Goal: Communication & Community: Answer question/provide support

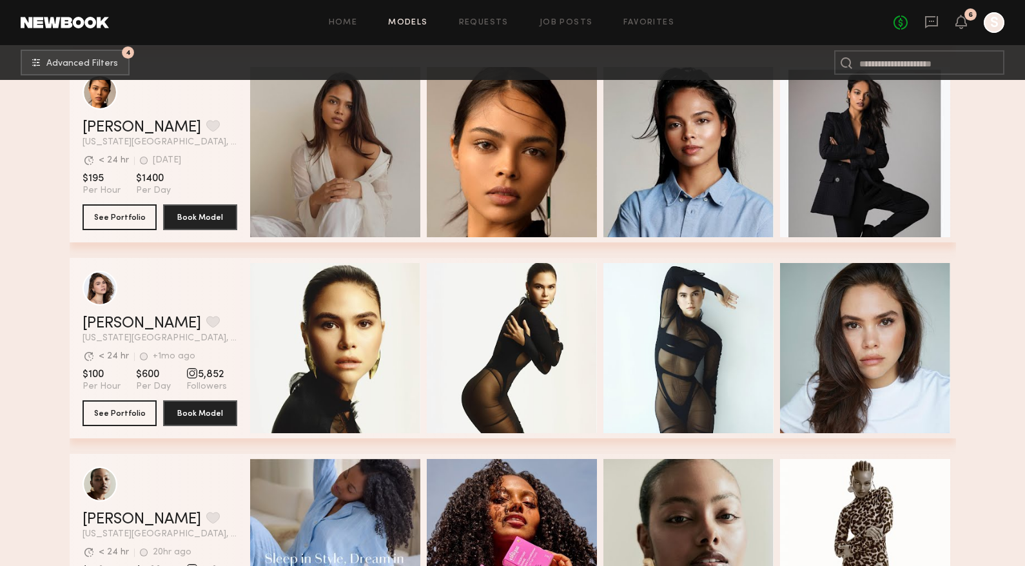
scroll to position [33615, 0]
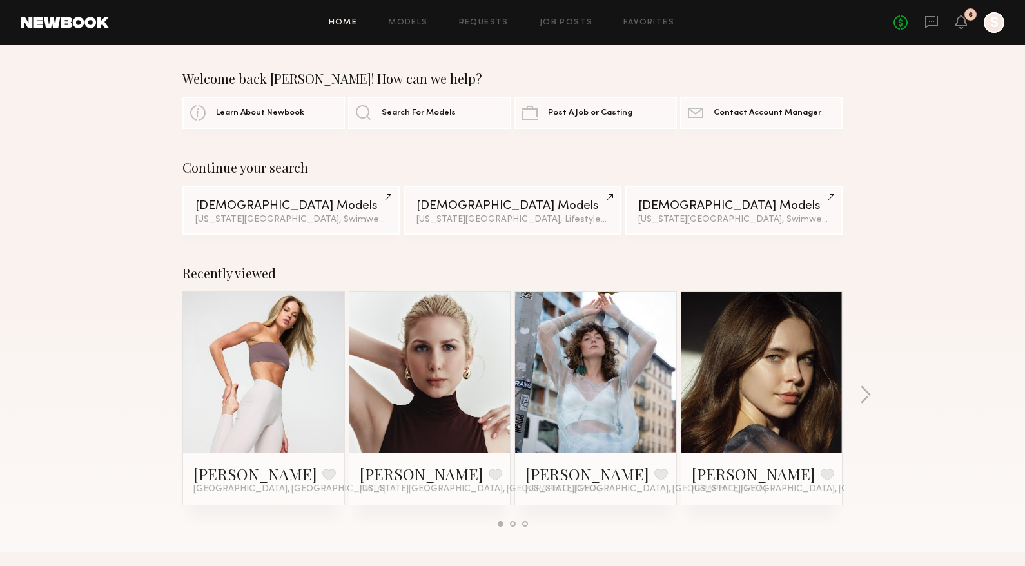
click at [783, 431] on link at bounding box center [762, 372] width 79 height 161
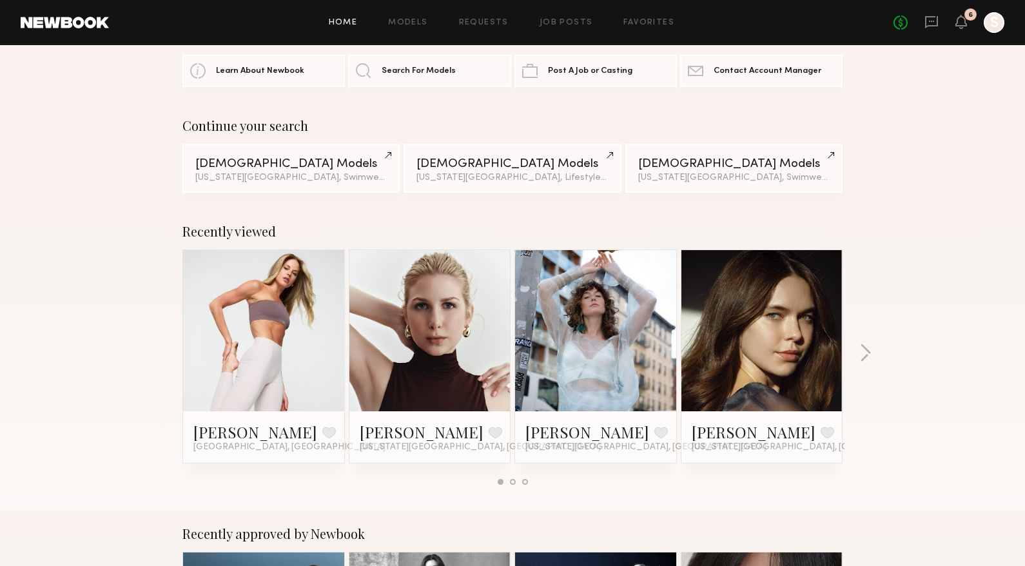
scroll to position [64, 0]
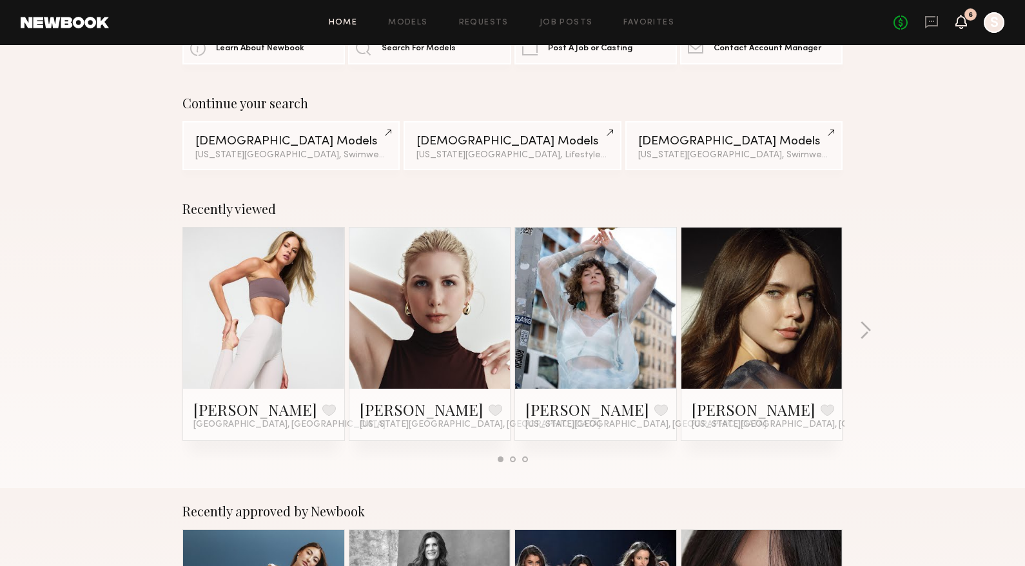
click at [956, 25] on icon at bounding box center [962, 22] width 12 height 14
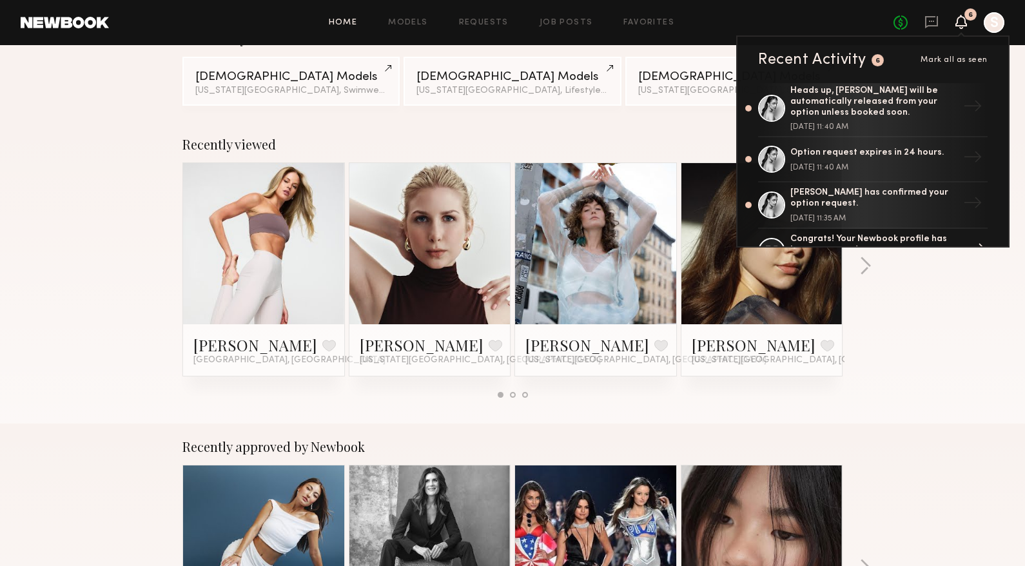
scroll to position [68, 0]
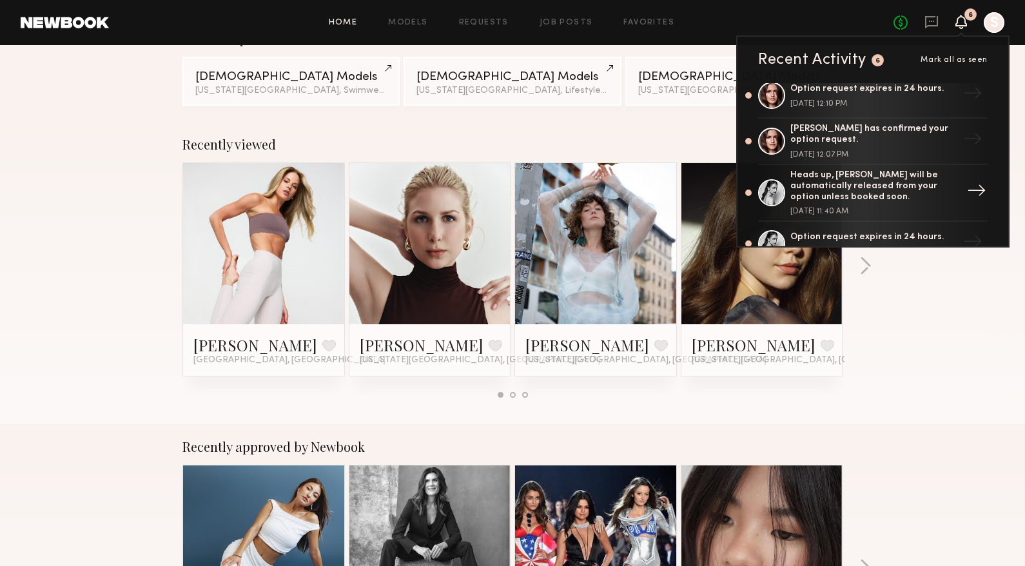
click at [844, 174] on div "Heads up, Cristina K. will be automatically released from your option unless bo…" at bounding box center [875, 186] width 168 height 32
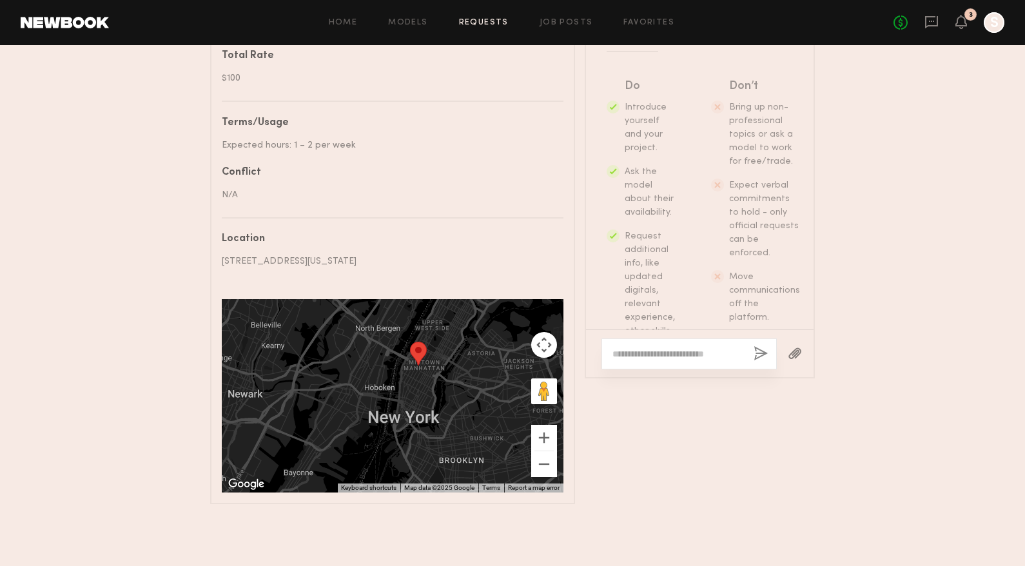
scroll to position [251, 0]
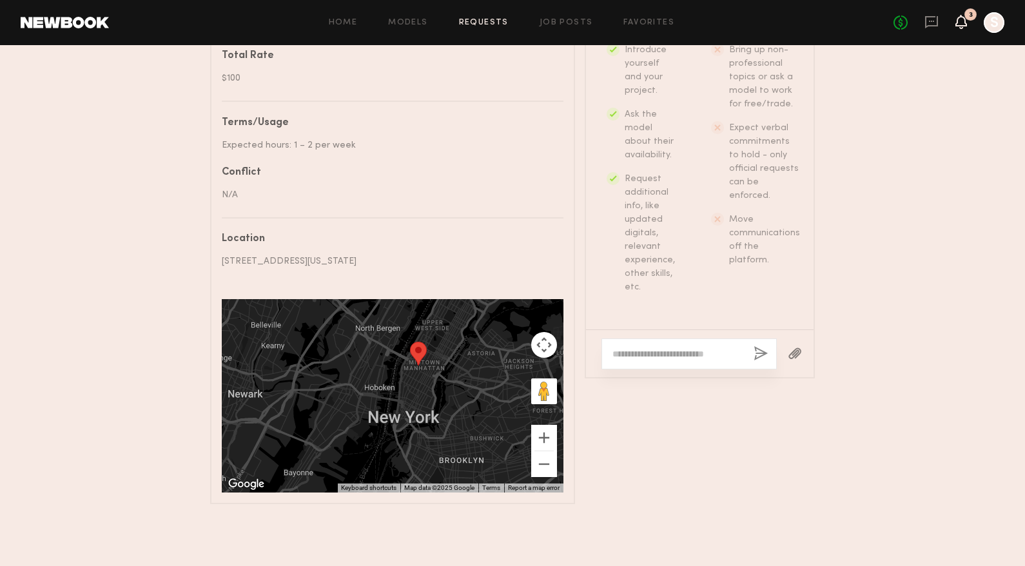
click at [958, 19] on icon at bounding box center [961, 21] width 10 height 9
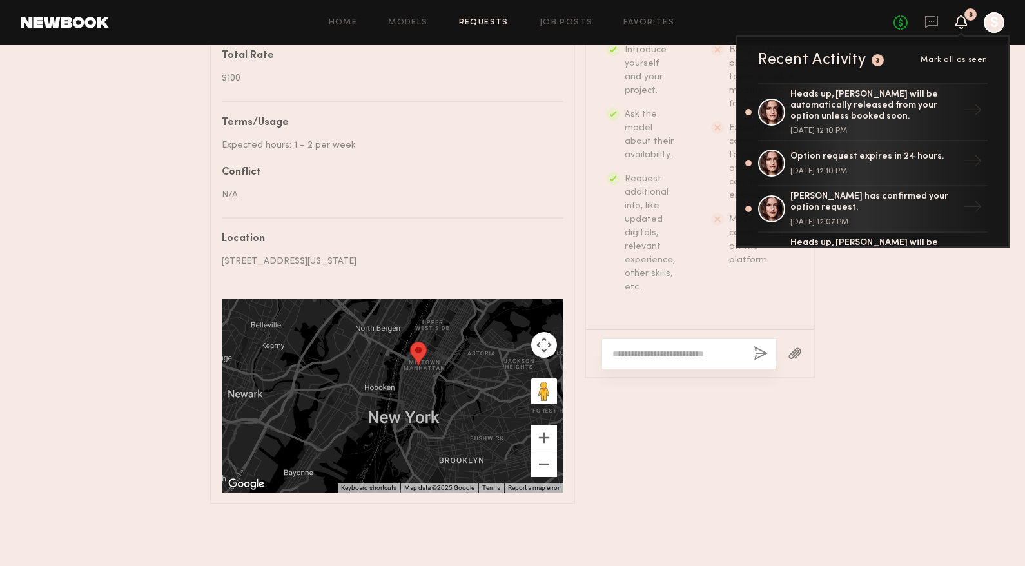
drag, startPoint x: 958, startPoint y: 19, endPoint x: 962, endPoint y: 370, distance: 350.2
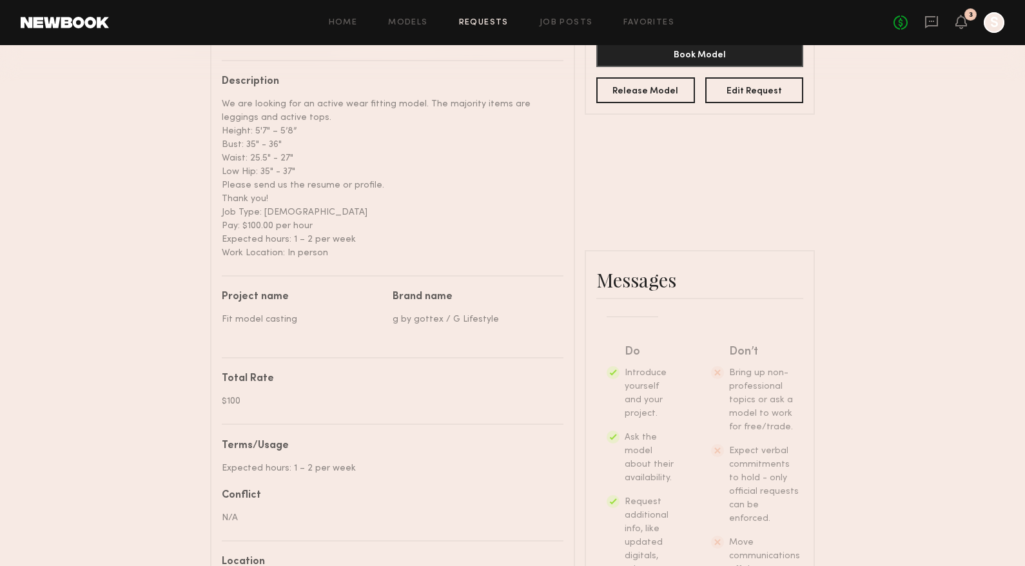
scroll to position [477, 0]
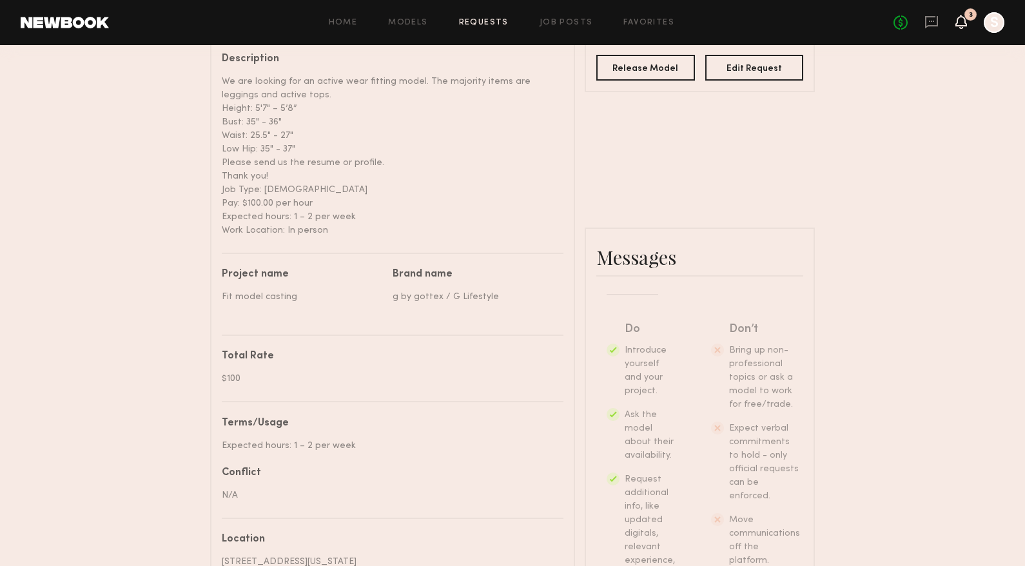
click at [962, 19] on icon at bounding box center [961, 21] width 10 height 9
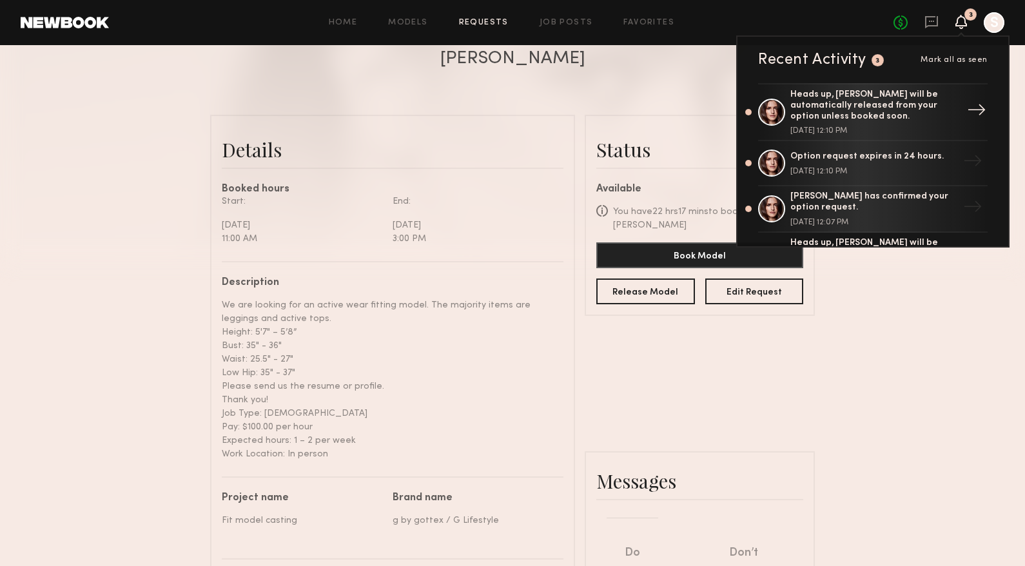
scroll to position [219, 0]
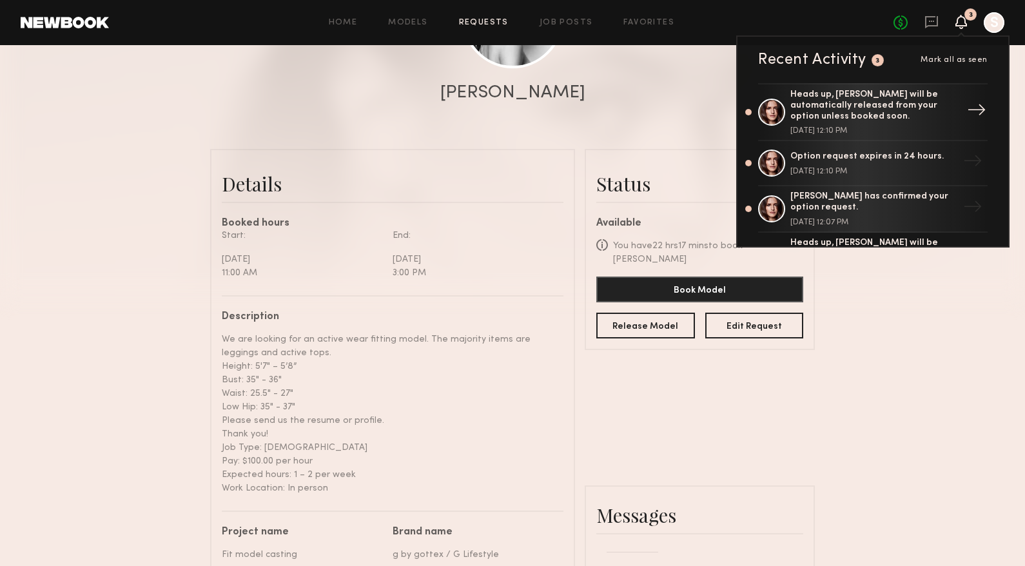
click at [873, 108] on div "Heads up, [PERSON_NAME] will be automatically released from your option unless …" at bounding box center [875, 106] width 168 height 32
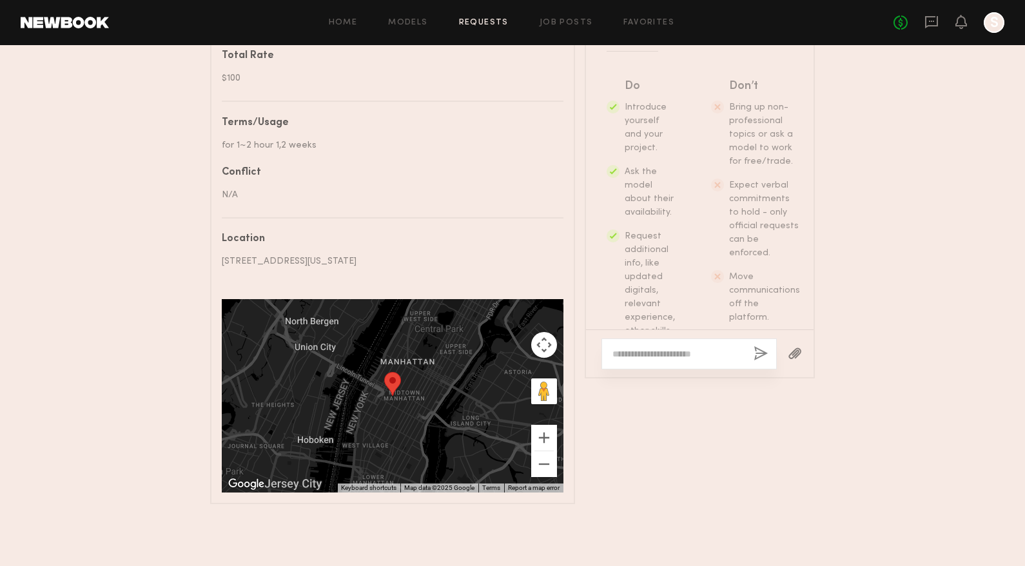
scroll to position [251, 0]
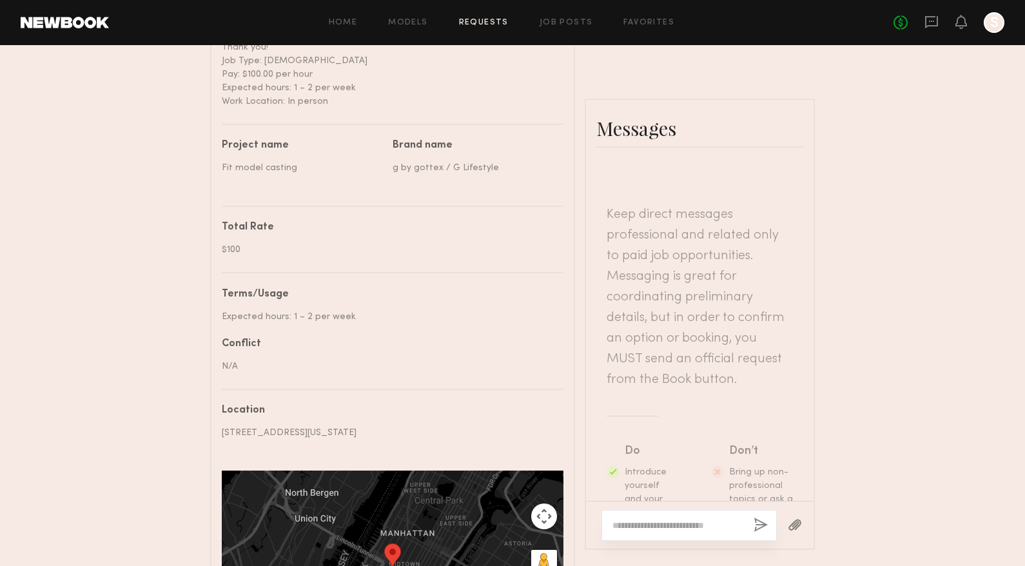
scroll to position [129, 0]
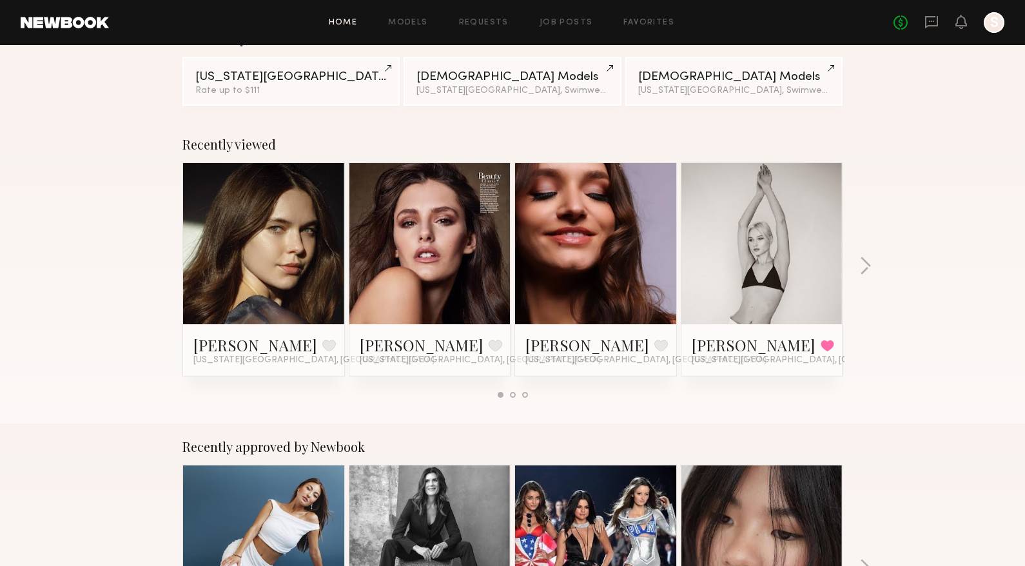
click at [794, 248] on link at bounding box center [762, 243] width 79 height 161
click at [726, 446] on div "Recently approved by Newbook" at bounding box center [513, 446] width 660 height 15
click at [728, 348] on link "Mila G." at bounding box center [754, 345] width 124 height 21
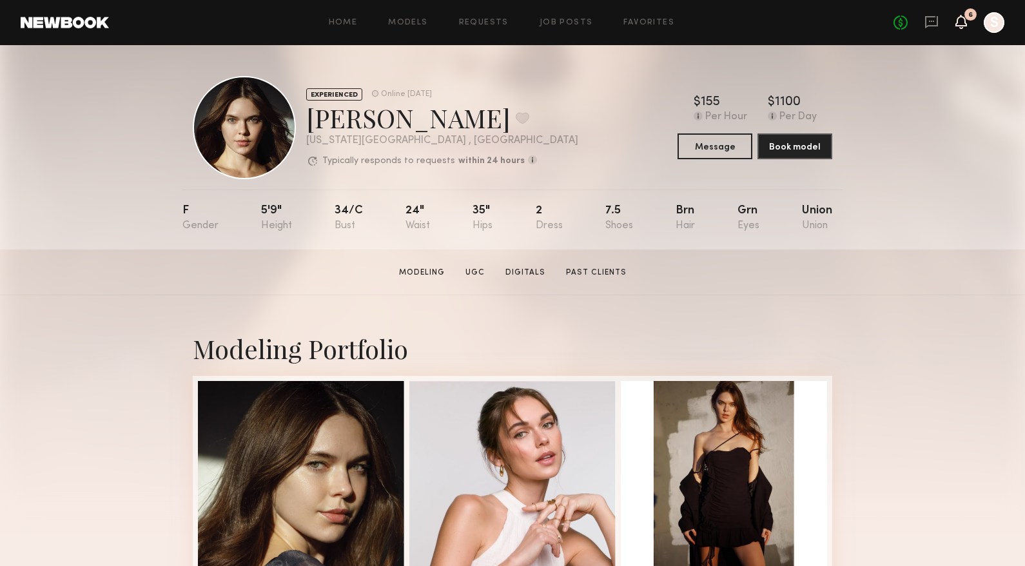
click at [960, 23] on icon at bounding box center [961, 21] width 10 height 9
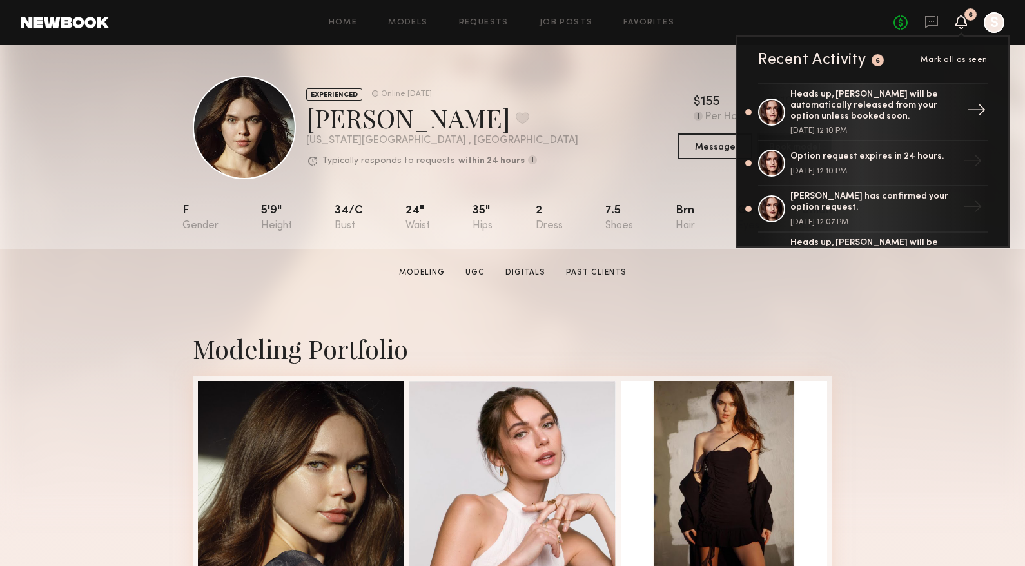
click at [833, 109] on div "Heads up, Zoie Z. will be automatically released from your option unless booked…" at bounding box center [875, 106] width 168 height 32
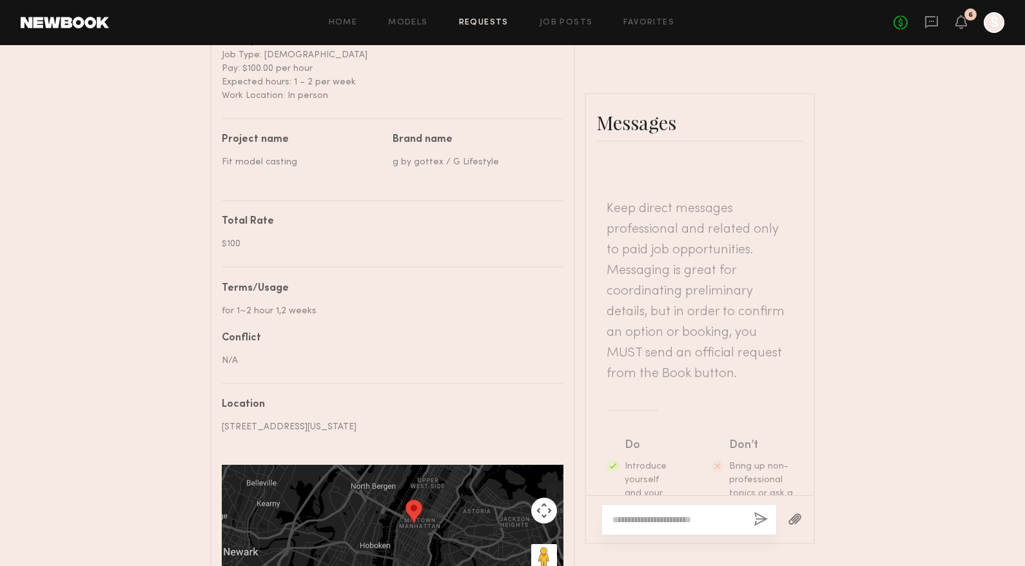
scroll to position [542, 0]
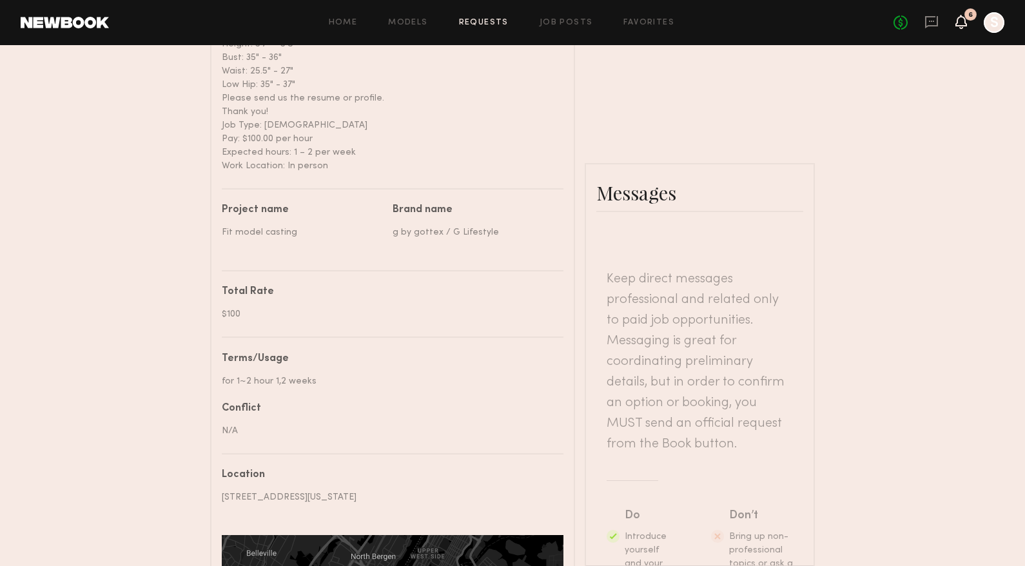
click at [964, 28] on icon at bounding box center [962, 22] width 12 height 14
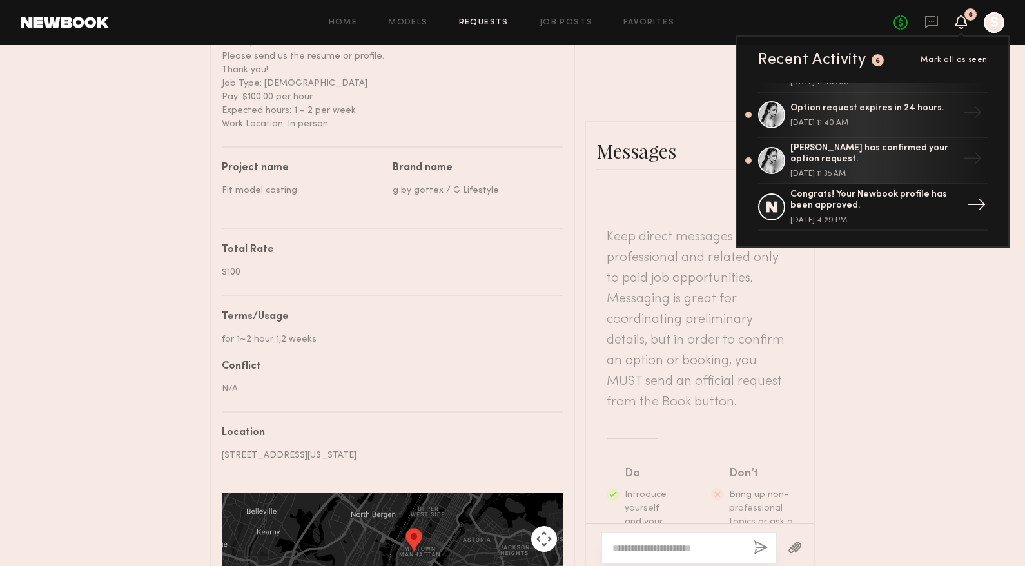
scroll to position [606, 0]
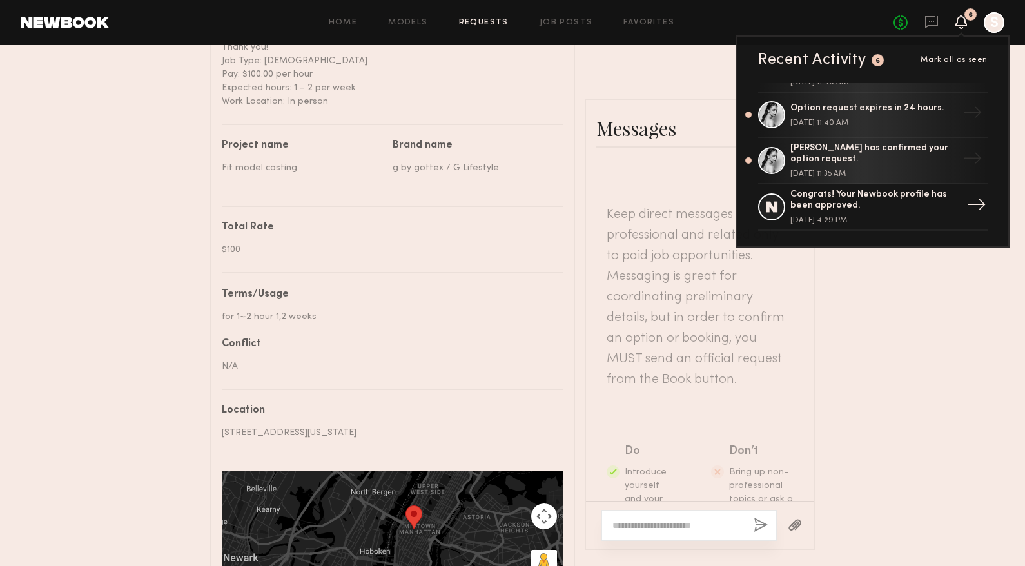
click at [883, 208] on div "Congrats! Your Newbook profile has been approved." at bounding box center [875, 201] width 168 height 22
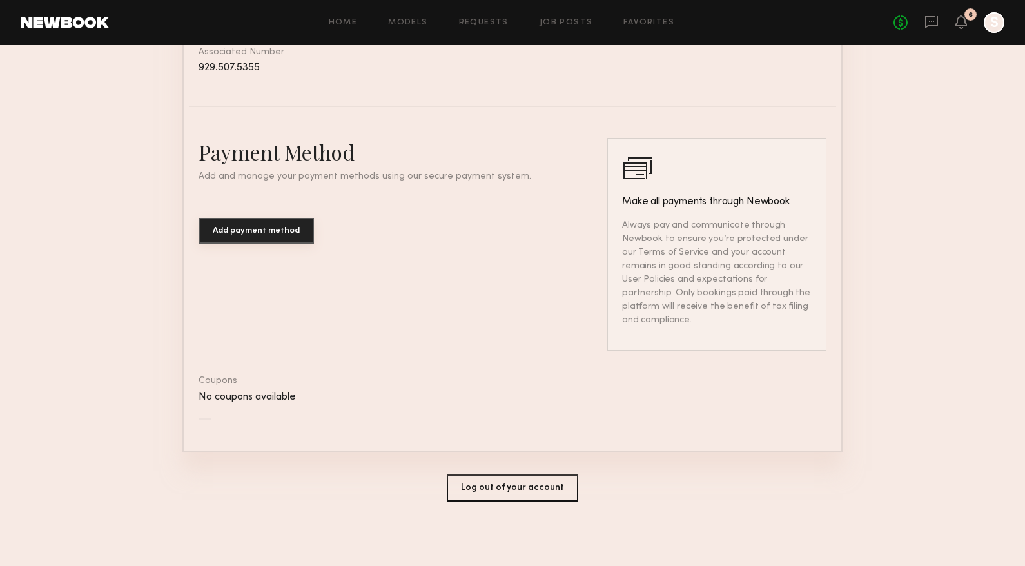
scroll to position [651, 0]
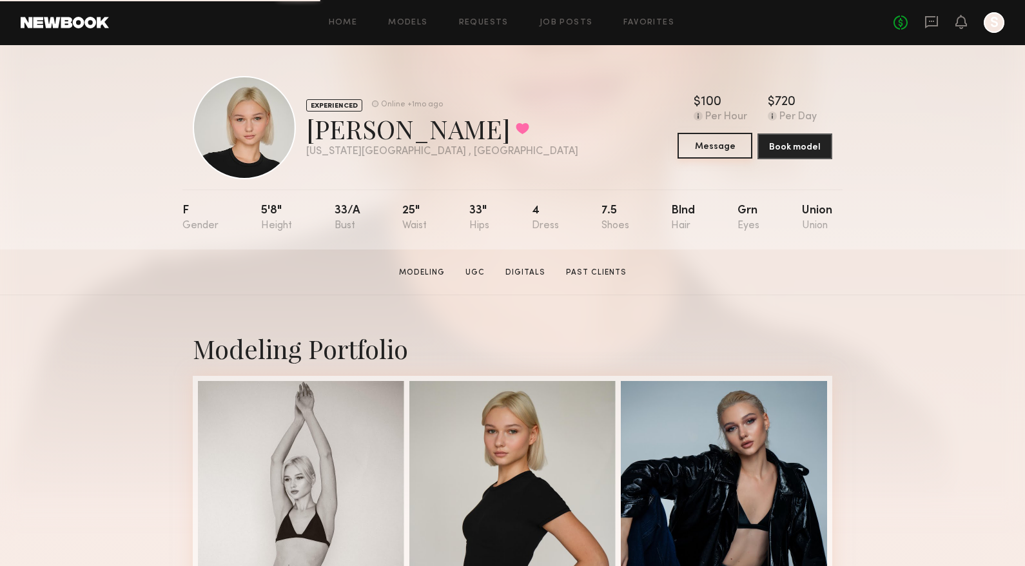
click at [736, 157] on button "Message" at bounding box center [715, 146] width 75 height 26
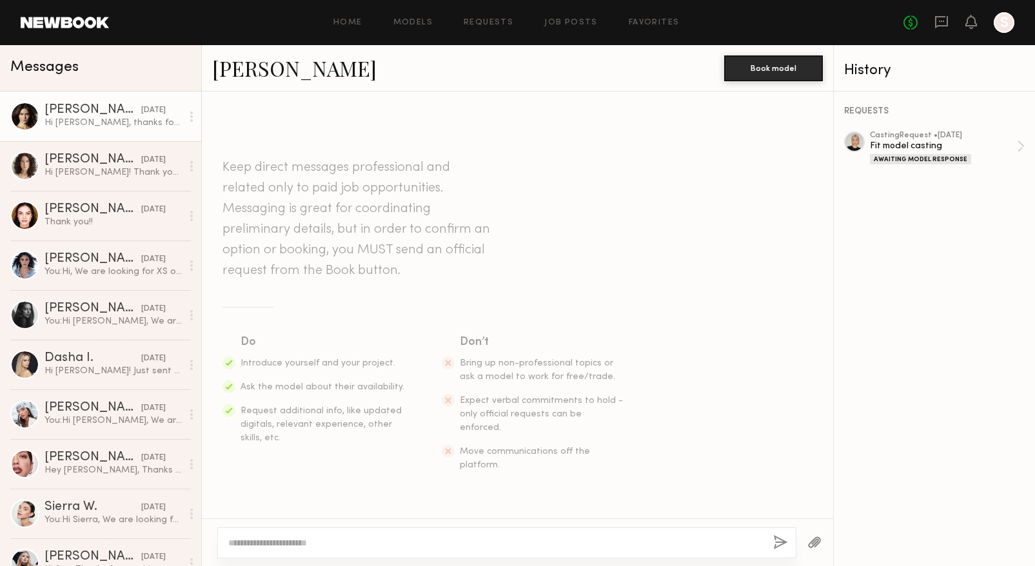
click at [144, 115] on div "[DATE]" at bounding box center [153, 110] width 25 height 12
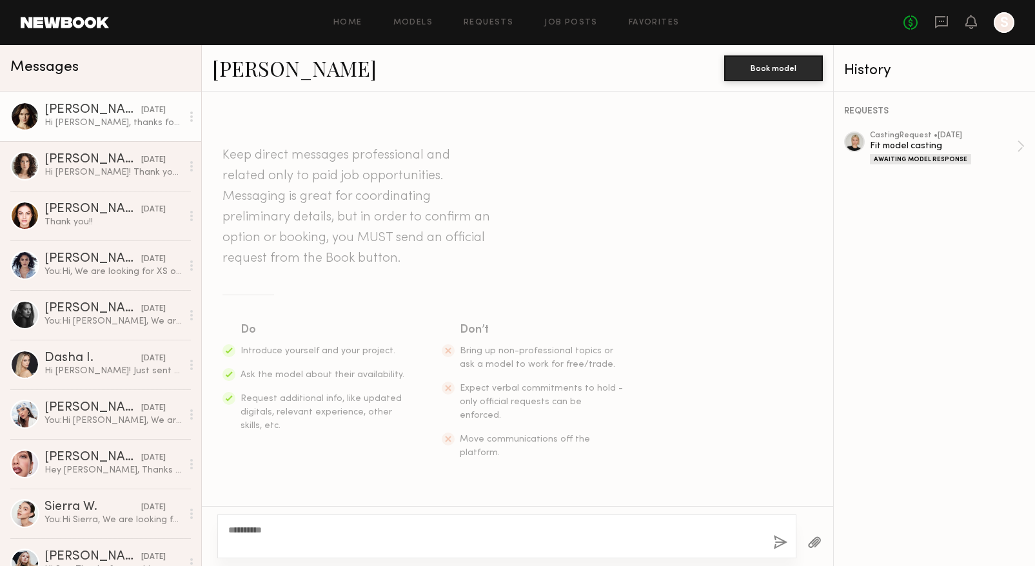
type textarea "********"
click at [121, 119] on div "Hi [PERSON_NAME], thanks for reaching out. I’m booked with work until 01/19. I’…" at bounding box center [113, 123] width 137 height 12
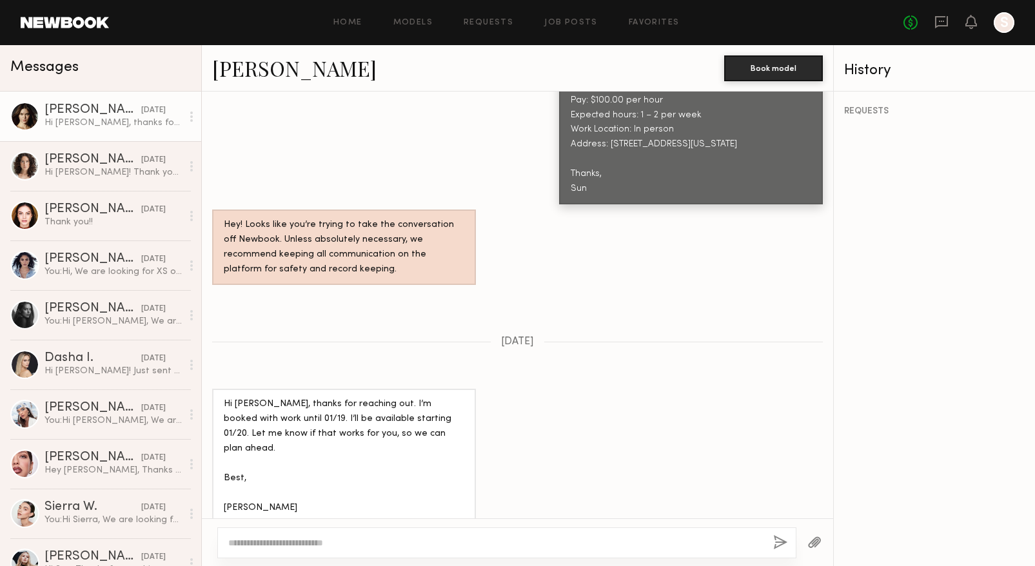
scroll to position [695, 0]
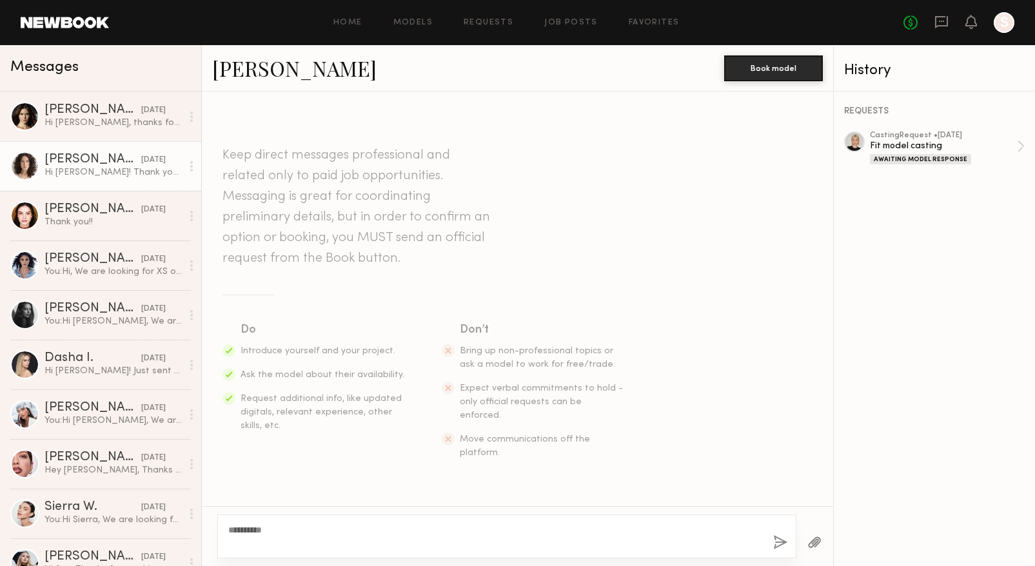
click at [93, 160] on div "[PERSON_NAME]" at bounding box center [93, 160] width 97 height 13
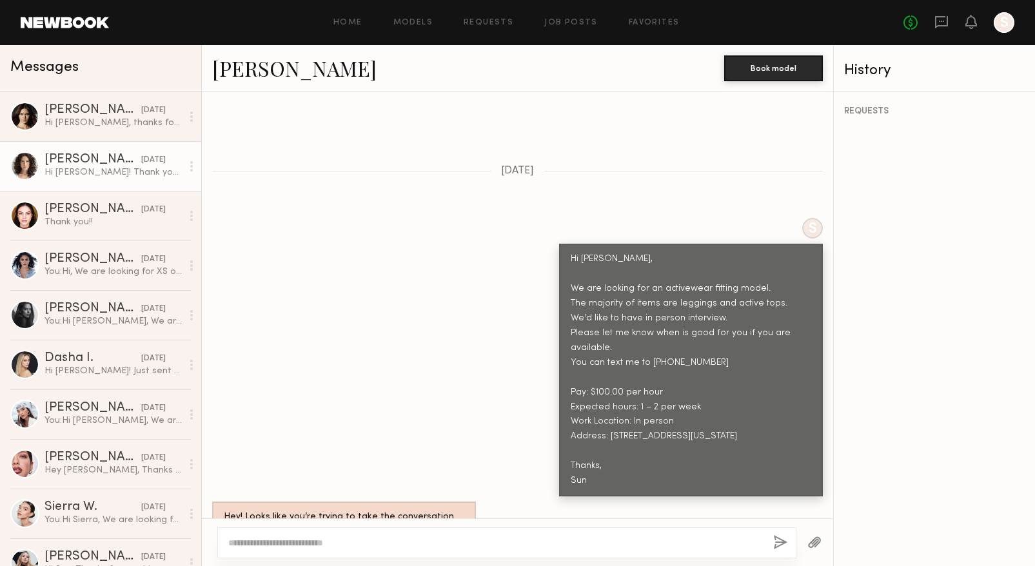
scroll to position [362, 0]
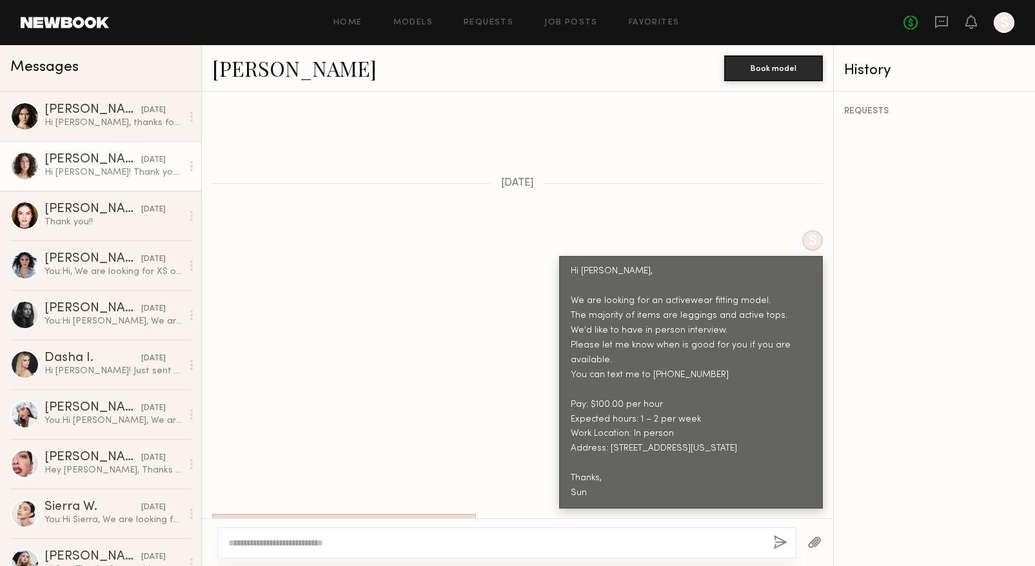
drag, startPoint x: 593, startPoint y: 469, endPoint x: 521, endPoint y: 237, distance: 242.5
click at [521, 237] on div "S Hi Madeleine, We are looking for an activewear fitting model. The majority of…" at bounding box center [517, 369] width 631 height 279
drag, startPoint x: 646, startPoint y: 450, endPoint x: 660, endPoint y: 439, distance: 17.5
click at [646, 449] on div "Hi Madeleine, We are looking for an activewear fitting model. The majority of i…" at bounding box center [691, 382] width 241 height 237
click at [777, 415] on div "Hi Madeleine, We are looking for an activewear fitting model. The majority of i…" at bounding box center [691, 382] width 241 height 237
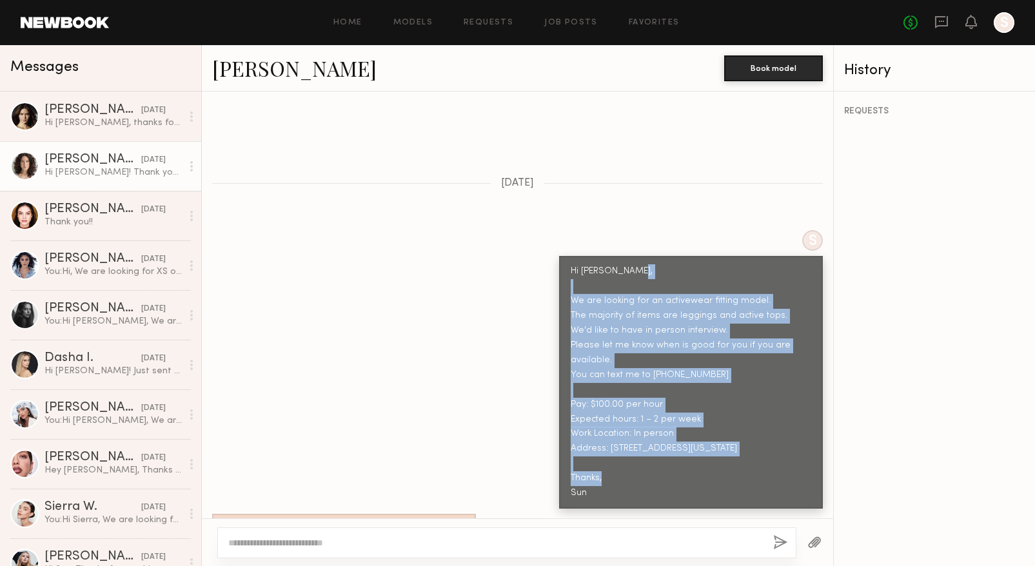
drag, startPoint x: 777, startPoint y: 419, endPoint x: 530, endPoint y: 275, distance: 285.8
click at [530, 275] on div "S Hi Madeleine, We are looking for an activewear fitting model. The majority of…" at bounding box center [517, 369] width 631 height 279
copy div "We are looking for an activewear fitting model. The majority of items are leggi…"
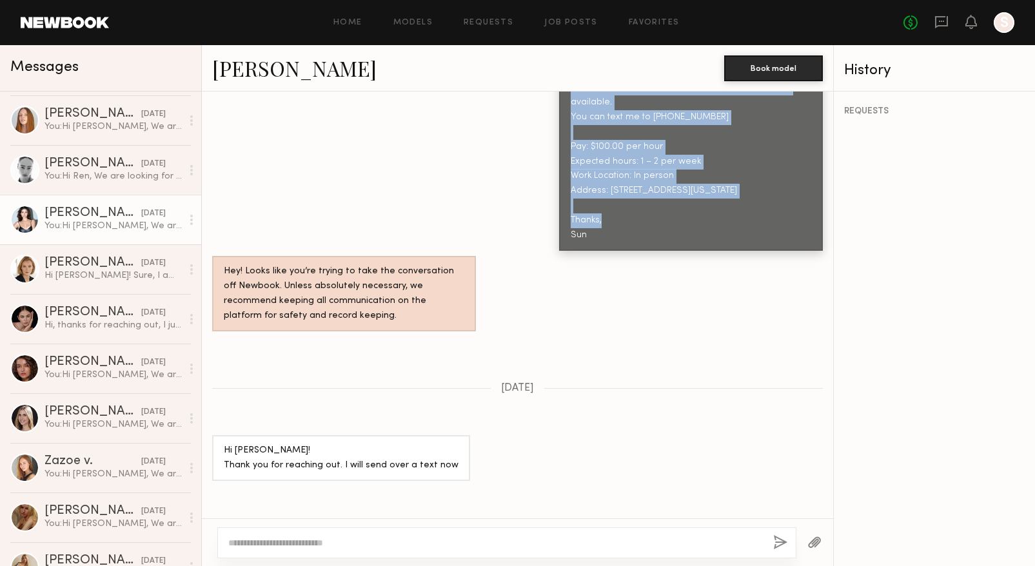
scroll to position [967, 0]
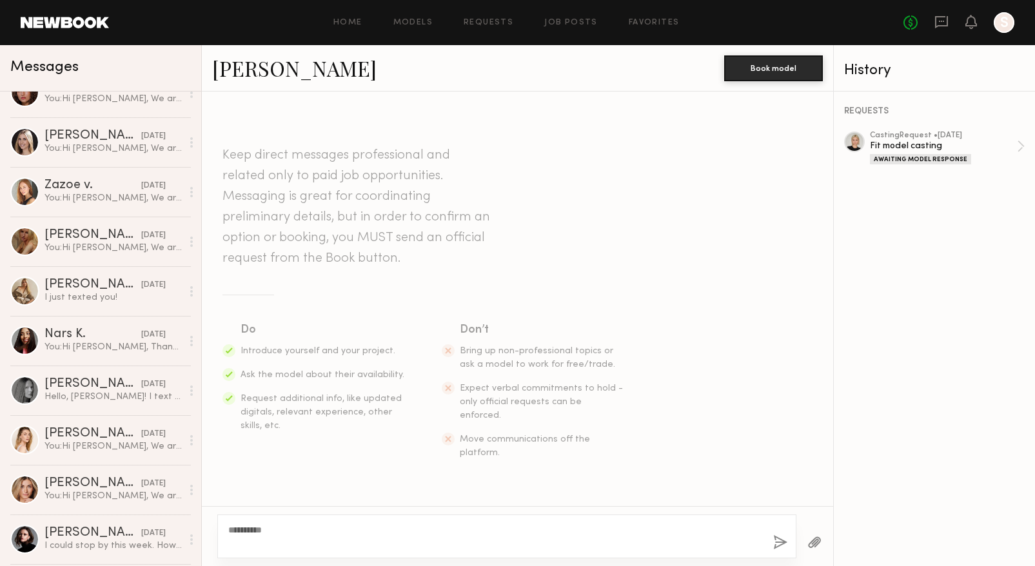
click at [291, 528] on textarea "********" at bounding box center [495, 537] width 535 height 26
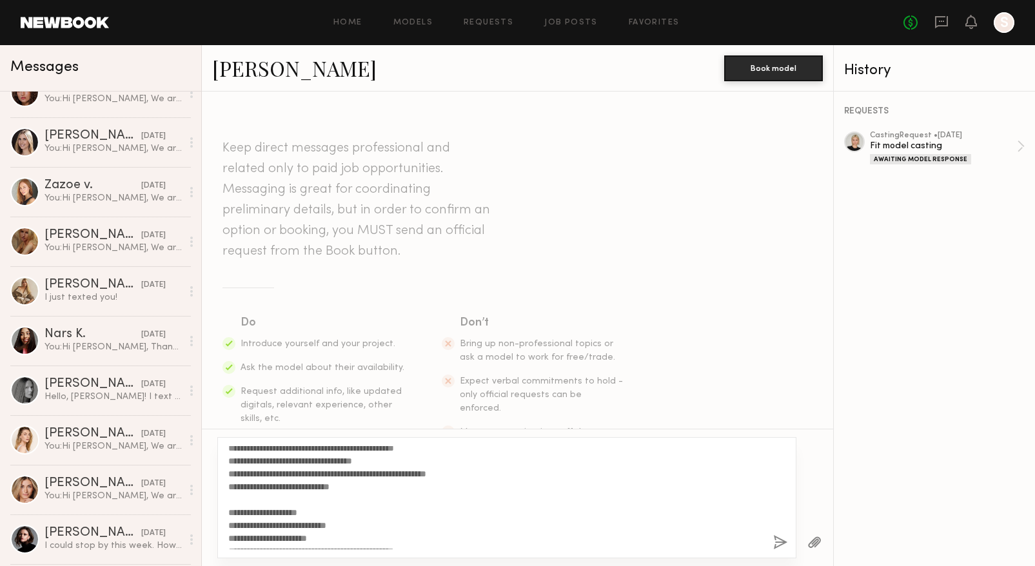
scroll to position [64, 0]
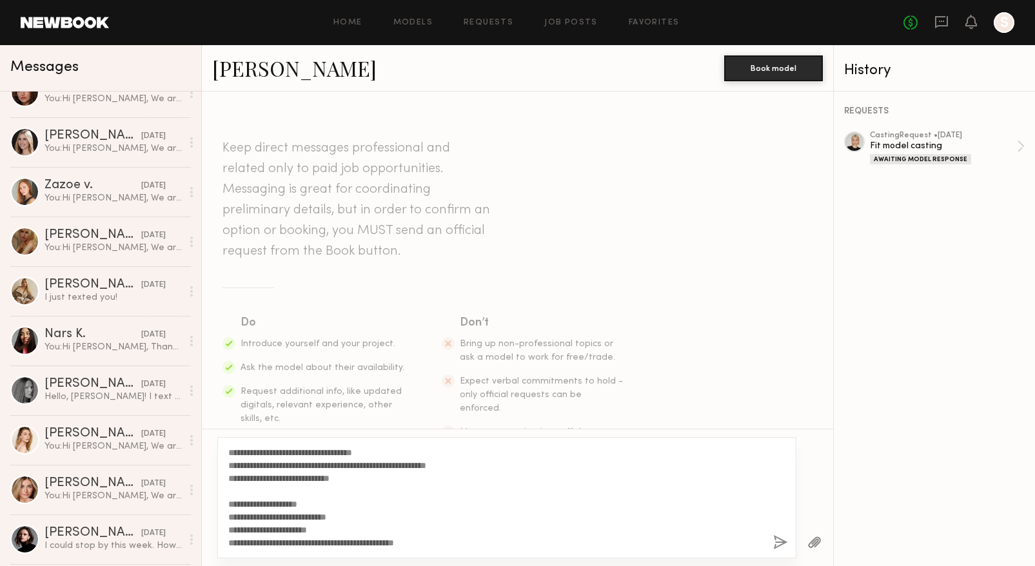
drag, startPoint x: 372, startPoint y: 467, endPoint x: 296, endPoint y: 471, distance: 76.2
click at [296, 471] on textarea "**********" at bounding box center [495, 497] width 535 height 103
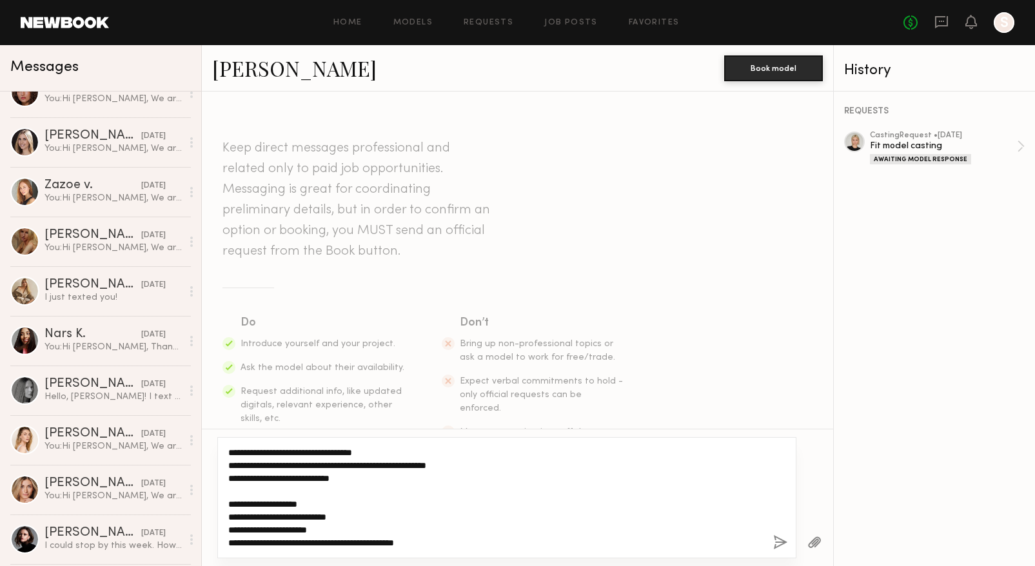
drag, startPoint x: 308, startPoint y: 466, endPoint x: 295, endPoint y: 461, distance: 13.7
click at [295, 461] on textarea "**********" at bounding box center [495, 497] width 535 height 103
type textarea "**********"
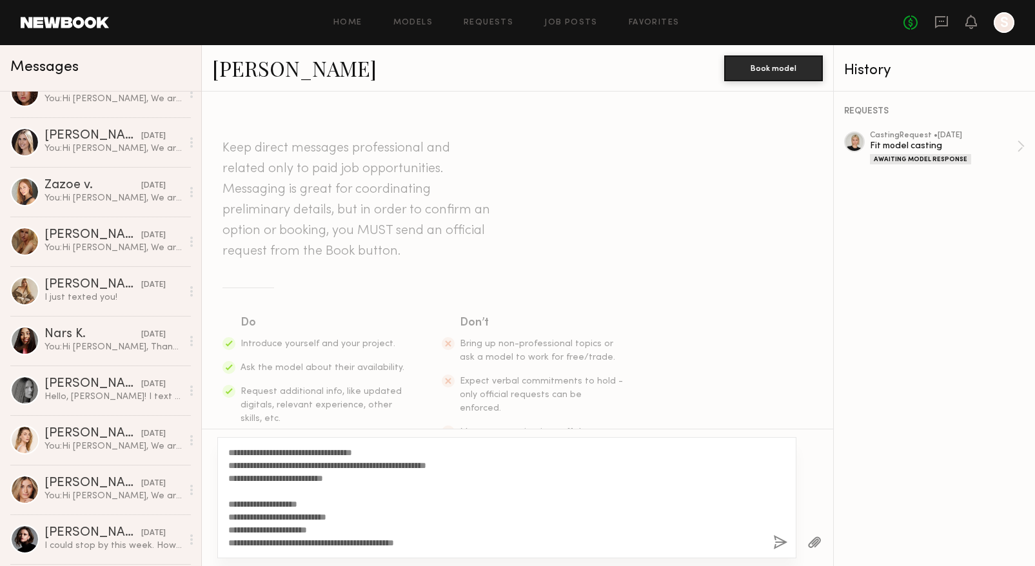
click at [779, 542] on button "button" at bounding box center [780, 543] width 14 height 16
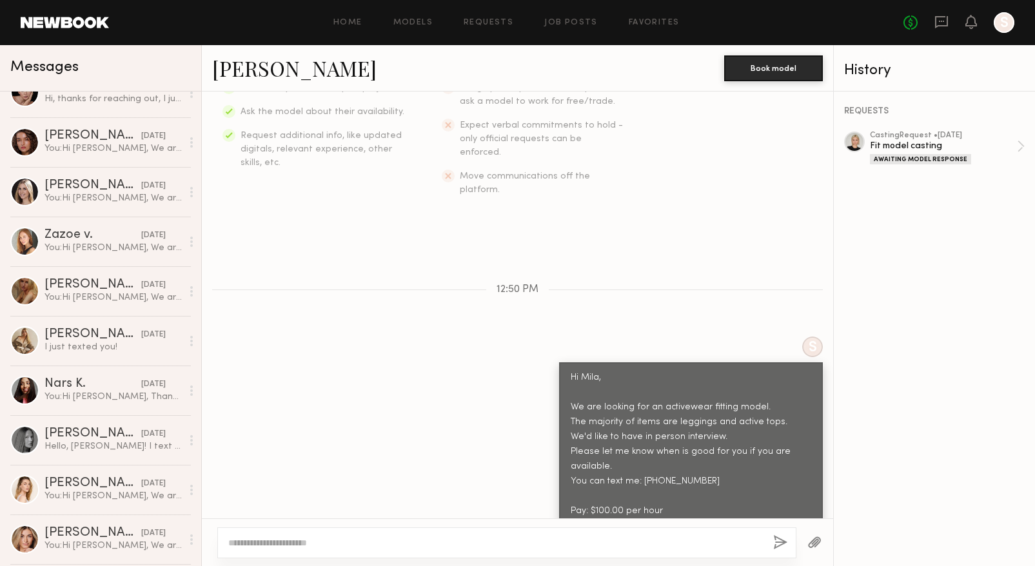
scroll to position [371, 0]
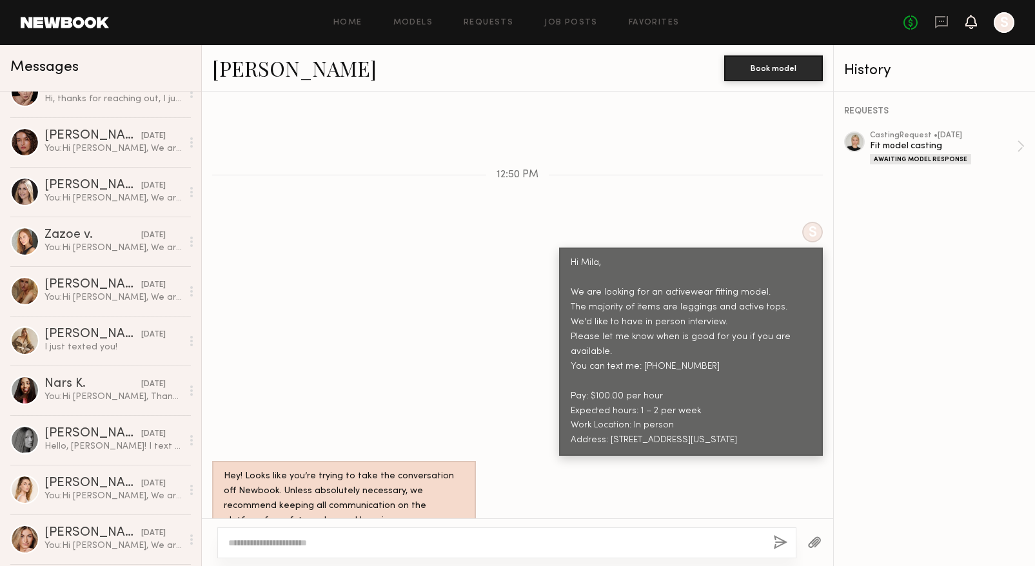
click at [971, 17] on icon at bounding box center [971, 21] width 10 height 9
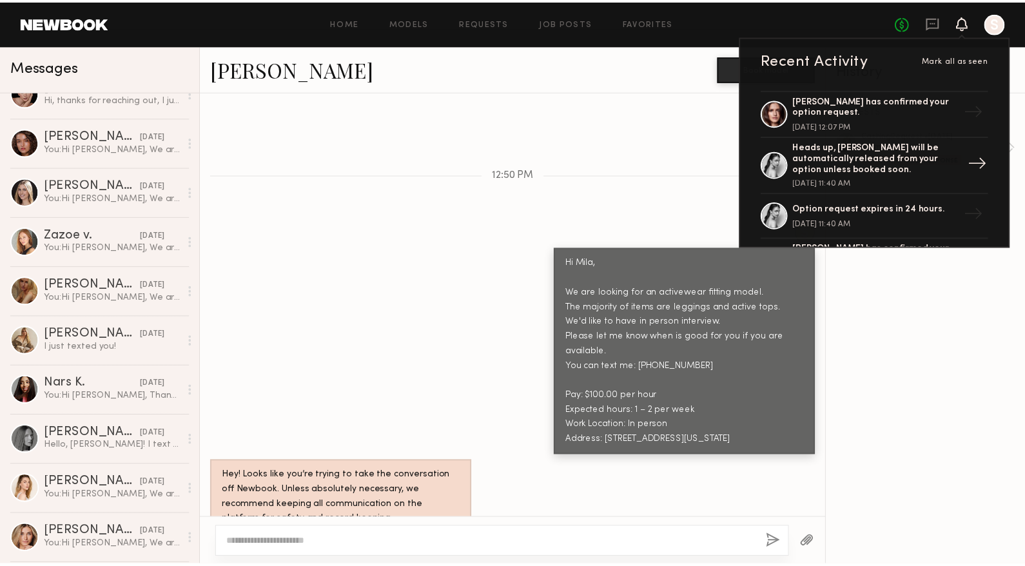
scroll to position [193, 0]
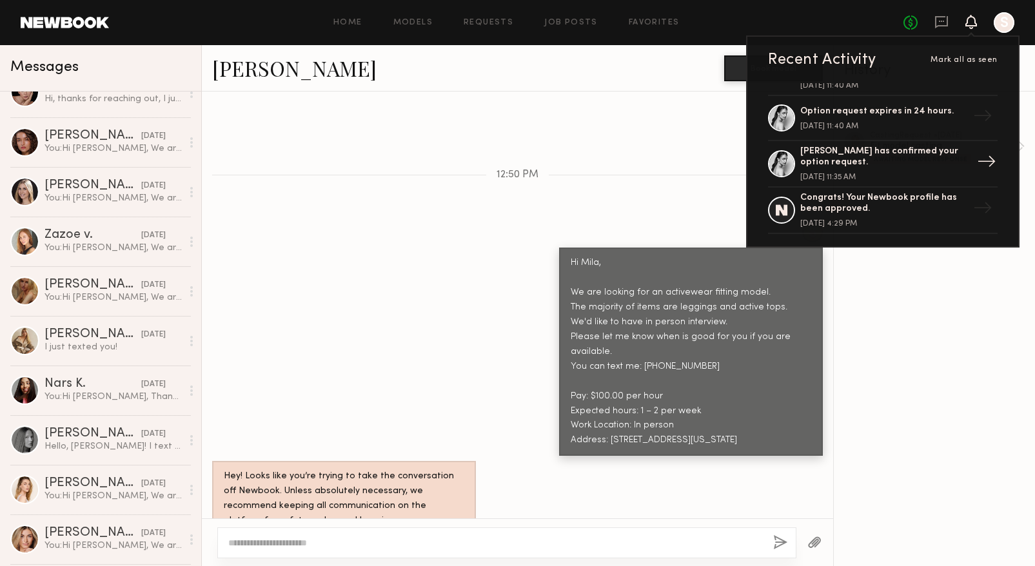
click at [821, 150] on div "[PERSON_NAME] has confirmed your option request." at bounding box center [884, 157] width 168 height 22
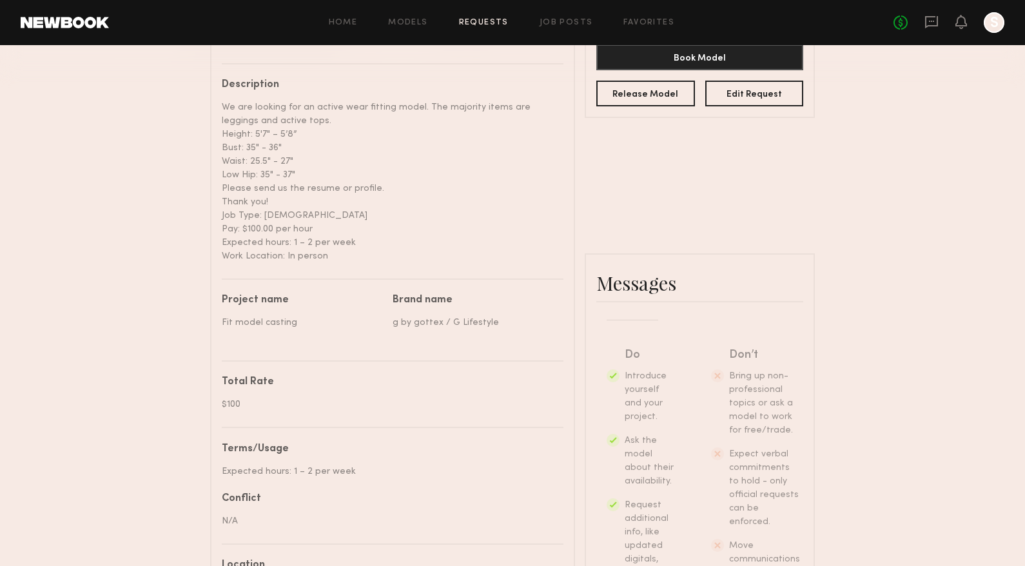
scroll to position [774, 0]
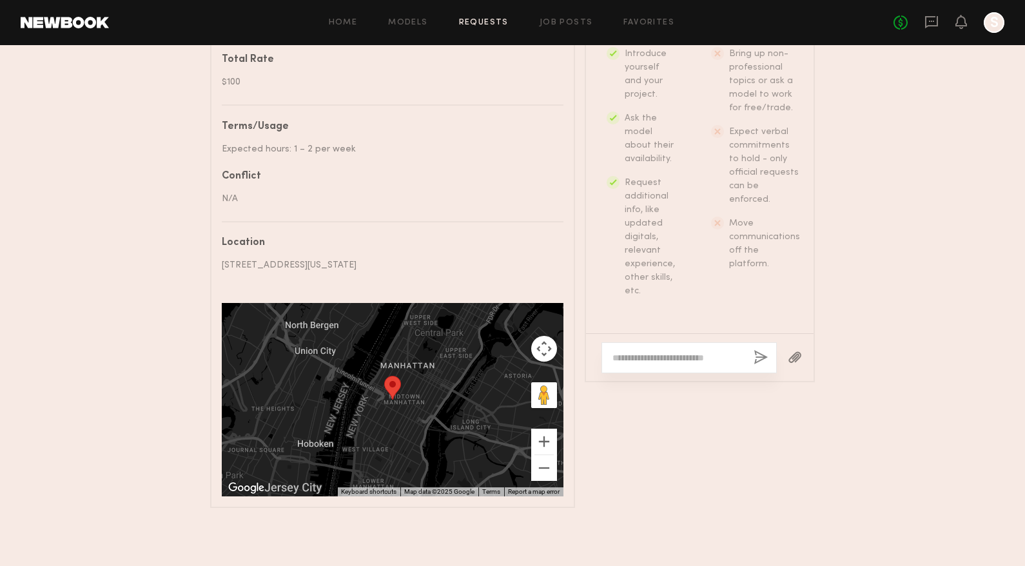
click at [689, 373] on div at bounding box center [689, 357] width 175 height 31
click at [653, 361] on textarea at bounding box center [678, 358] width 131 height 13
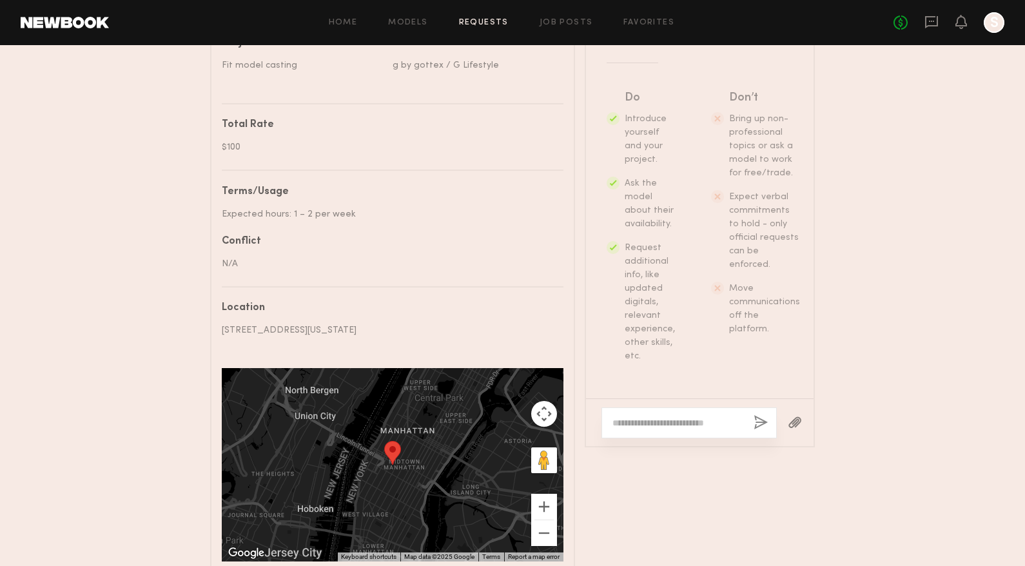
scroll to position [709, 0]
paste textarea "**********"
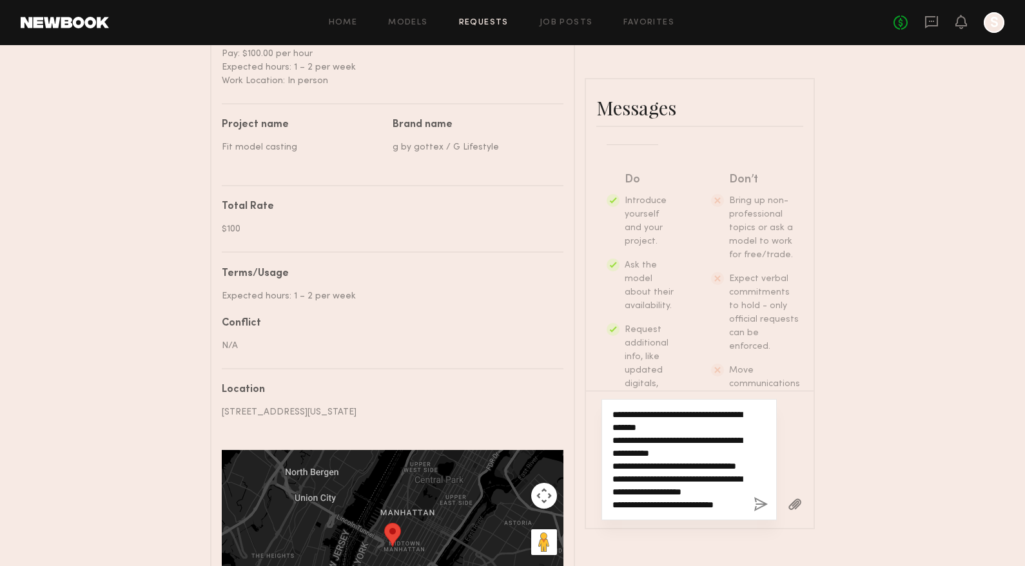
scroll to position [606, 0]
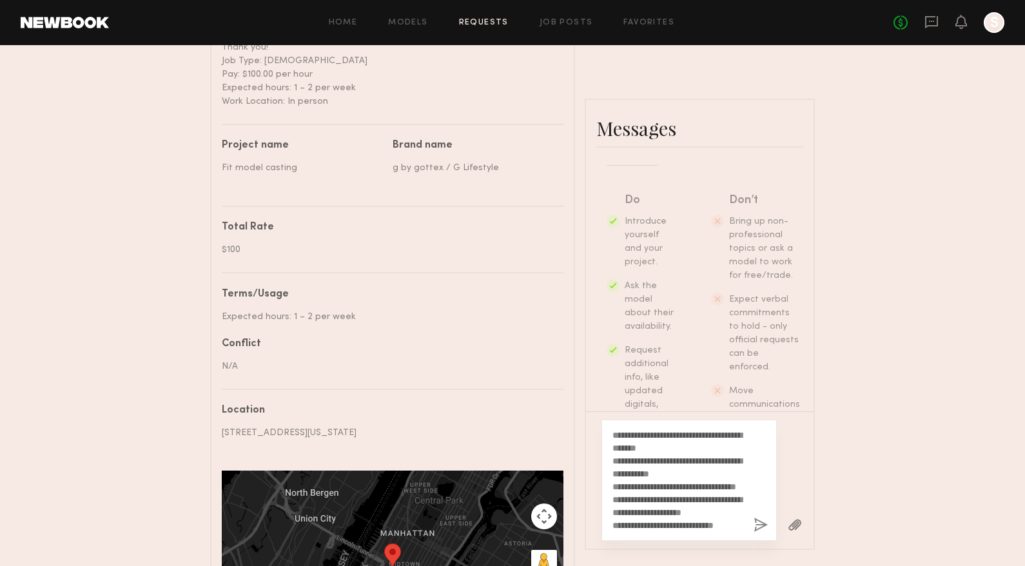
click at [613, 441] on div "**********" at bounding box center [689, 480] width 175 height 121
click at [610, 444] on div "**********" at bounding box center [689, 480] width 175 height 121
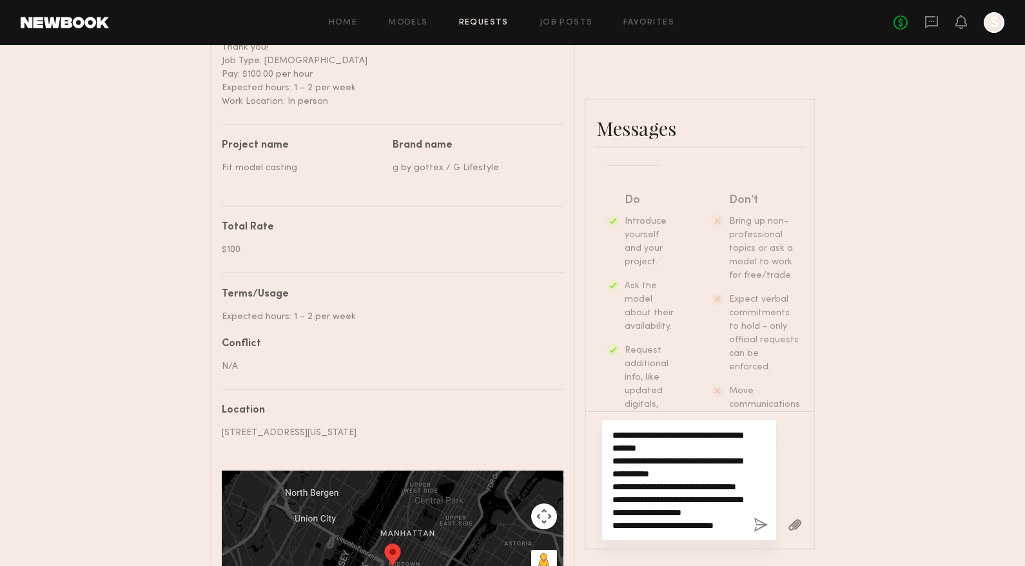
click at [618, 439] on textarea "**********" at bounding box center [678, 480] width 131 height 103
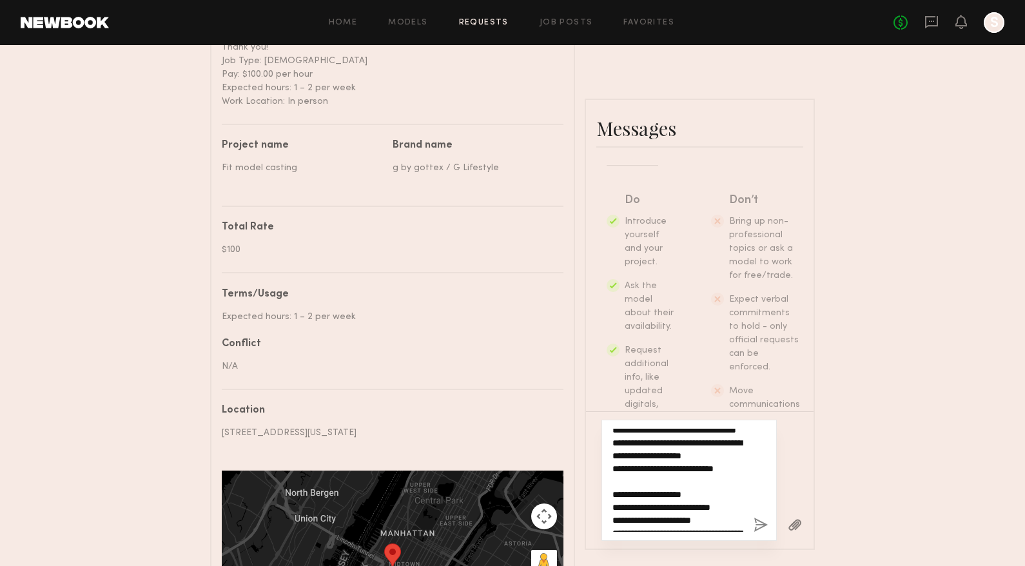
scroll to position [69, 0]
drag, startPoint x: 678, startPoint y: 444, endPoint x: 731, endPoint y: 516, distance: 89.4
click at [731, 516] on textarea "**********" at bounding box center [678, 480] width 131 height 103
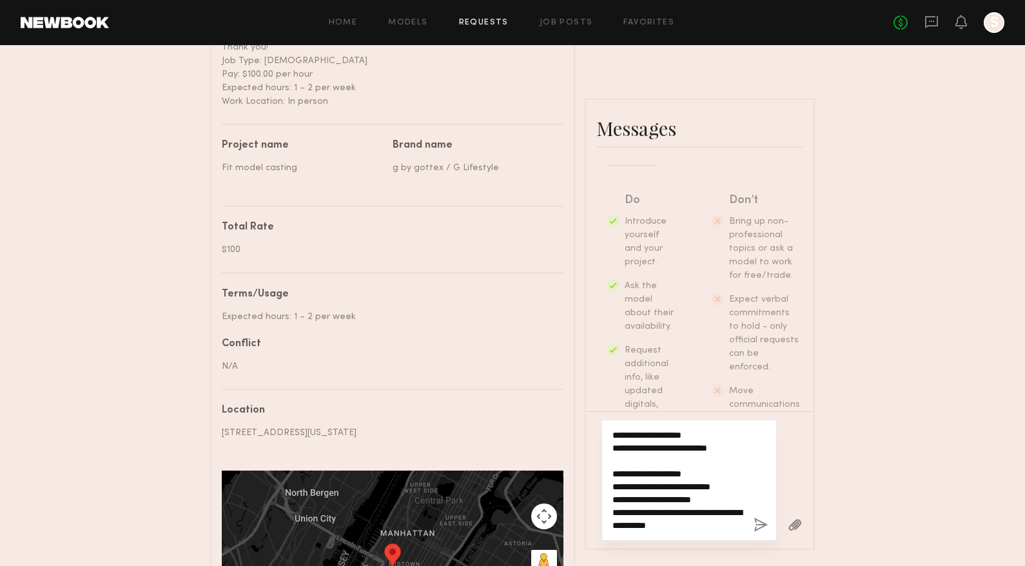
scroll to position [129, 0]
type textarea "**********"
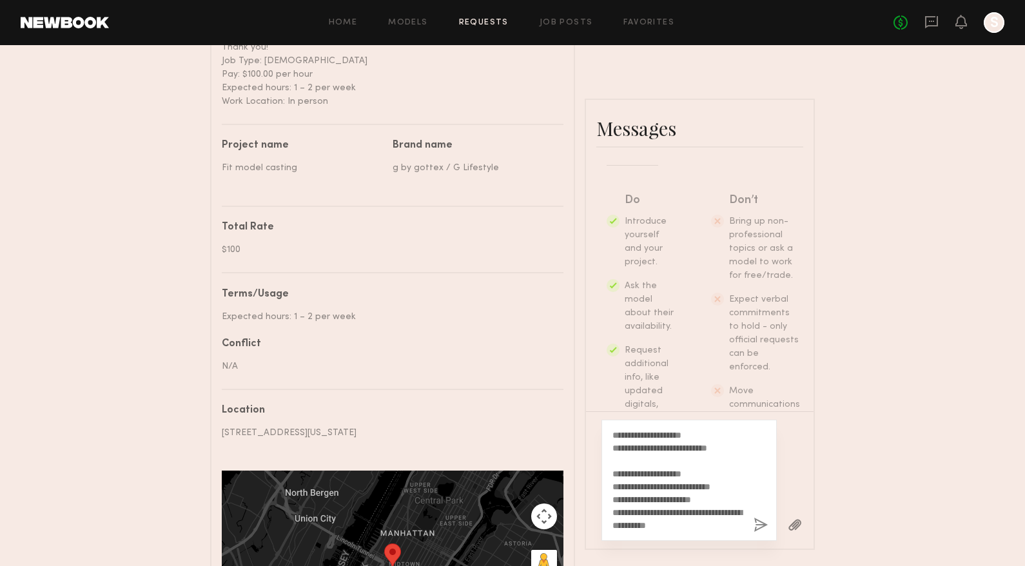
click at [765, 534] on button "button" at bounding box center [761, 526] width 14 height 16
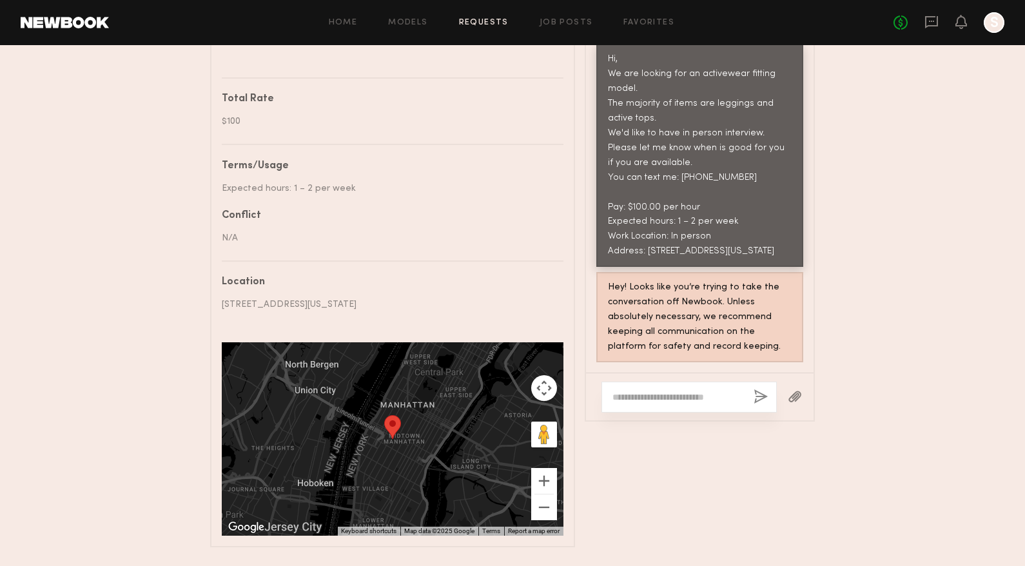
scroll to position [735, 0]
click at [763, 459] on div "Messages Keep direct messages professional and related only to paid job opportu…" at bounding box center [700, 258] width 230 height 577
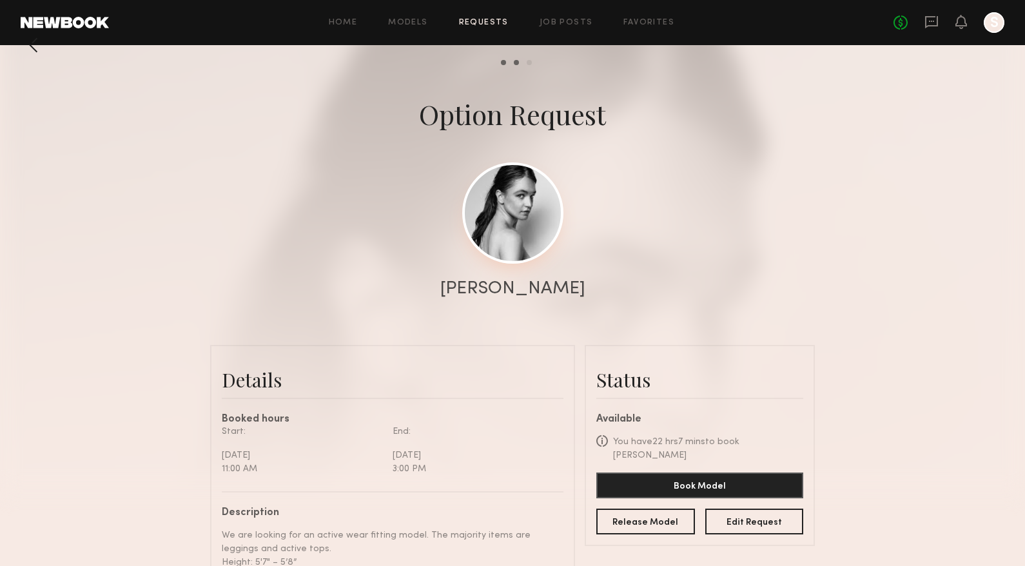
scroll to position [0, 0]
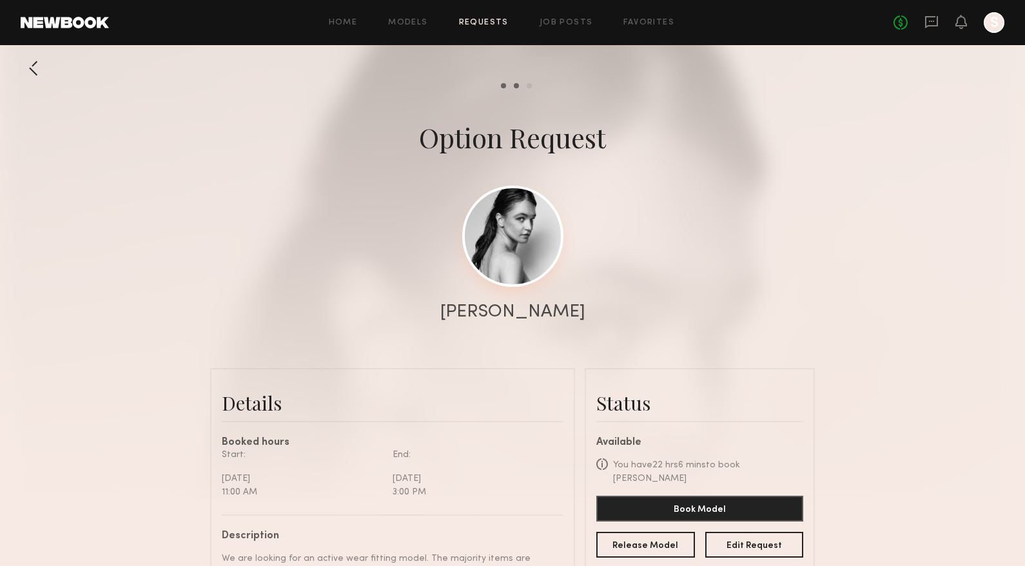
click at [542, 253] on link at bounding box center [512, 236] width 101 height 101
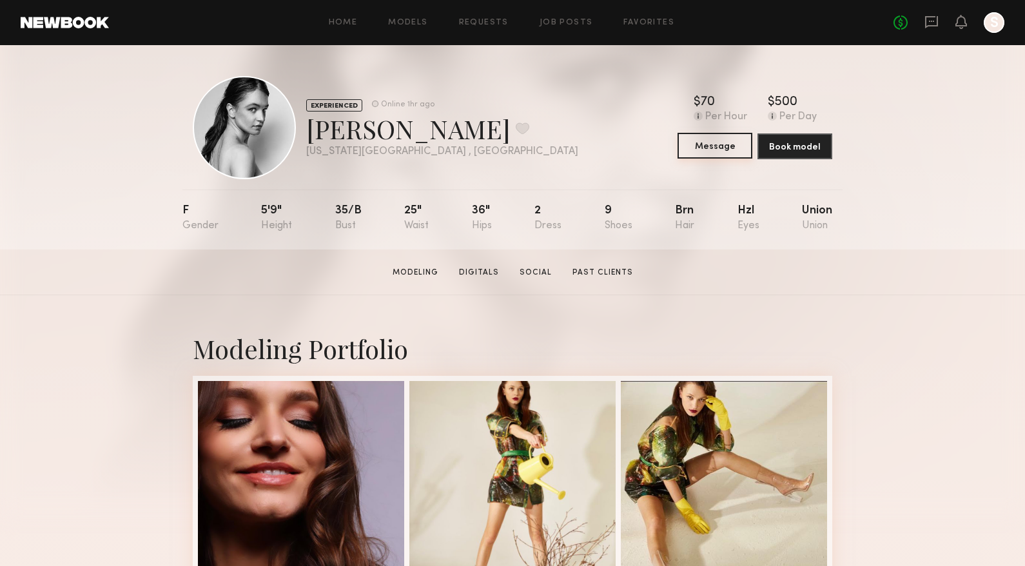
click at [693, 158] on button "Message" at bounding box center [715, 146] width 75 height 26
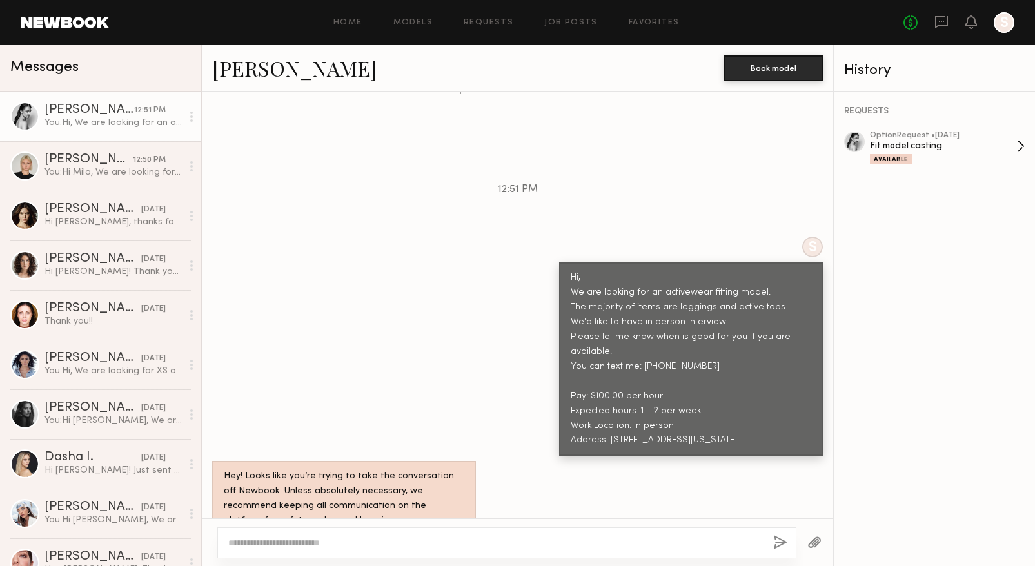
click at [929, 163] on div "Available" at bounding box center [943, 159] width 147 height 11
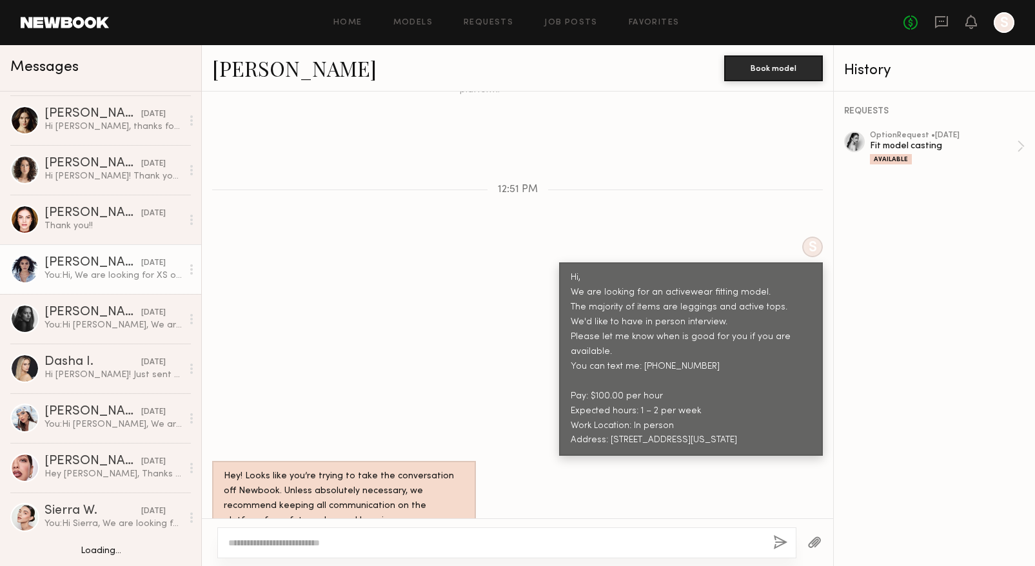
scroll to position [193, 0]
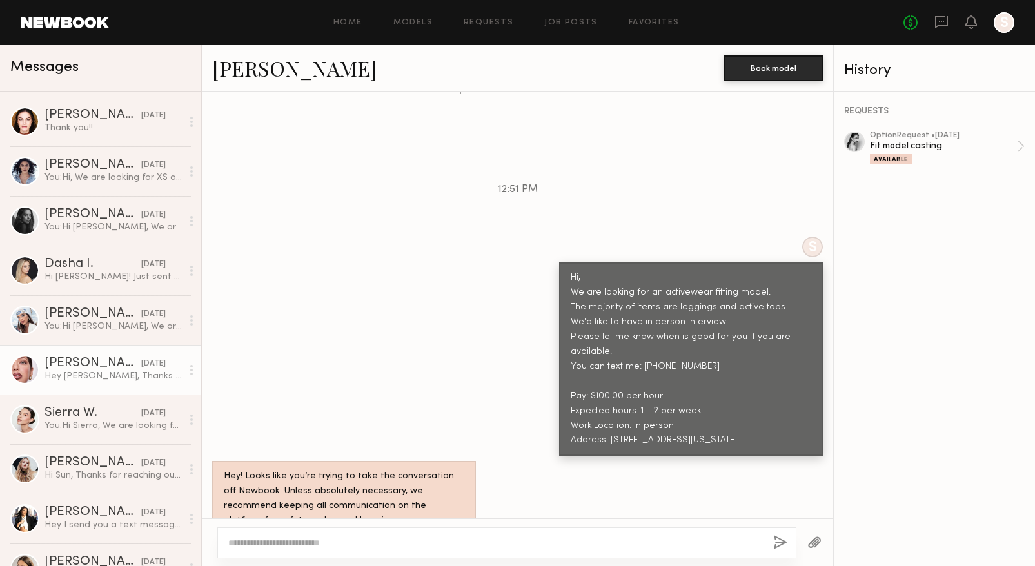
click at [100, 355] on link "Daria S. 02/05/2025 Hey Sun, Thanks for contacting. I will text you shortly." at bounding box center [100, 370] width 201 height 50
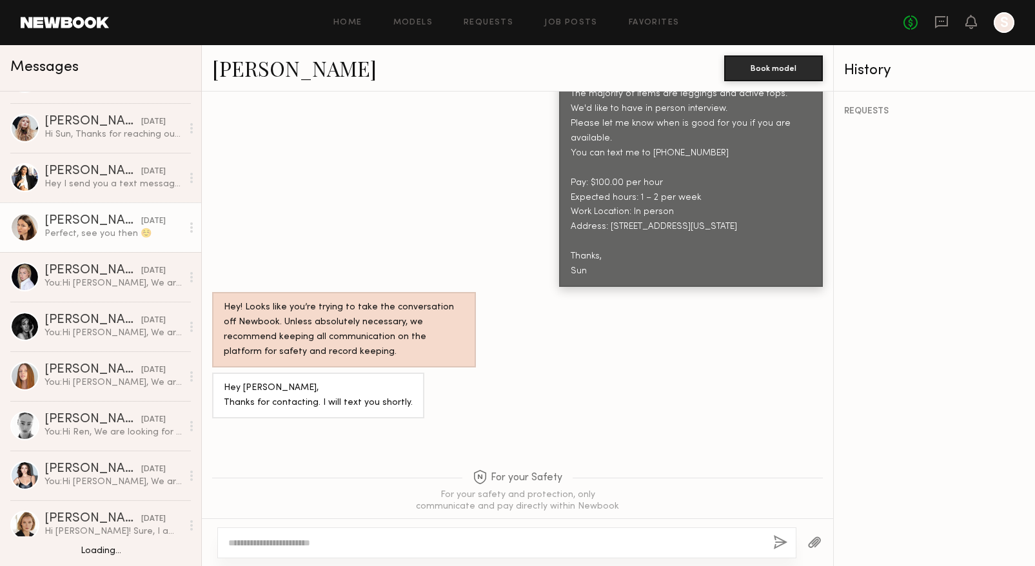
scroll to position [580, 0]
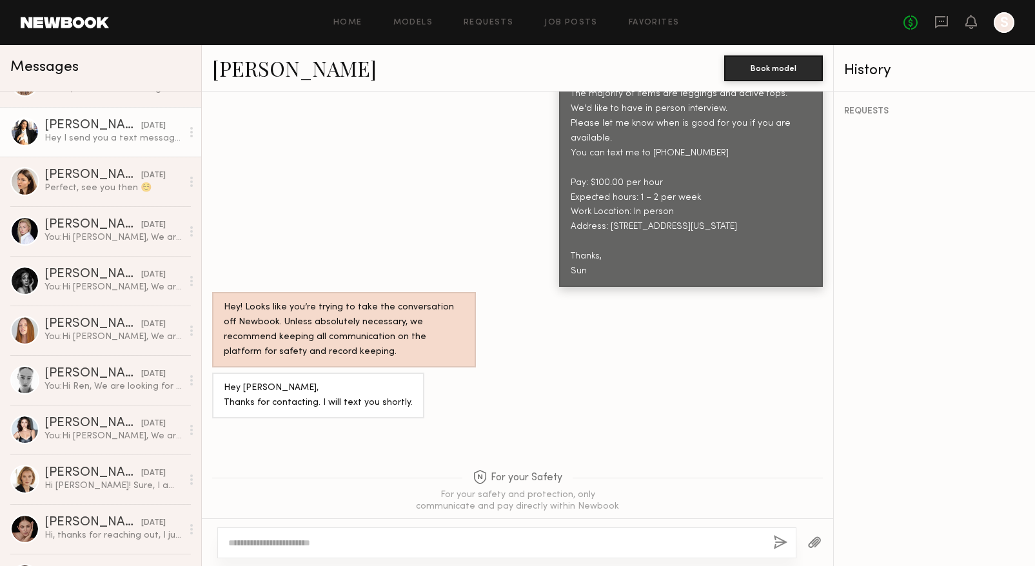
click at [134, 135] on div "Hey I send you a text message- not sure if you received it" at bounding box center [113, 138] width 137 height 12
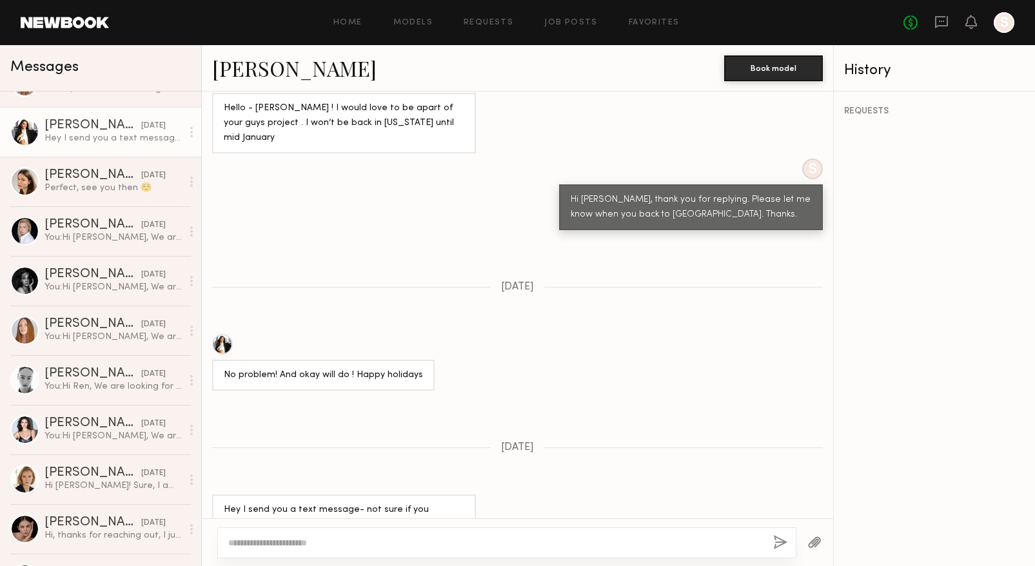
scroll to position [922, 0]
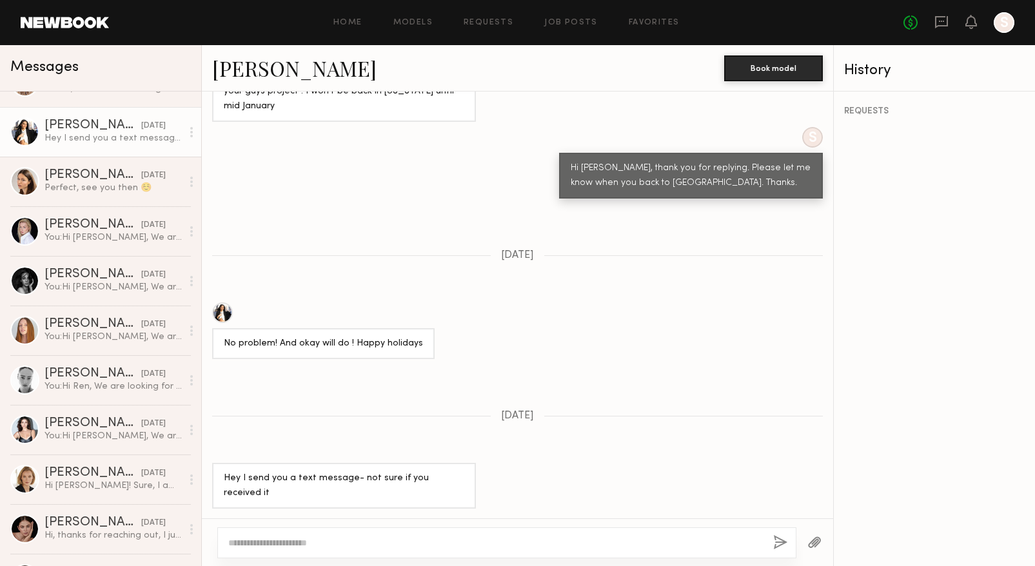
click at [221, 302] on div at bounding box center [222, 312] width 21 height 21
click at [116, 486] on div "Hi Sun! Sure, I am interested. I can come next Monday, Dec 30. Let me know what…" at bounding box center [113, 486] width 137 height 12
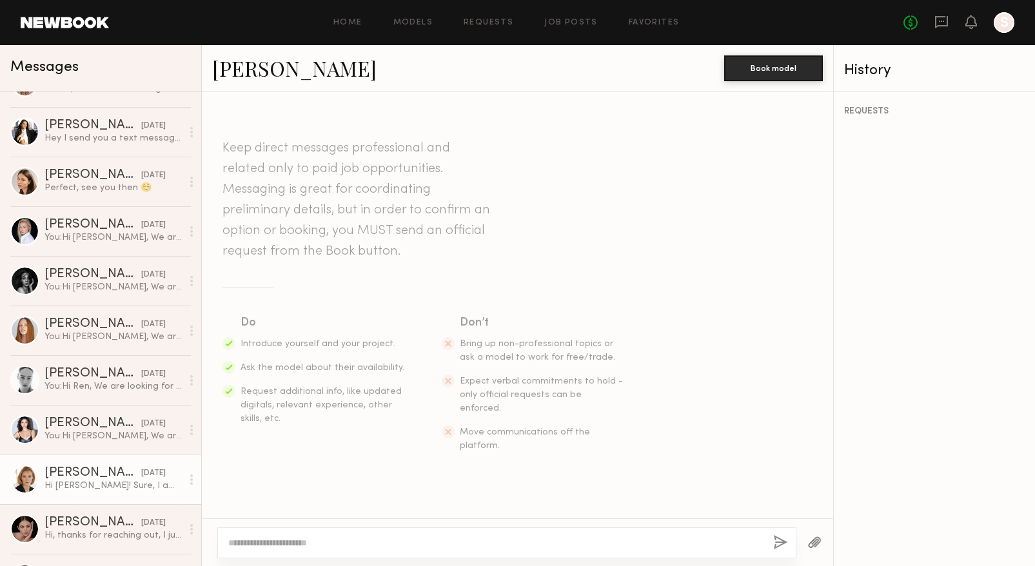
scroll to position [614, 0]
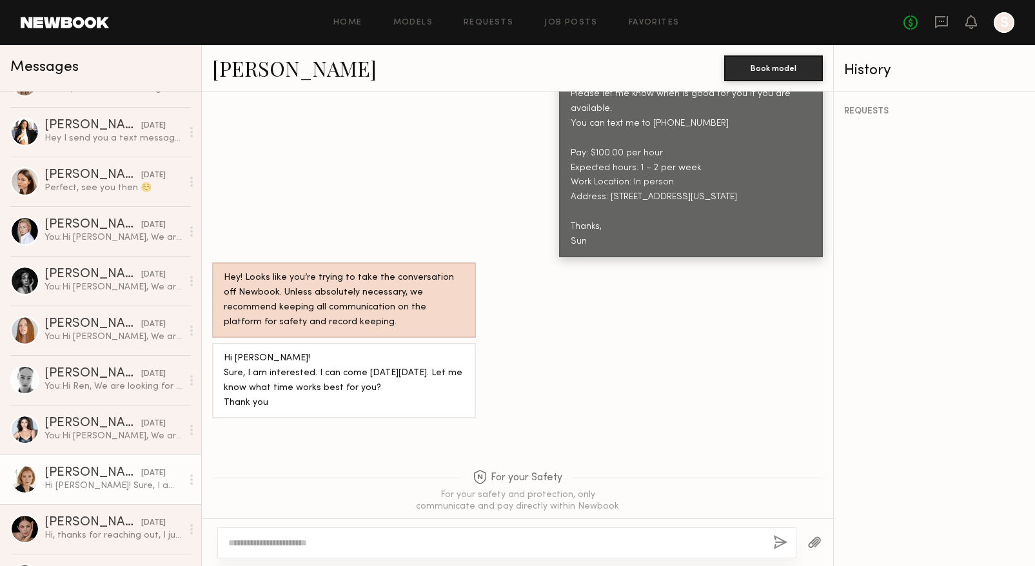
click at [30, 467] on div at bounding box center [24, 479] width 29 height 29
click at [60, 473] on div "Olga K." at bounding box center [93, 473] width 97 height 13
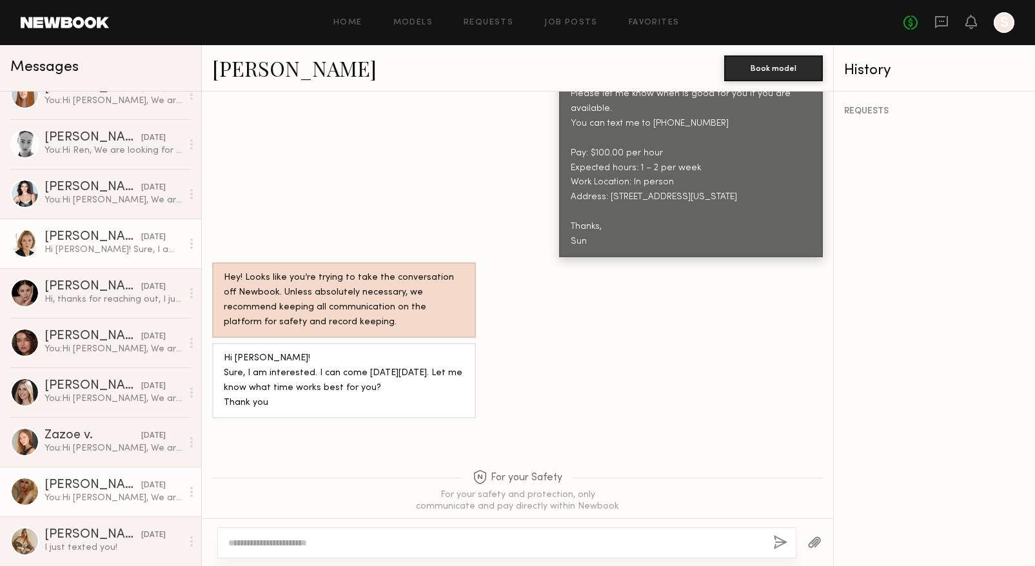
scroll to position [838, 0]
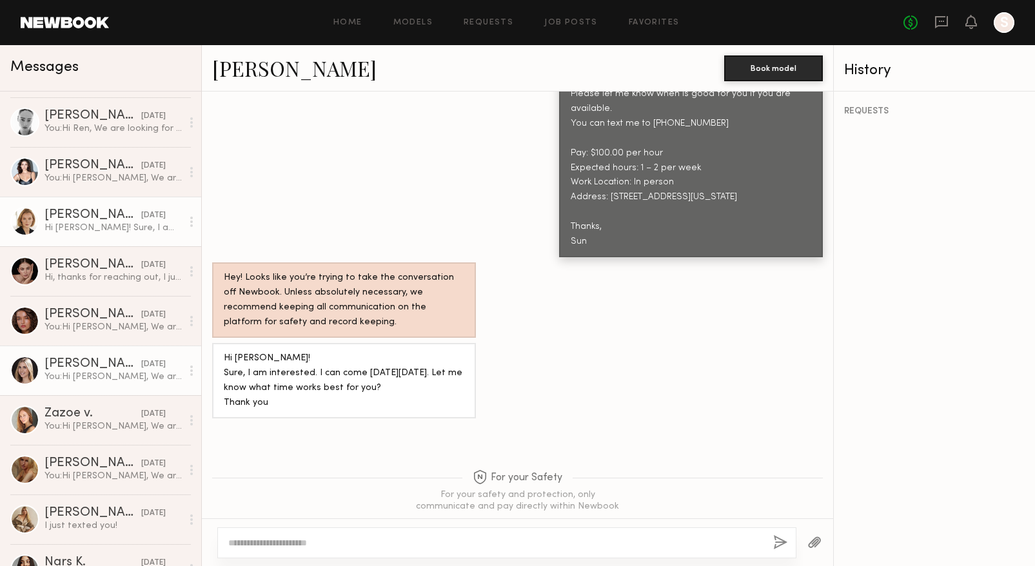
click at [104, 358] on div "Amanda B." at bounding box center [93, 364] width 97 height 13
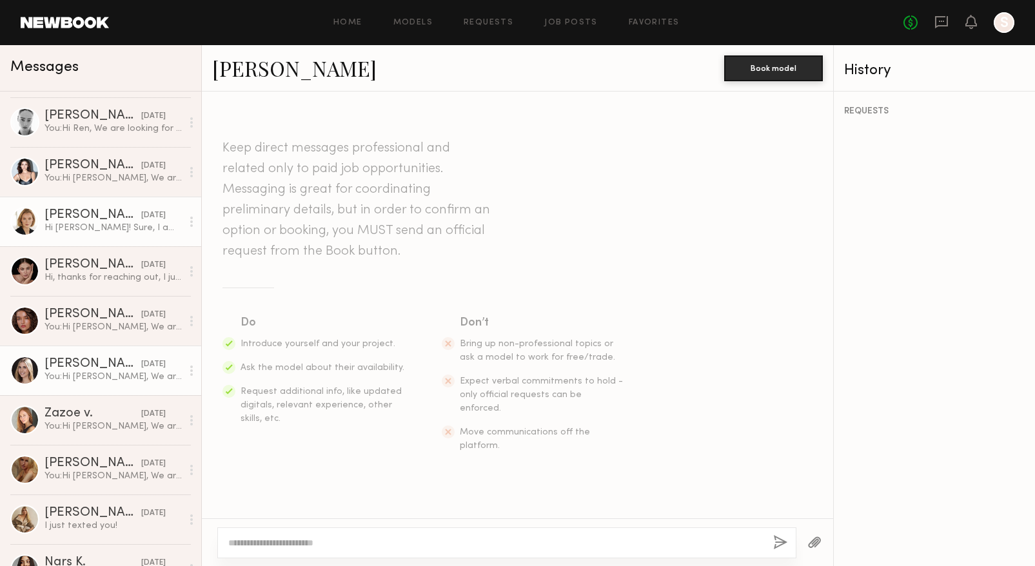
click at [75, 222] on div "Olga K." at bounding box center [93, 215] width 97 height 13
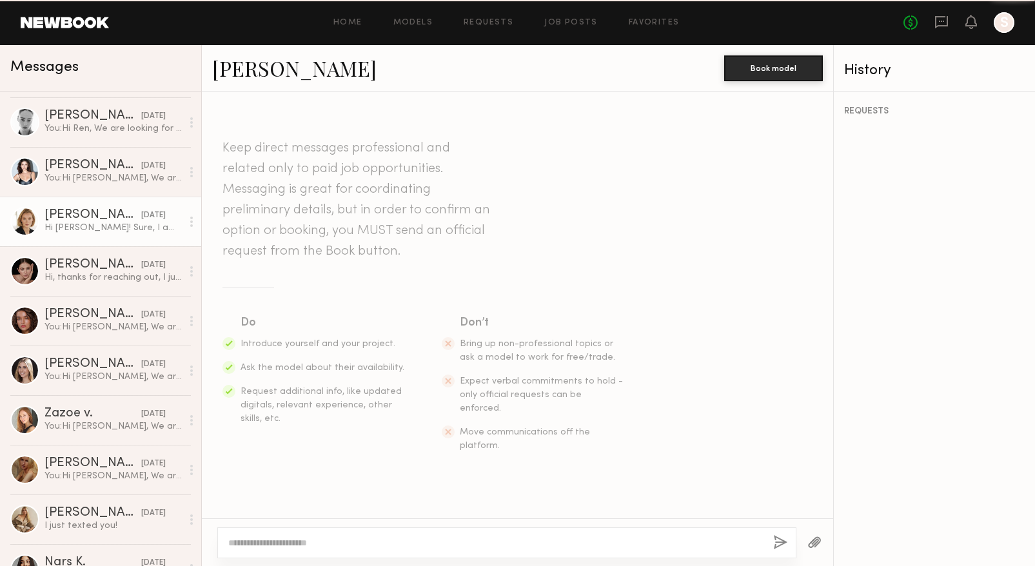
scroll to position [614, 0]
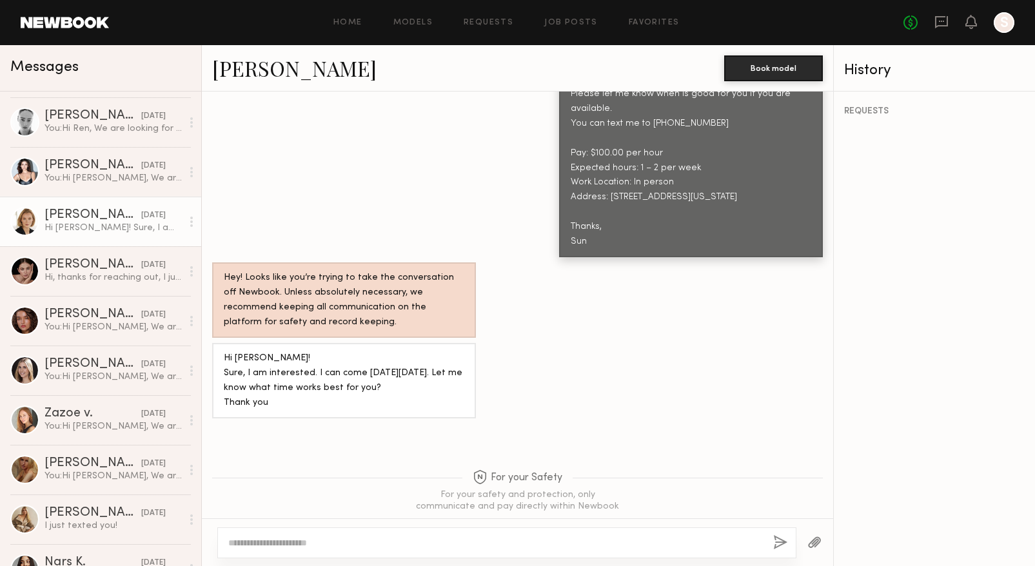
click at [259, 70] on link "Olga K." at bounding box center [294, 68] width 164 height 28
click at [62, 426] on div "You: Hi Zazoe, We are looking for an activewear fitting model. The majority of …" at bounding box center [113, 427] width 137 height 12
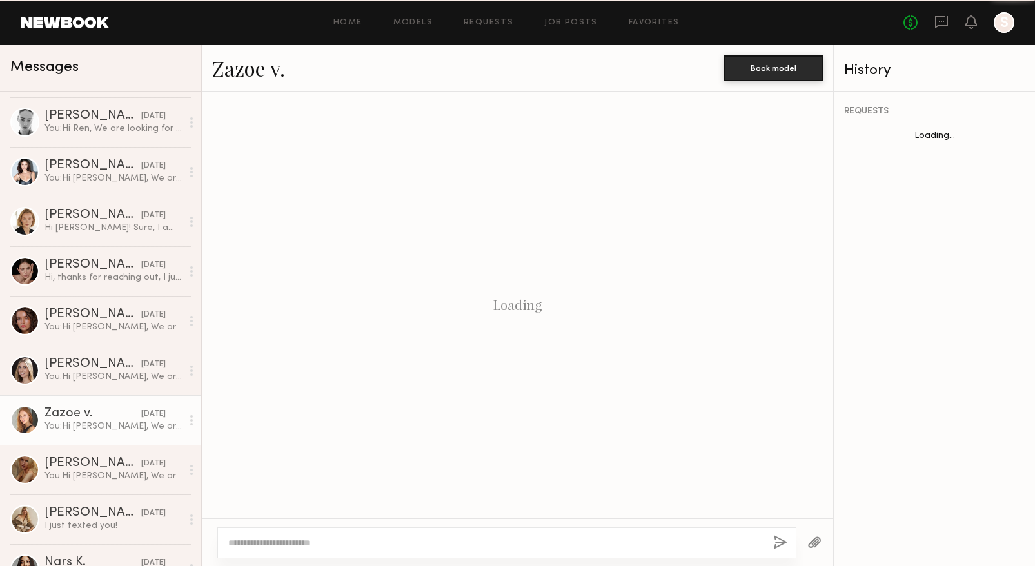
scroll to position [1254, 0]
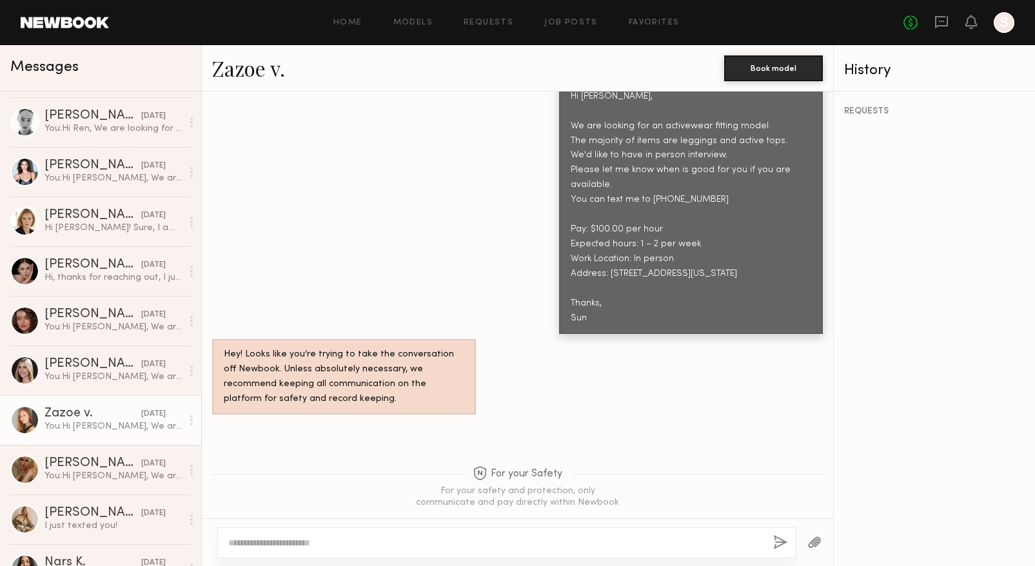
click at [259, 79] on link "Zazoe v." at bounding box center [248, 68] width 73 height 28
click at [70, 277] on div "Hi, thanks for reaching out, I just messaged you" at bounding box center [113, 278] width 137 height 12
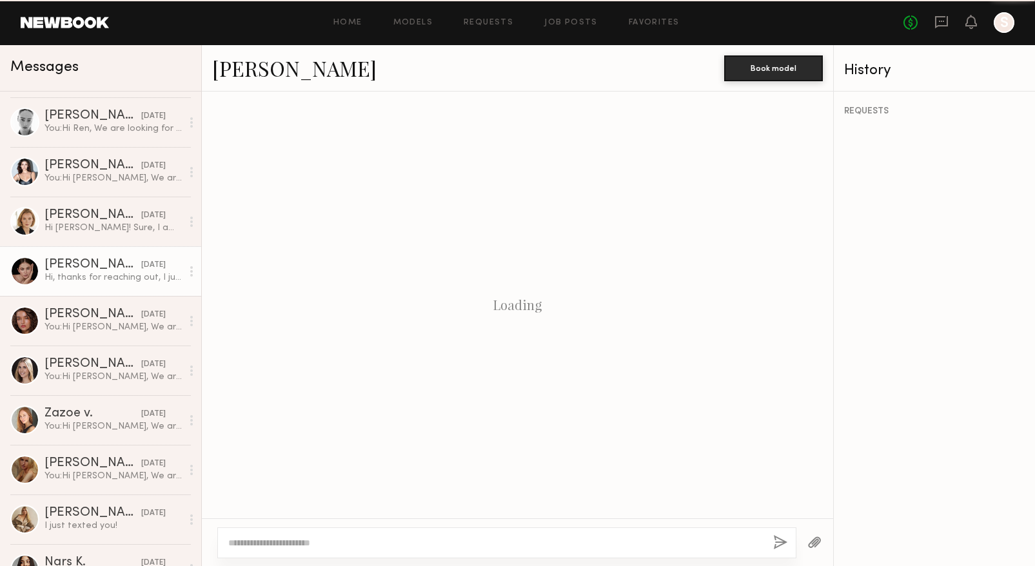
scroll to position [569, 0]
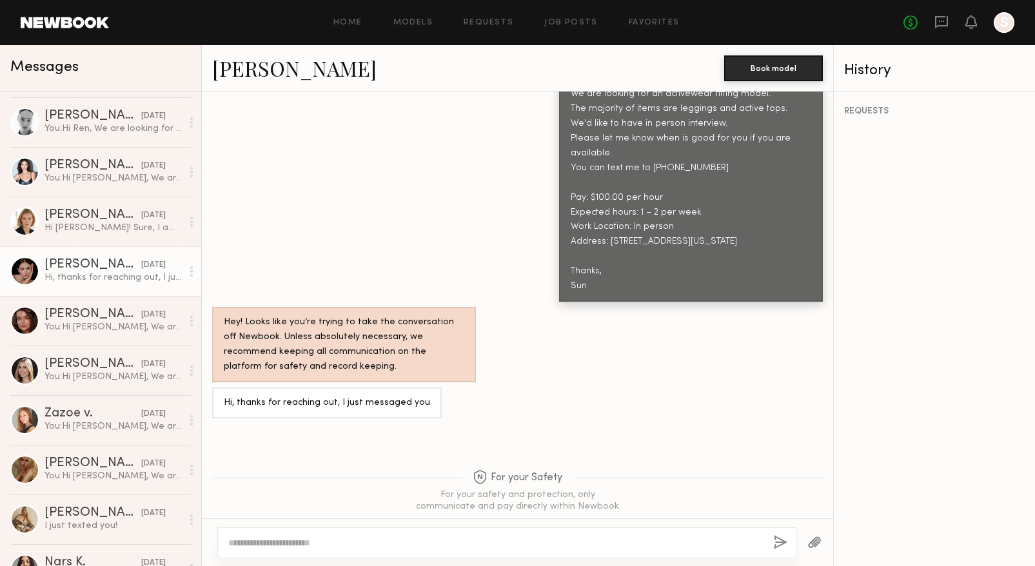
click at [243, 66] on link "Julie F." at bounding box center [294, 68] width 164 height 28
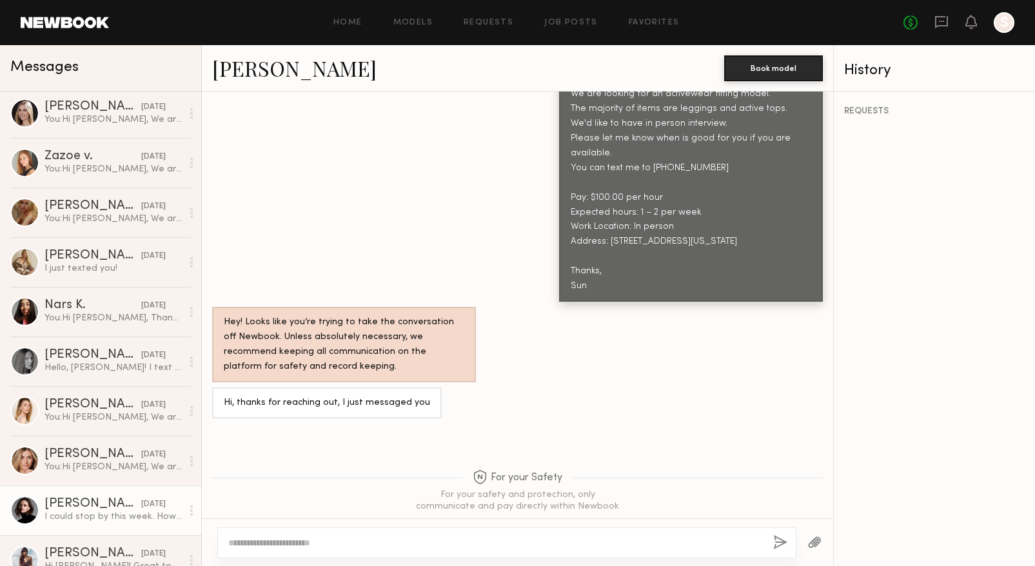
scroll to position [1096, 0]
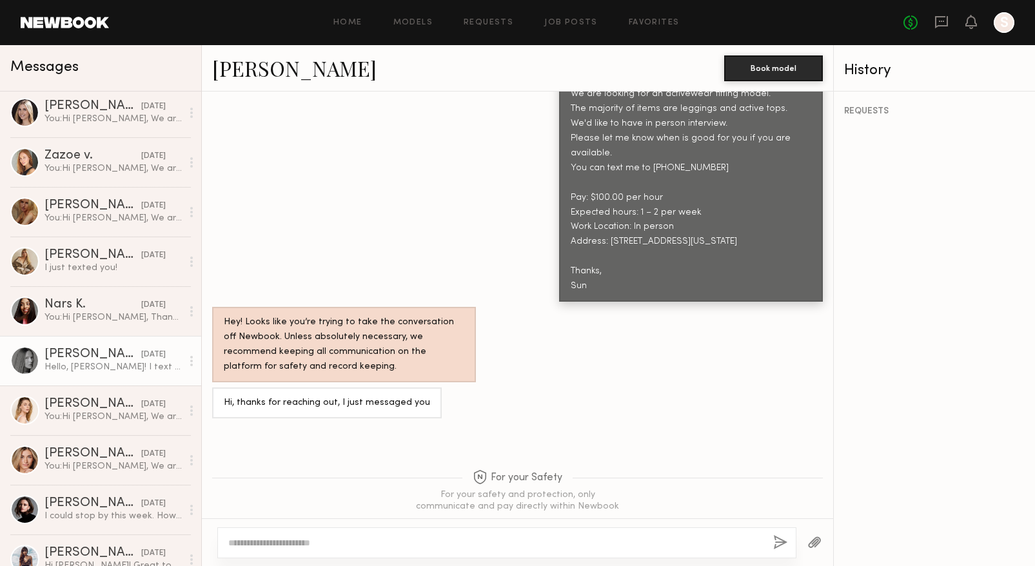
click at [114, 366] on div "Hello, Sun! I text you. Thanks for the invitation!" at bounding box center [113, 367] width 137 height 12
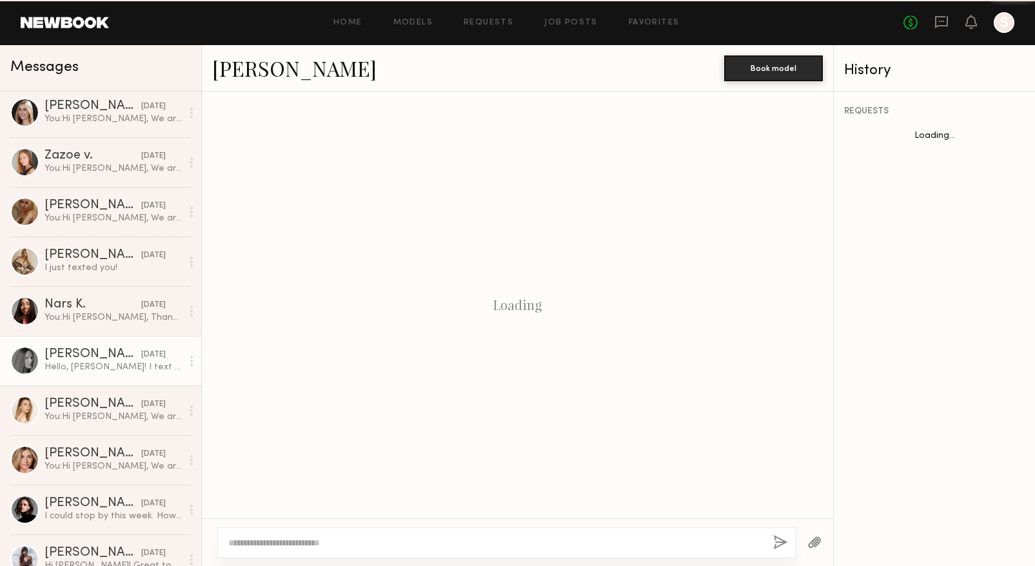
scroll to position [569, 0]
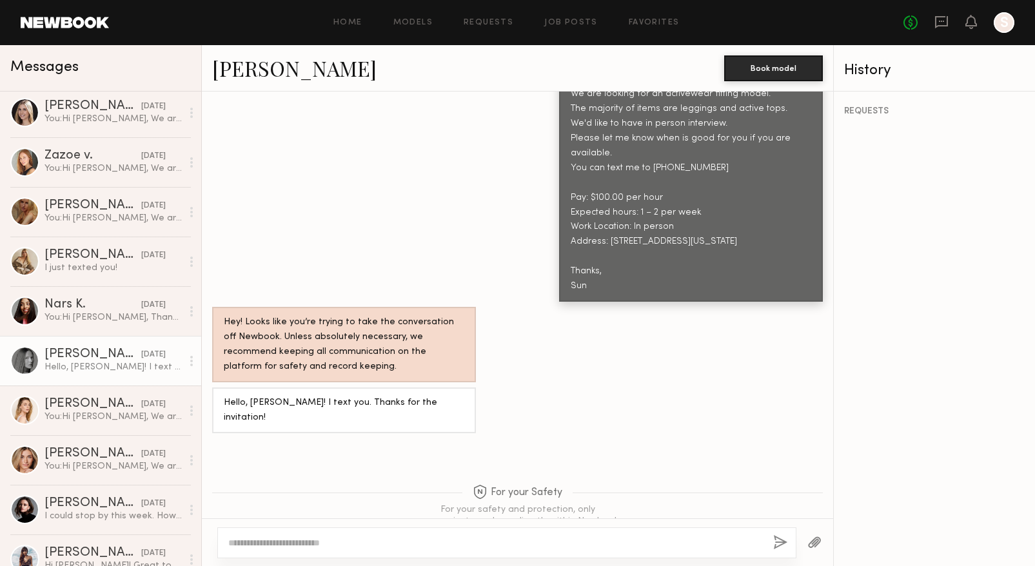
click at [252, 70] on link "Kristina S." at bounding box center [294, 68] width 164 height 28
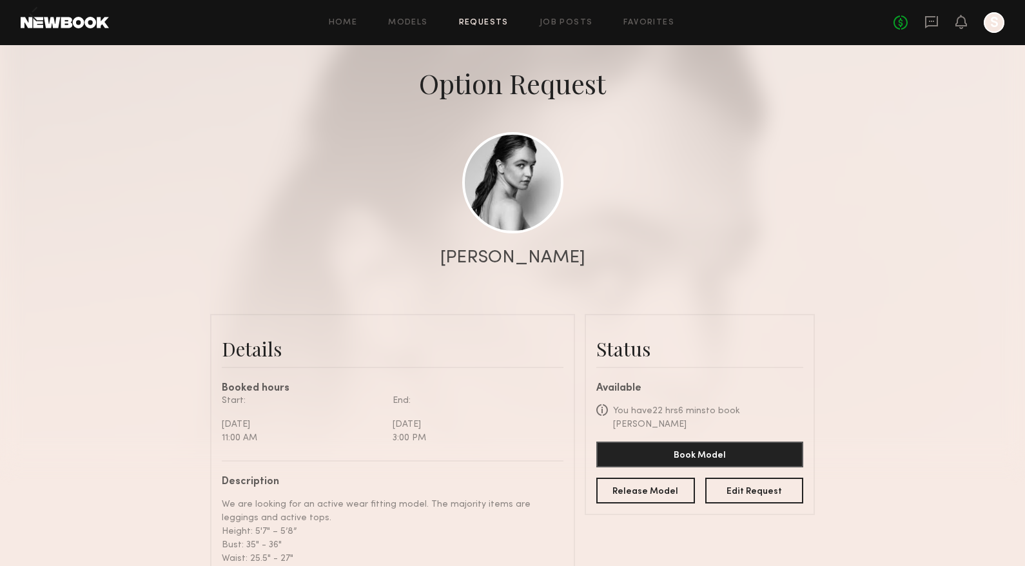
scroll to position [26, 0]
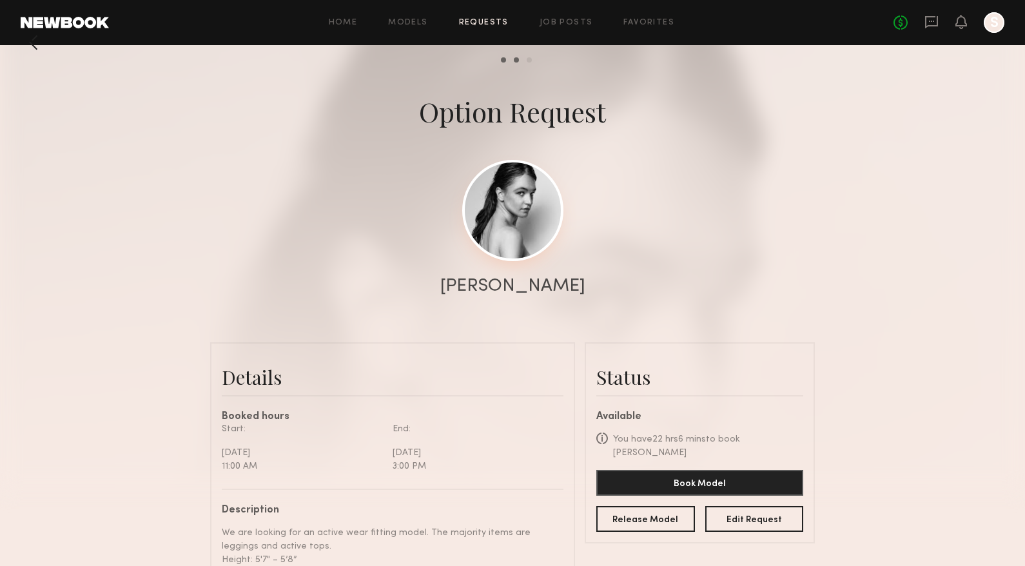
click at [514, 203] on link at bounding box center [512, 210] width 101 height 101
click at [967, 25] on div "No fees up to $5,000 S" at bounding box center [949, 22] width 111 height 21
click at [962, 23] on icon at bounding box center [961, 21] width 10 height 9
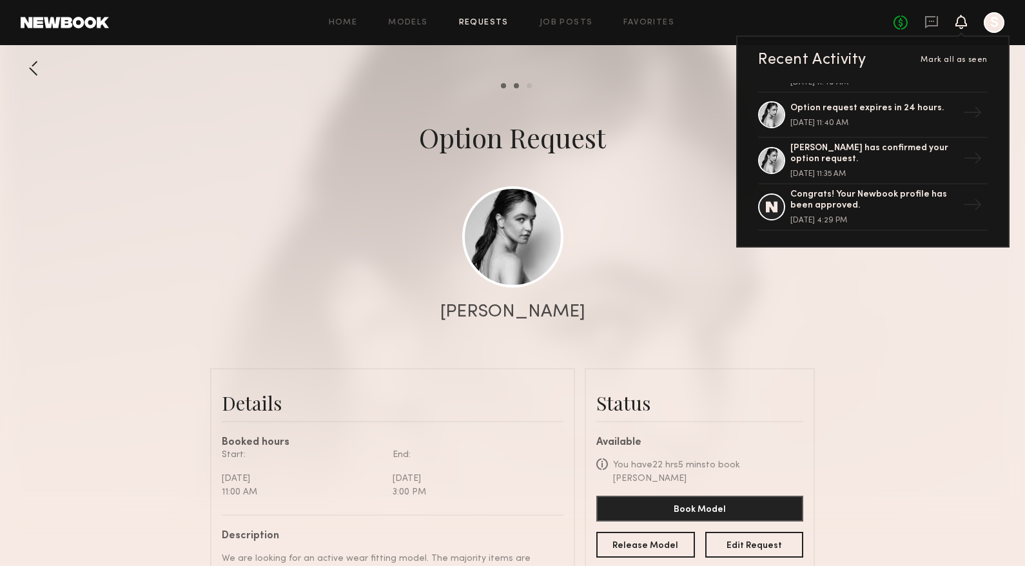
scroll to position [0, 0]
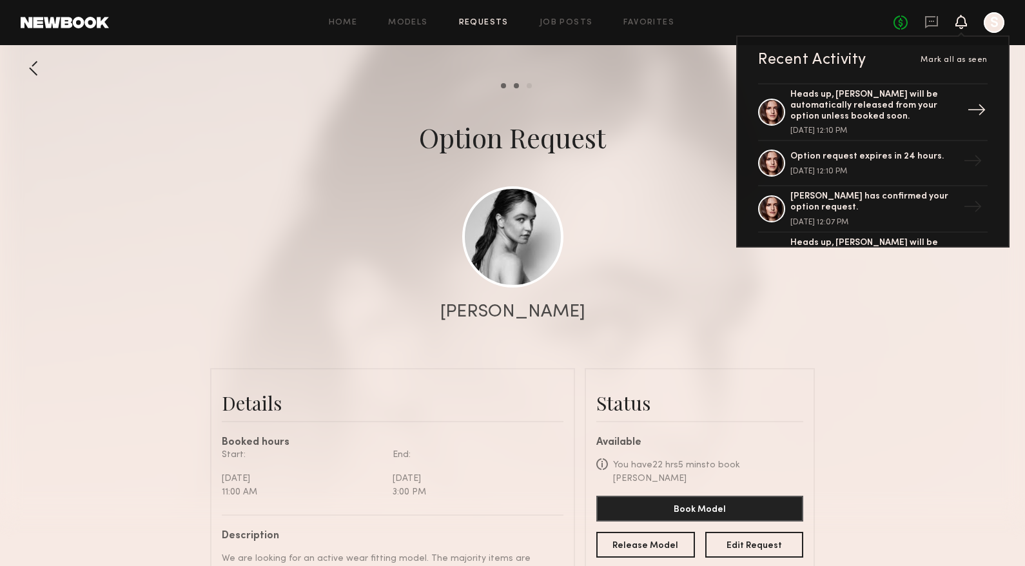
click at [822, 104] on div "Heads up, [PERSON_NAME] will be automatically released from your option unless …" at bounding box center [875, 106] width 168 height 32
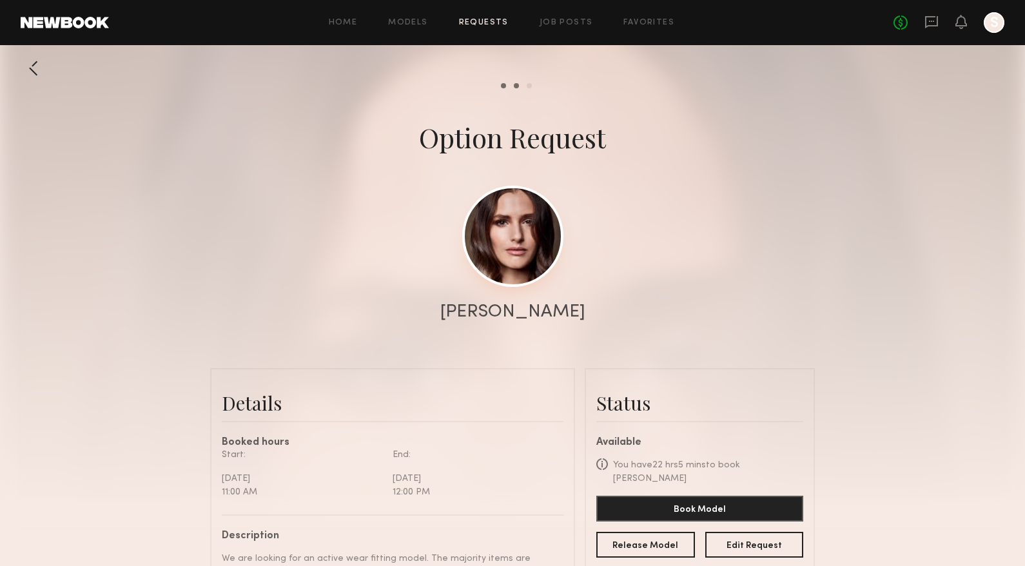
click at [499, 247] on link at bounding box center [512, 236] width 101 height 101
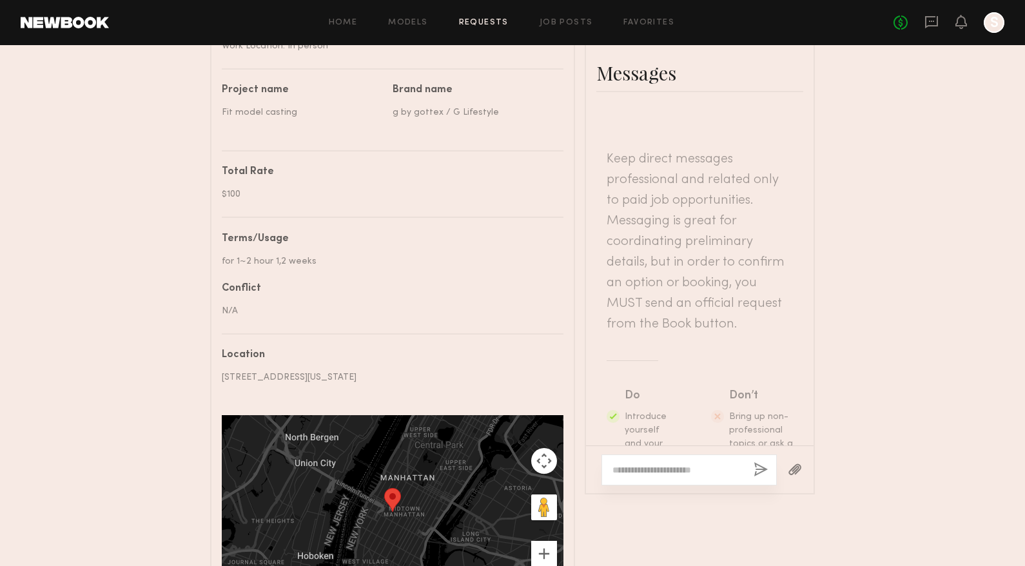
scroll to position [800, 0]
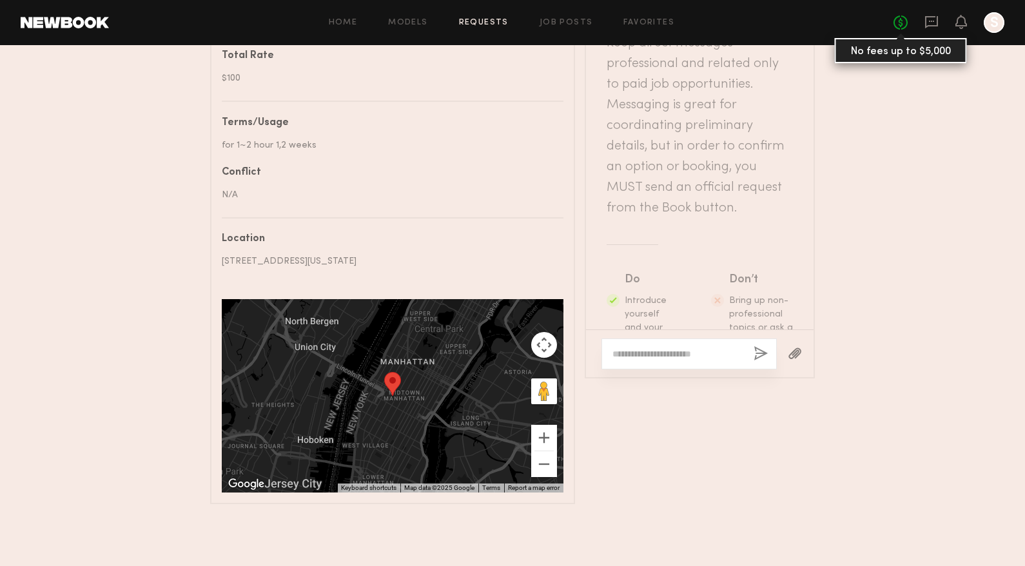
click at [899, 24] on link "No fees up to $5,000" at bounding box center [901, 22] width 14 height 14
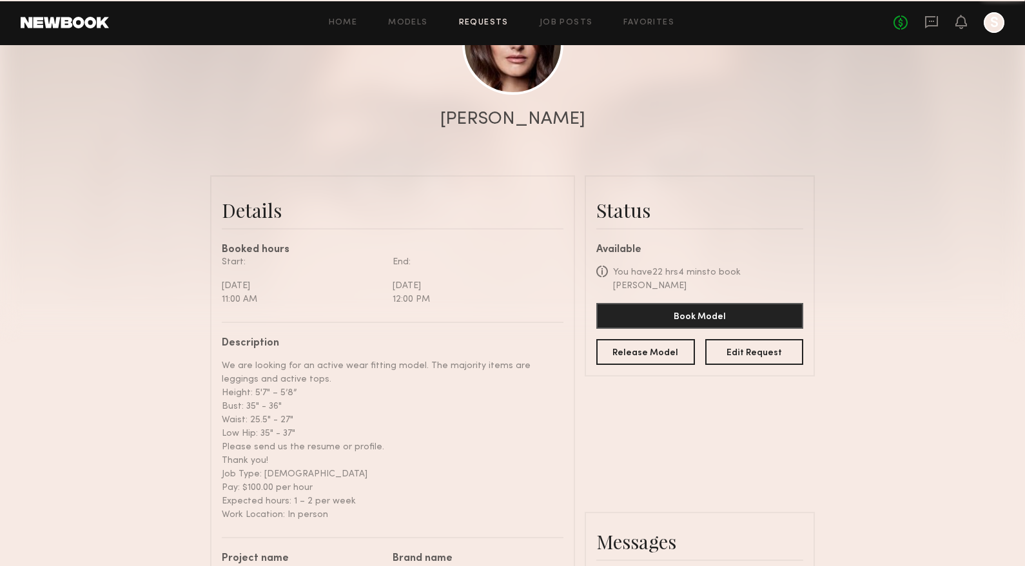
scroll to position [352, 0]
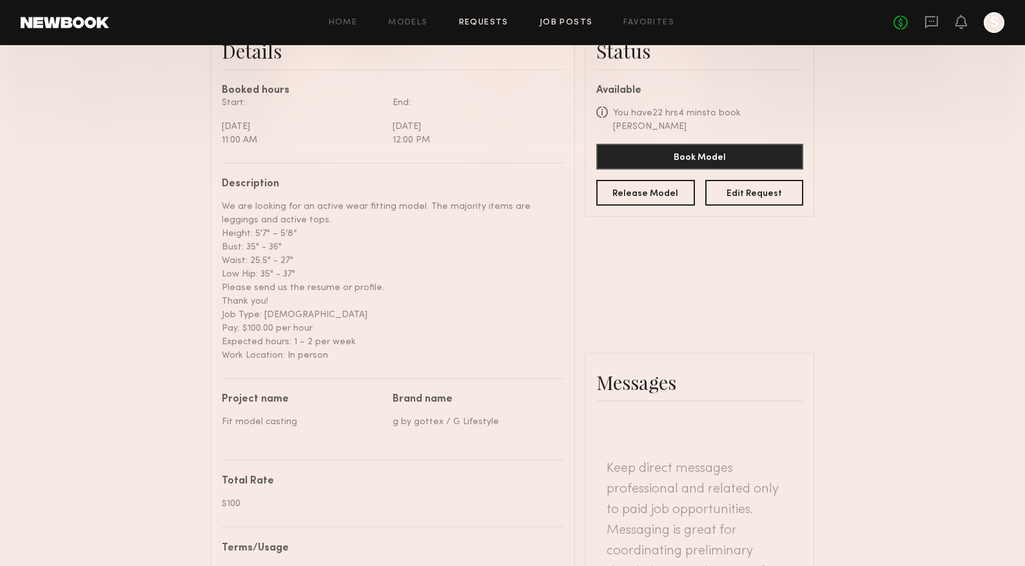
click at [547, 20] on link "Job Posts" at bounding box center [567, 23] width 54 height 8
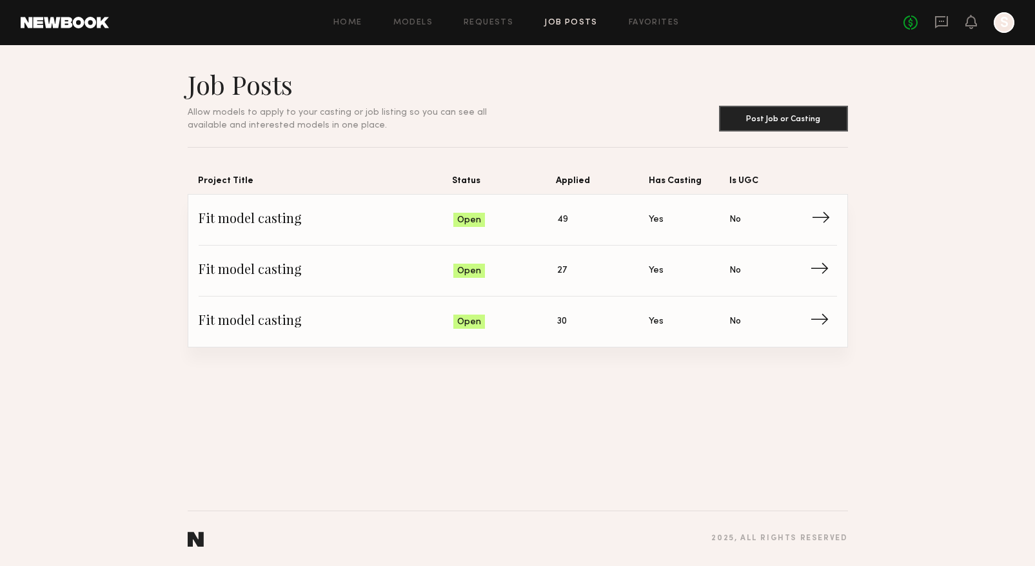
click at [809, 222] on span "Is UGC: No" at bounding box center [769, 219] width 81 height 19
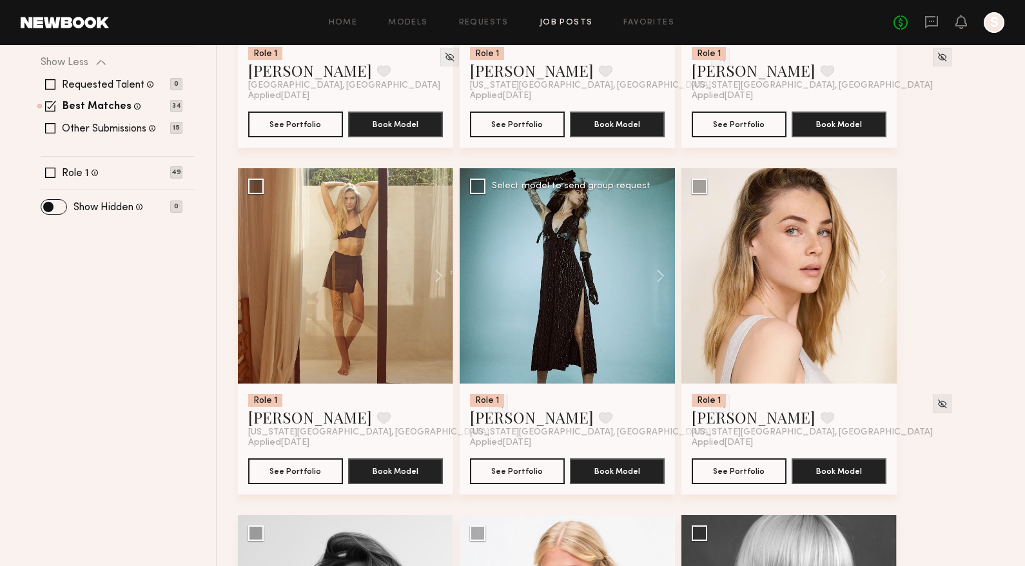
scroll to position [387, 0]
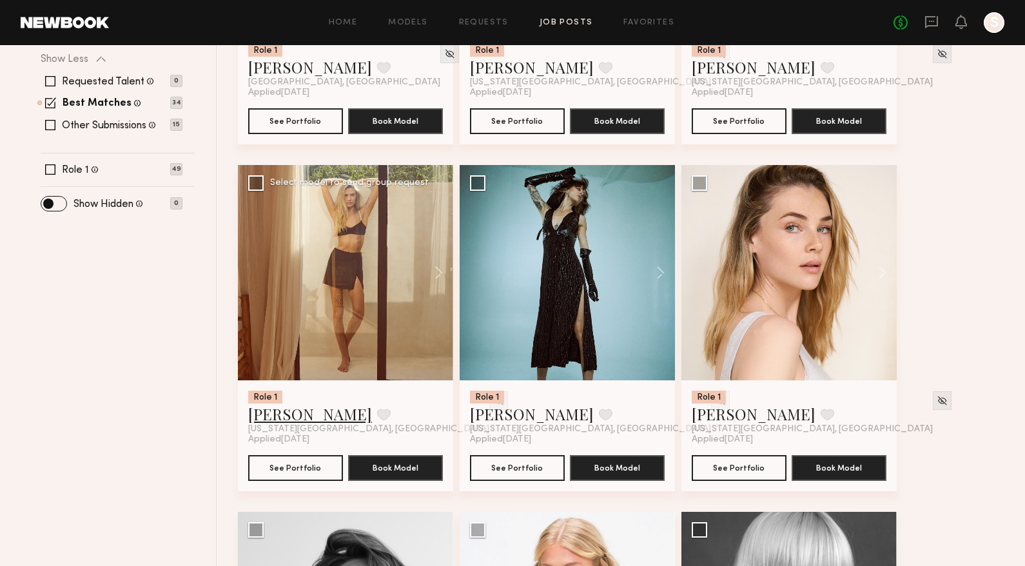
click at [262, 408] on link "Claire V." at bounding box center [310, 414] width 124 height 21
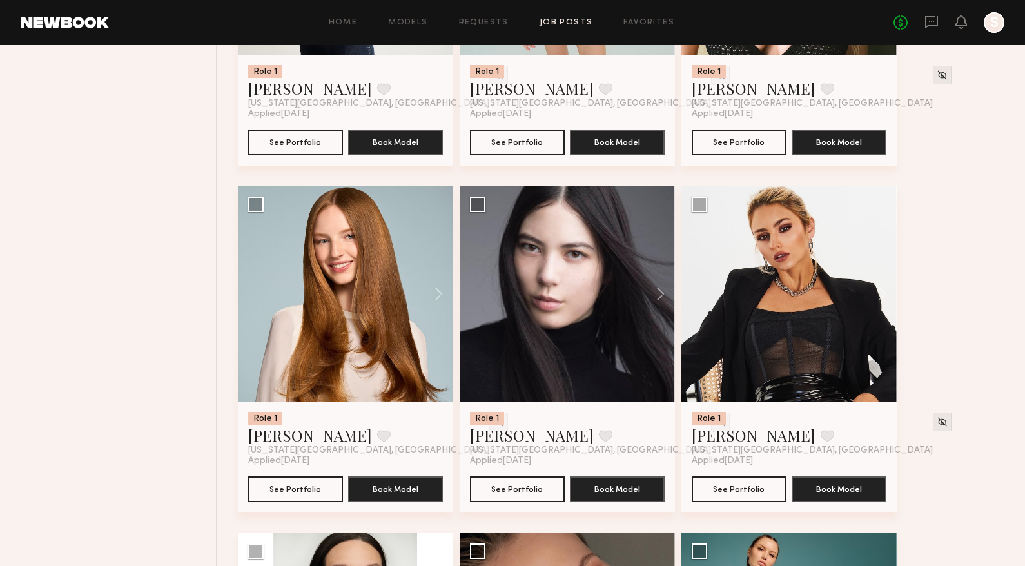
scroll to position [2128, 0]
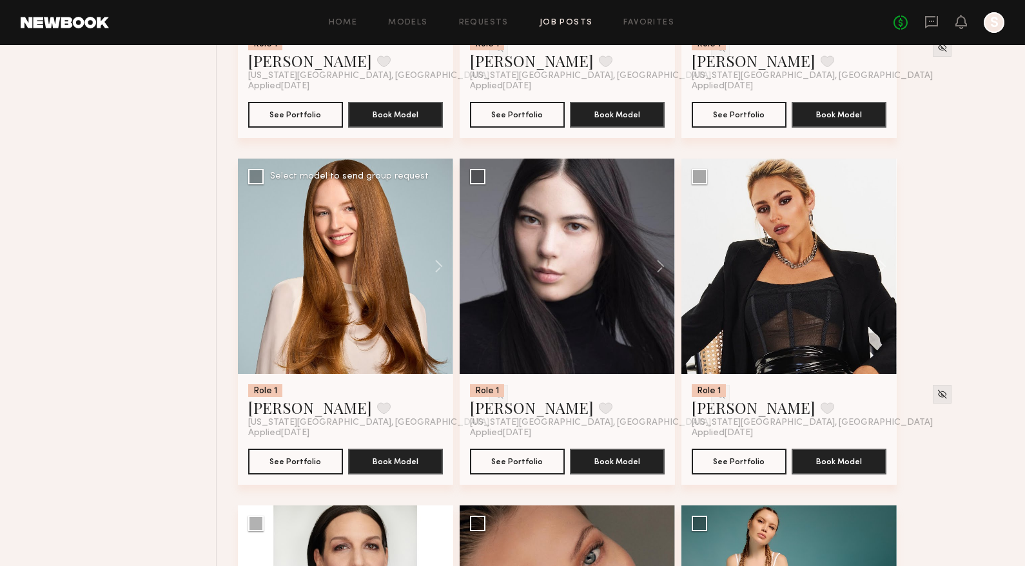
click at [385, 295] on div at bounding box center [345, 266] width 215 height 215
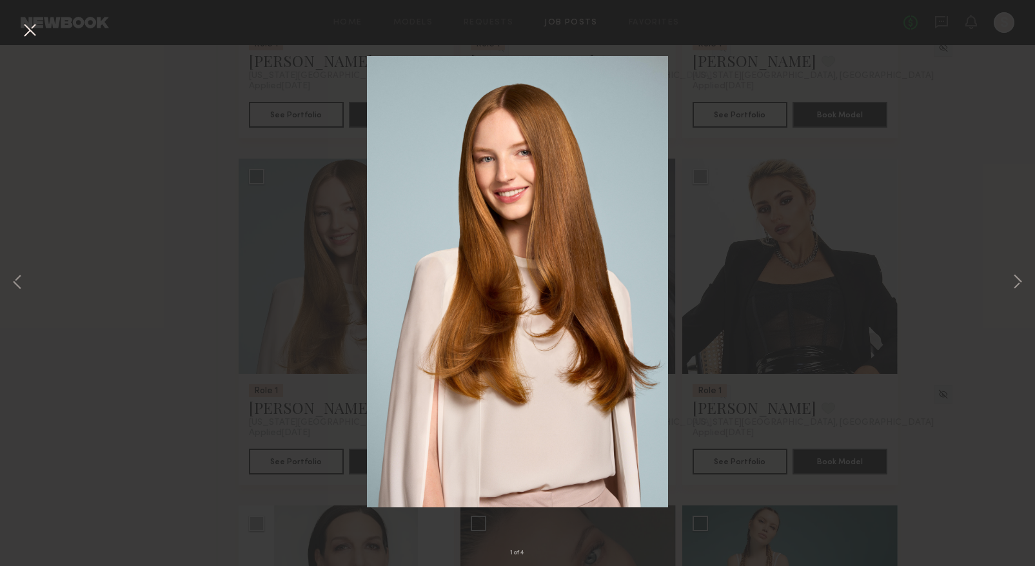
click at [1005, 328] on div "1 of 4" at bounding box center [517, 283] width 1035 height 566
click at [1015, 70] on button at bounding box center [1017, 283] width 15 height 453
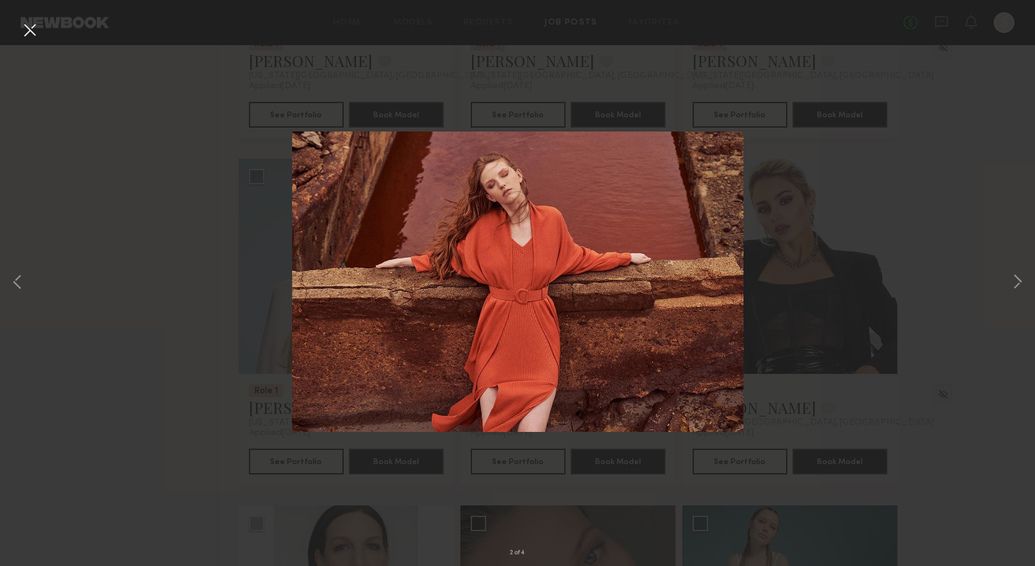
click at [34, 28] on button at bounding box center [29, 30] width 21 height 23
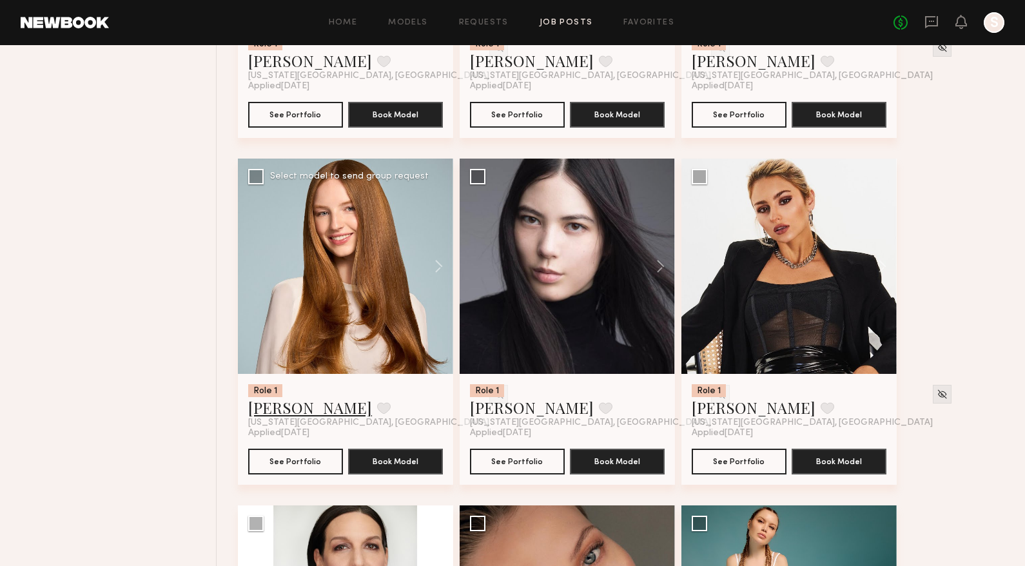
click at [271, 410] on link "Ashley R." at bounding box center [310, 407] width 124 height 21
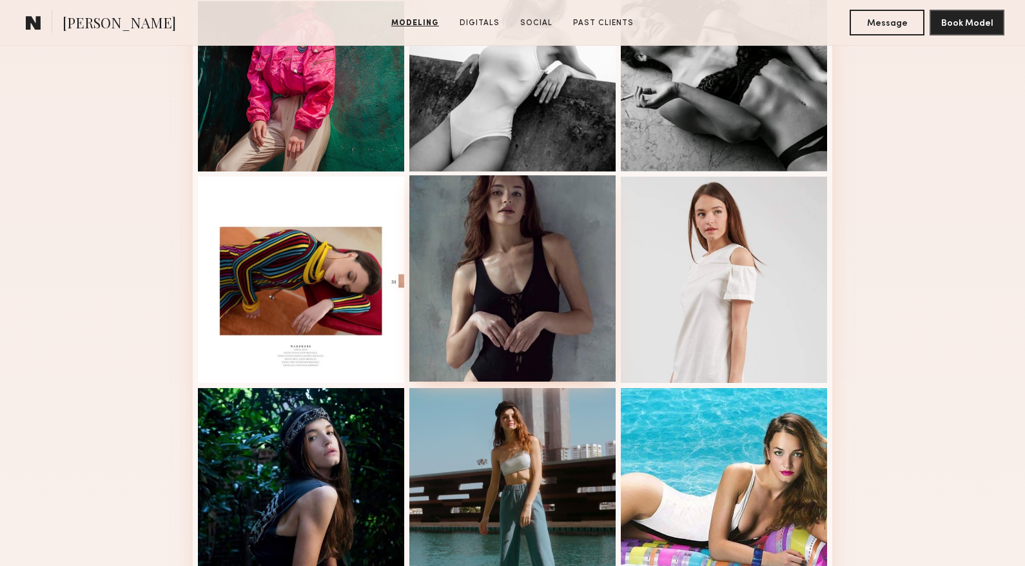
scroll to position [645, 0]
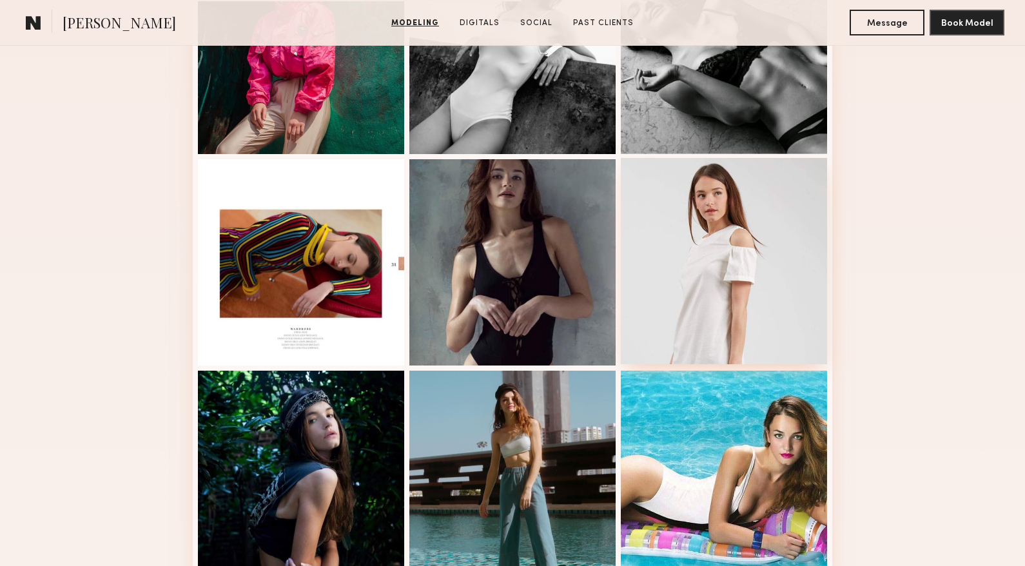
click at [715, 345] on div at bounding box center [724, 261] width 206 height 206
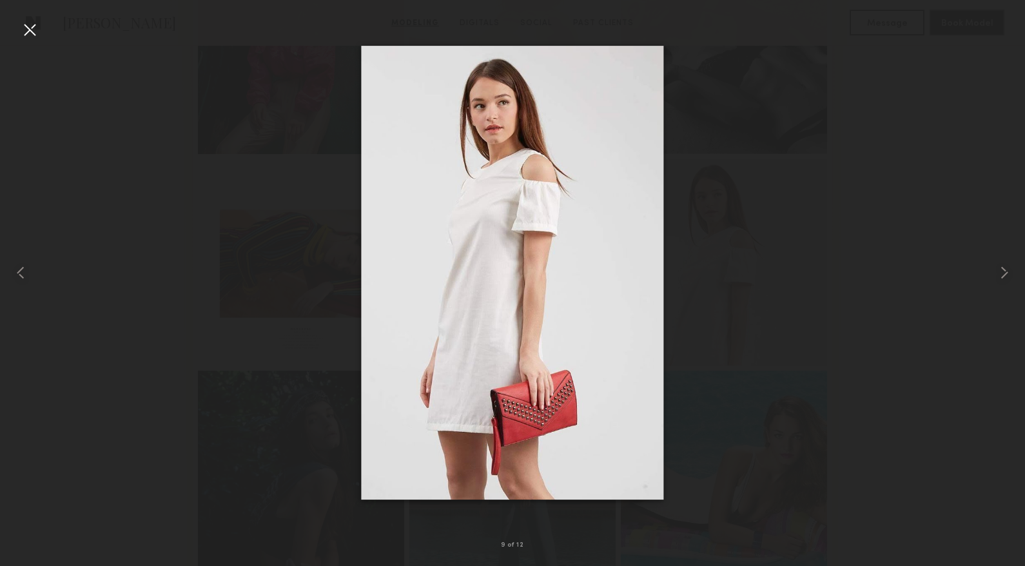
click at [716, 339] on div at bounding box center [512, 273] width 1025 height 504
click at [996, 271] on common-icon at bounding box center [1005, 272] width 21 height 21
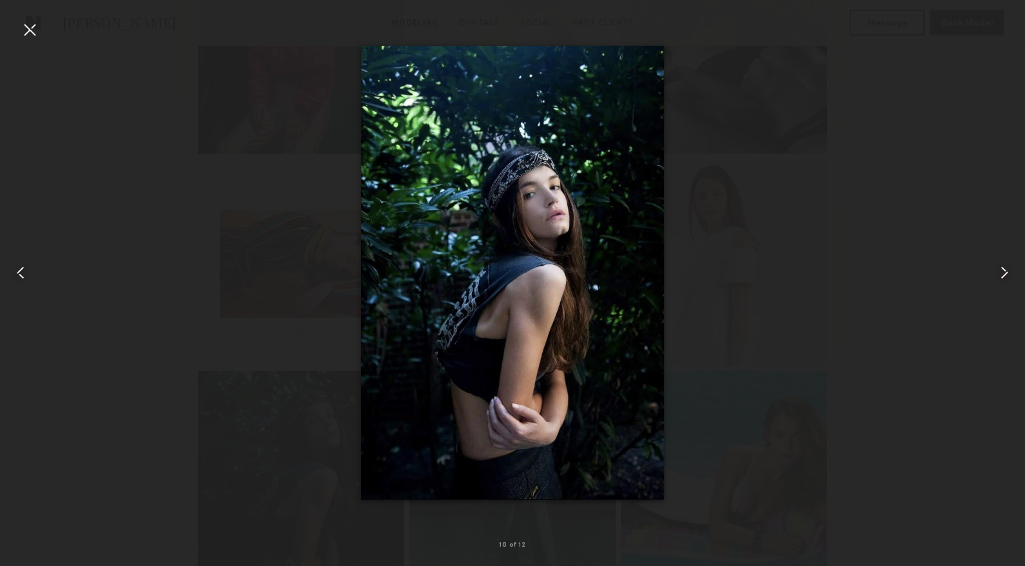
click at [879, 308] on div at bounding box center [512, 273] width 1025 height 504
click at [913, 190] on div at bounding box center [512, 273] width 1025 height 504
click at [34, 27] on div at bounding box center [29, 29] width 21 height 21
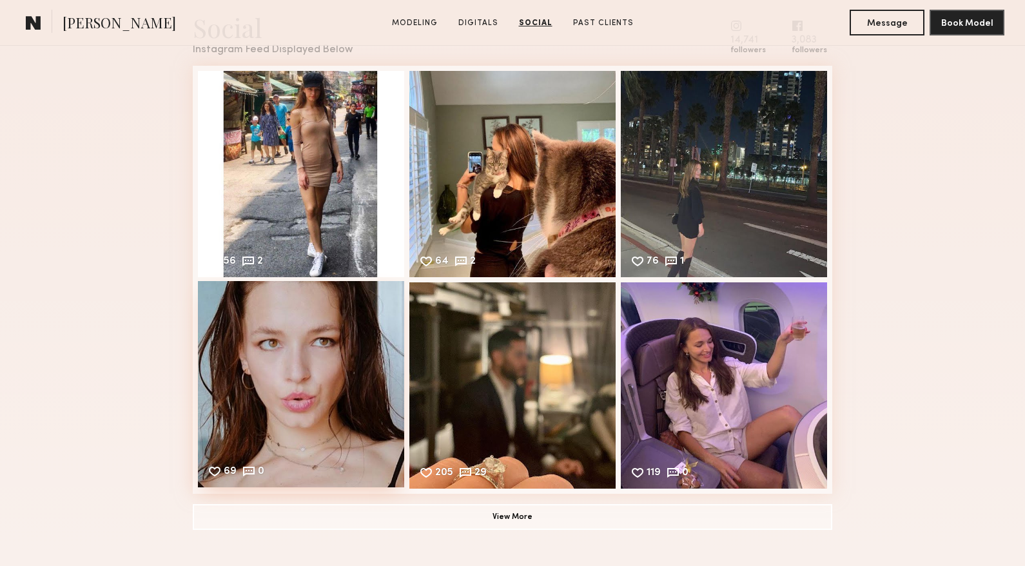
scroll to position [1806, 0]
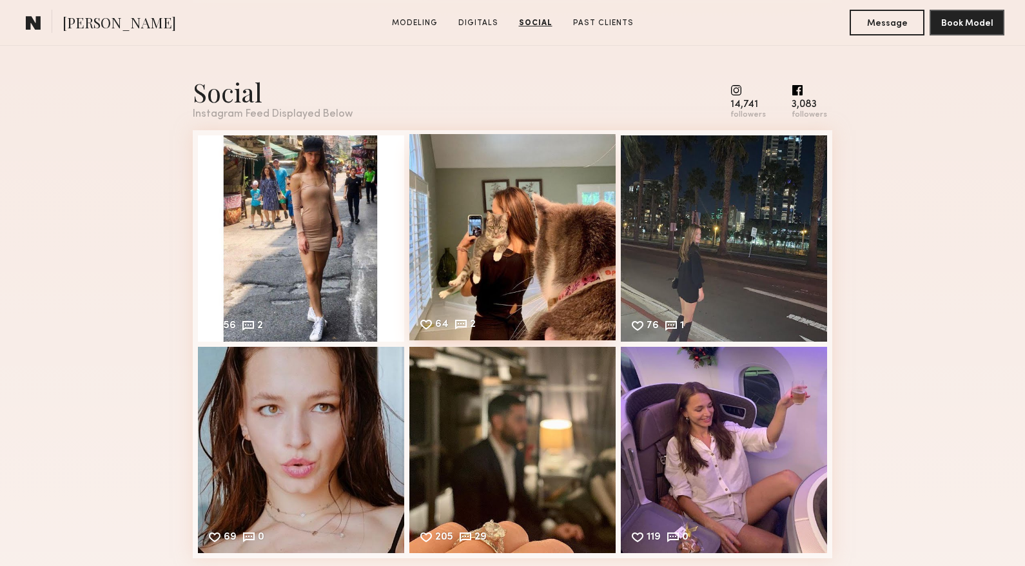
click at [506, 291] on div "64 2 Likes & comments displayed to show model’s engagement" at bounding box center [513, 237] width 206 height 206
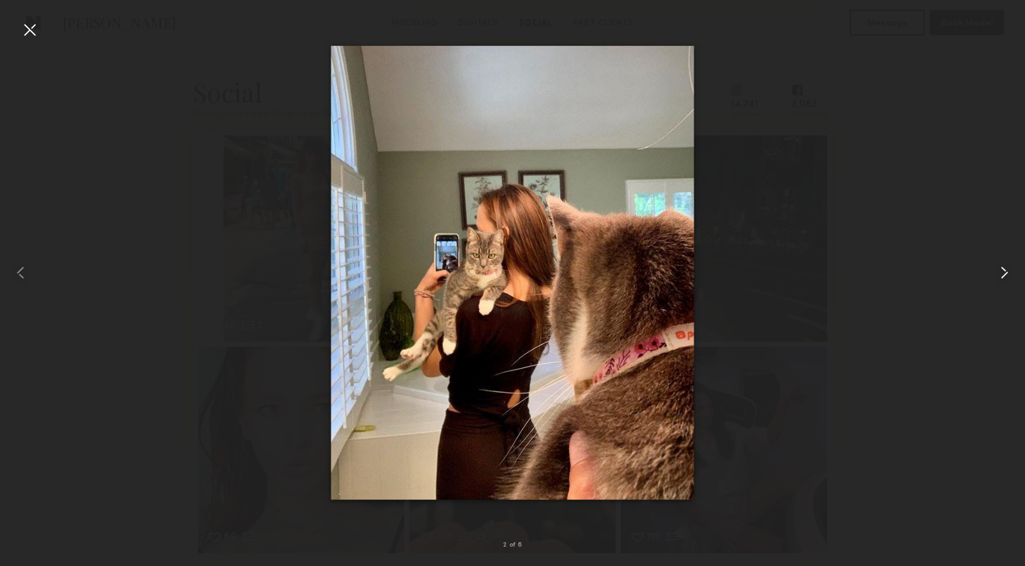
click at [995, 255] on div at bounding box center [1004, 273] width 41 height 504
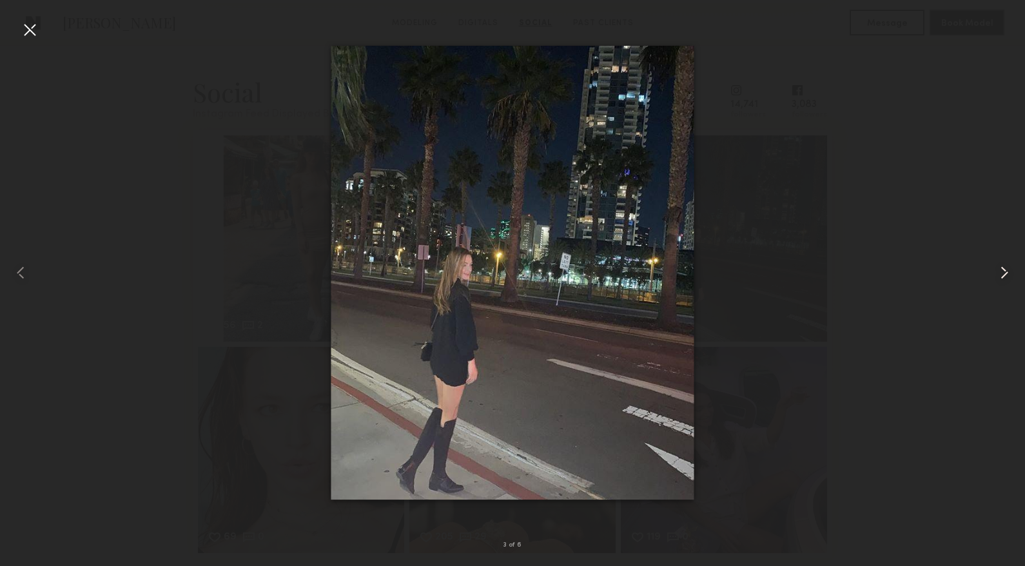
click at [995, 255] on div at bounding box center [1004, 273] width 41 height 504
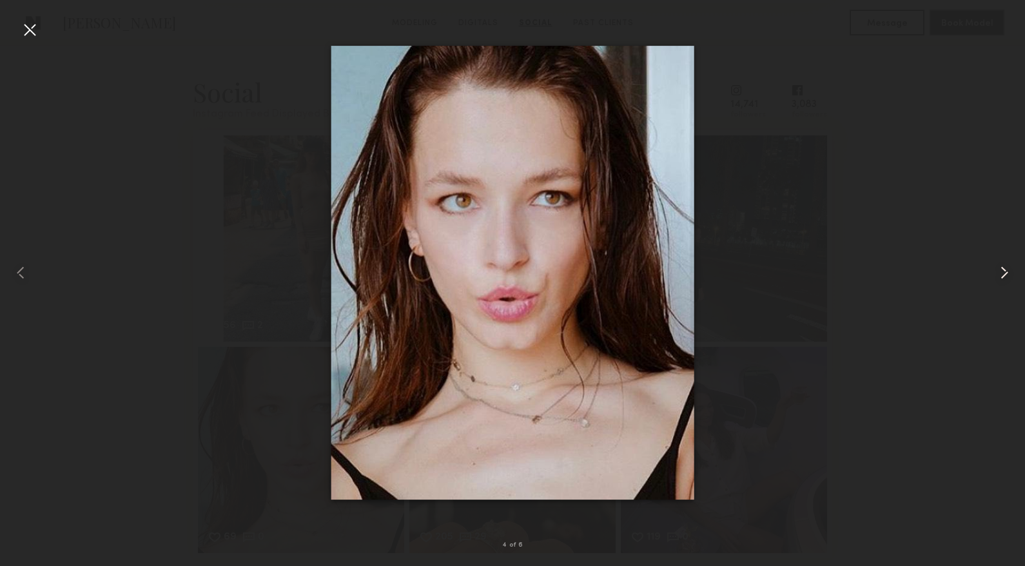
click at [995, 255] on div at bounding box center [1004, 273] width 41 height 504
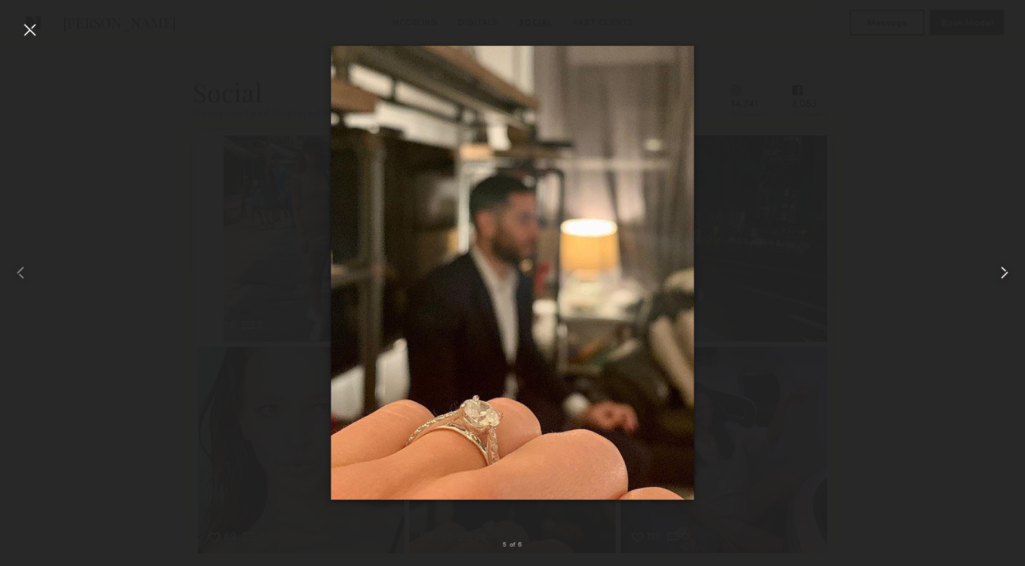
click at [995, 255] on div at bounding box center [1004, 273] width 41 height 504
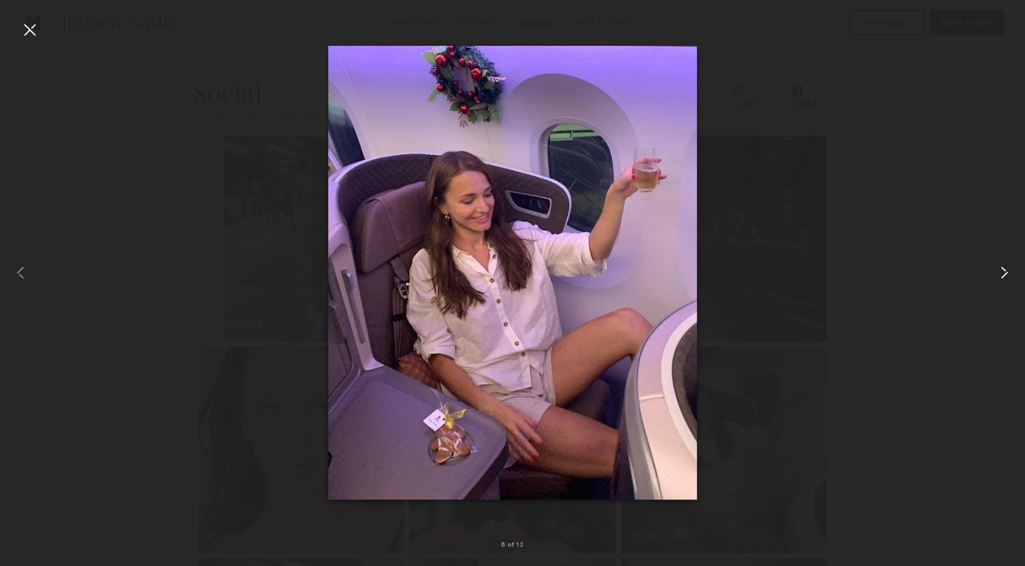
click at [995, 255] on div at bounding box center [1004, 273] width 41 height 504
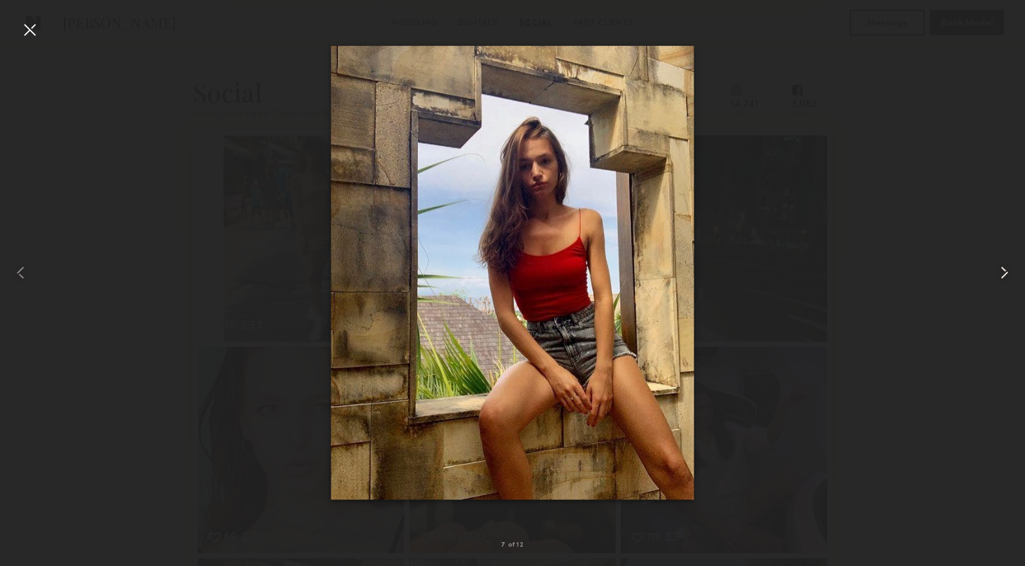
click at [995, 255] on div at bounding box center [1004, 273] width 41 height 504
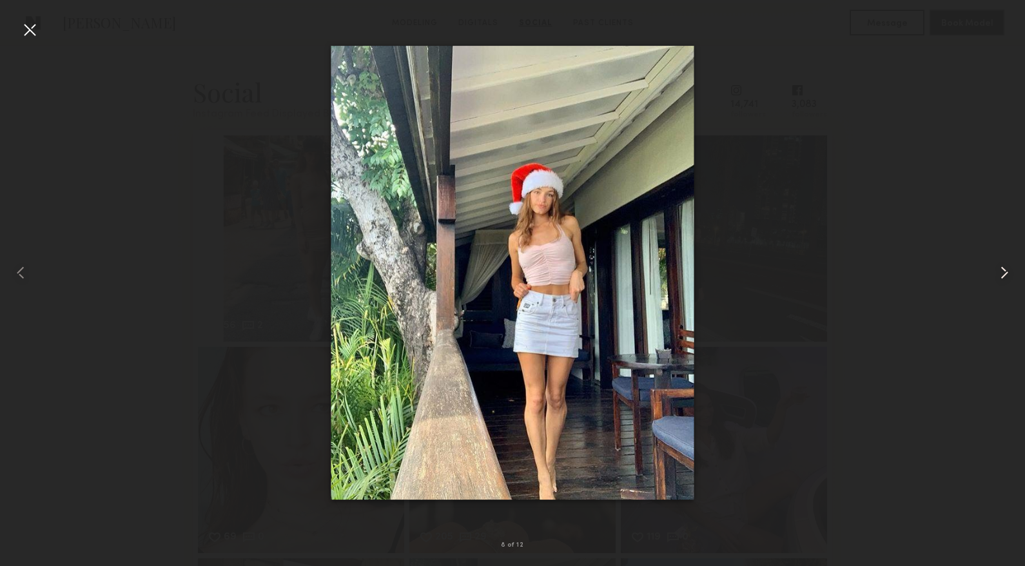
click at [995, 255] on div at bounding box center [1004, 273] width 41 height 504
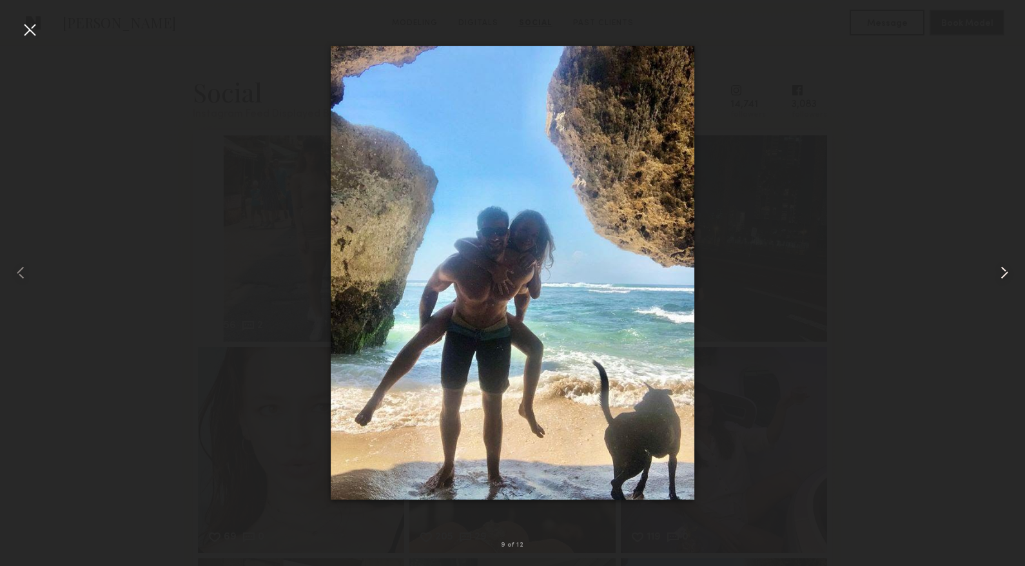
click at [995, 255] on div at bounding box center [1004, 273] width 41 height 504
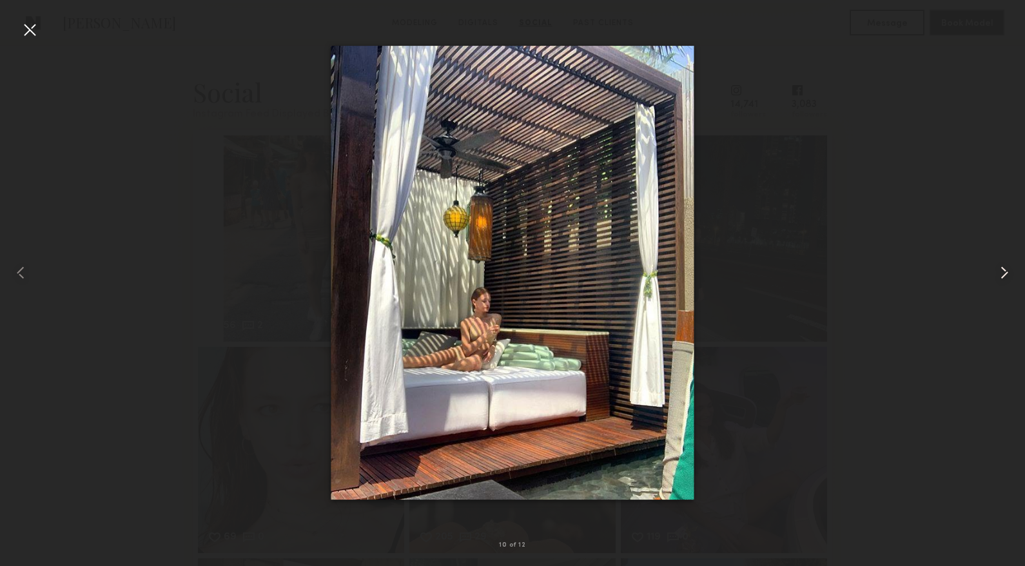
click at [995, 255] on div at bounding box center [1004, 273] width 41 height 504
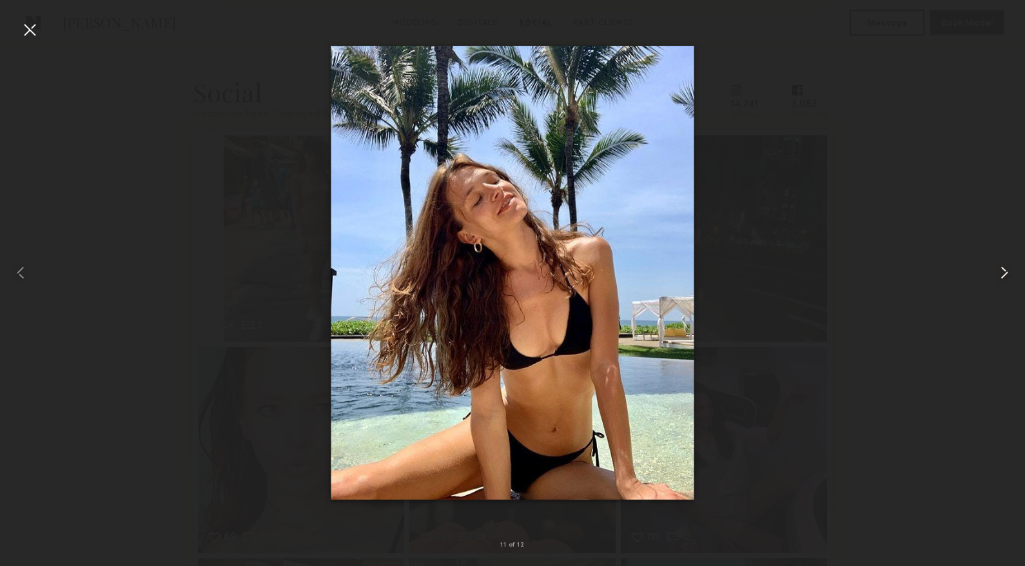
click at [995, 255] on div at bounding box center [1004, 273] width 41 height 504
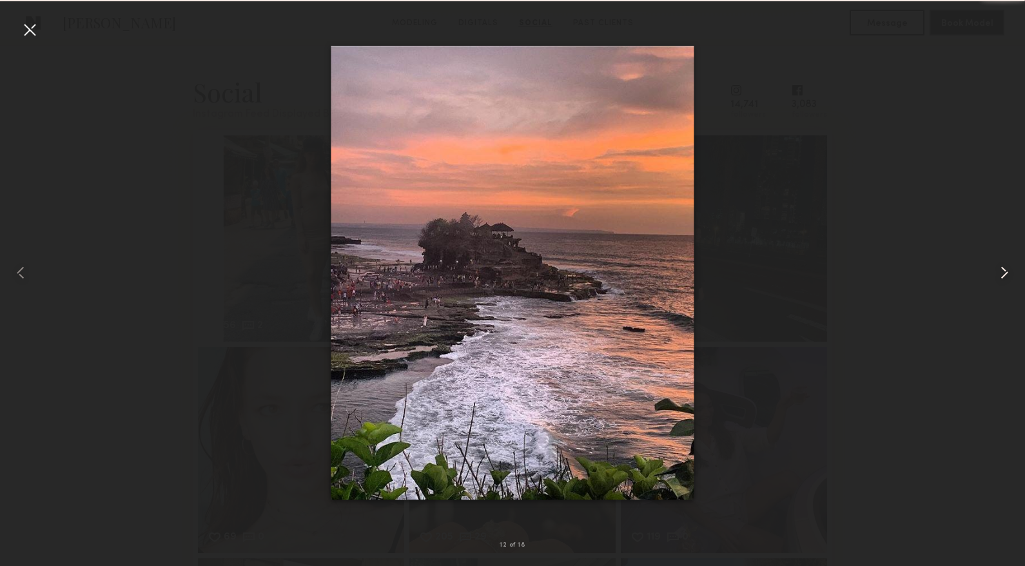
click at [996, 252] on div at bounding box center [1004, 273] width 41 height 504
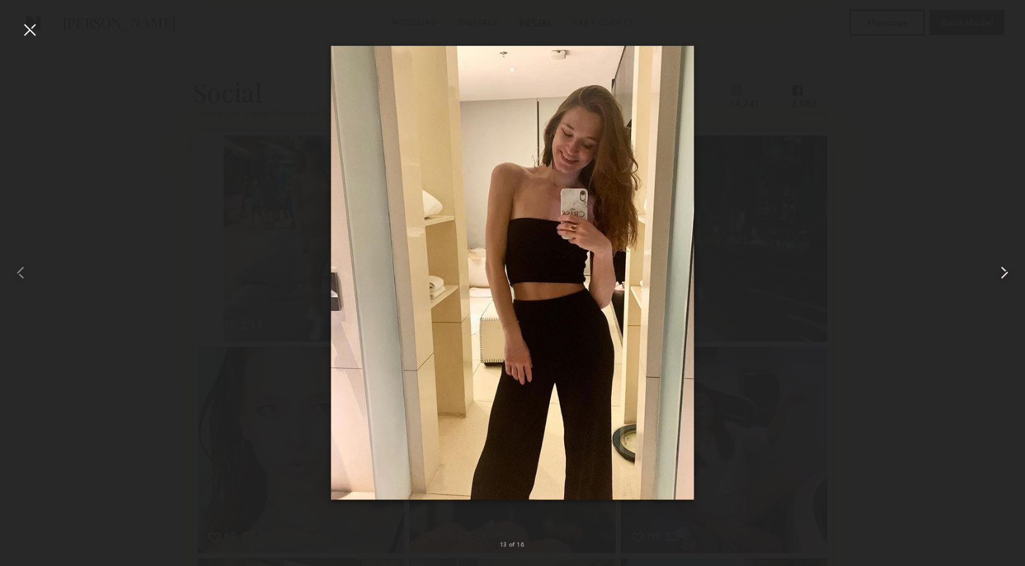
click at [998, 45] on div at bounding box center [1004, 273] width 41 height 504
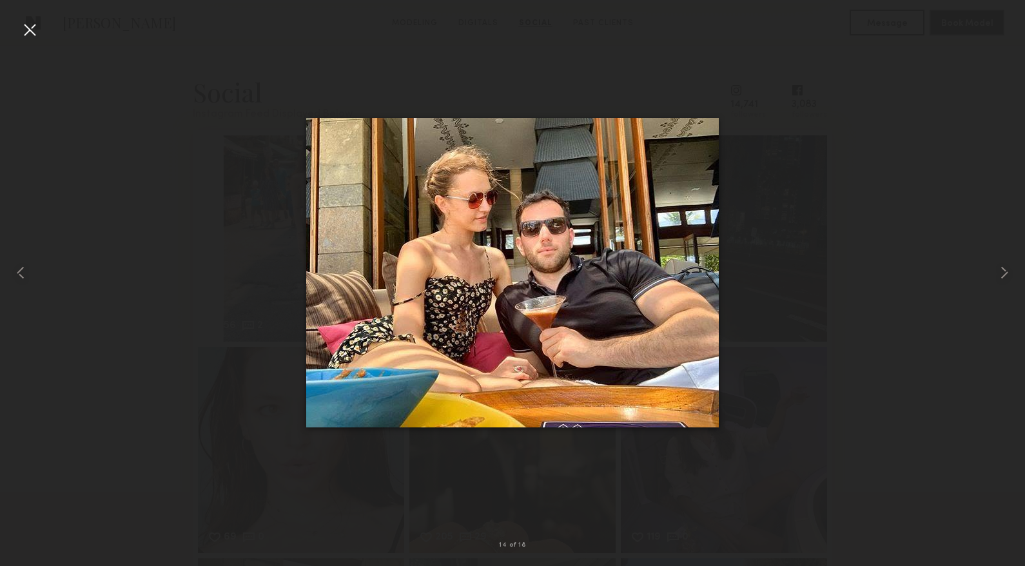
click at [26, 30] on div at bounding box center [29, 29] width 21 height 21
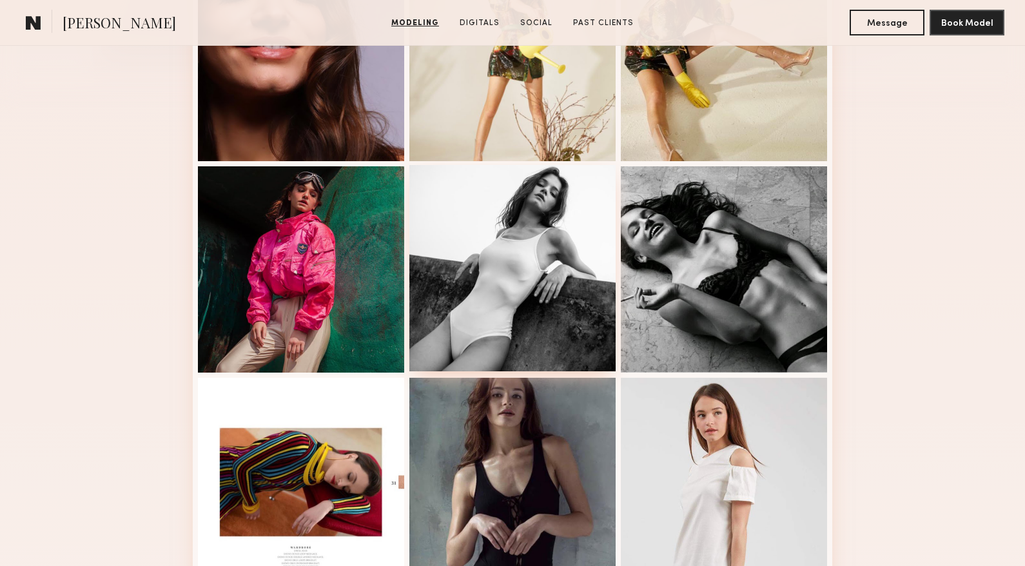
scroll to position [580, 0]
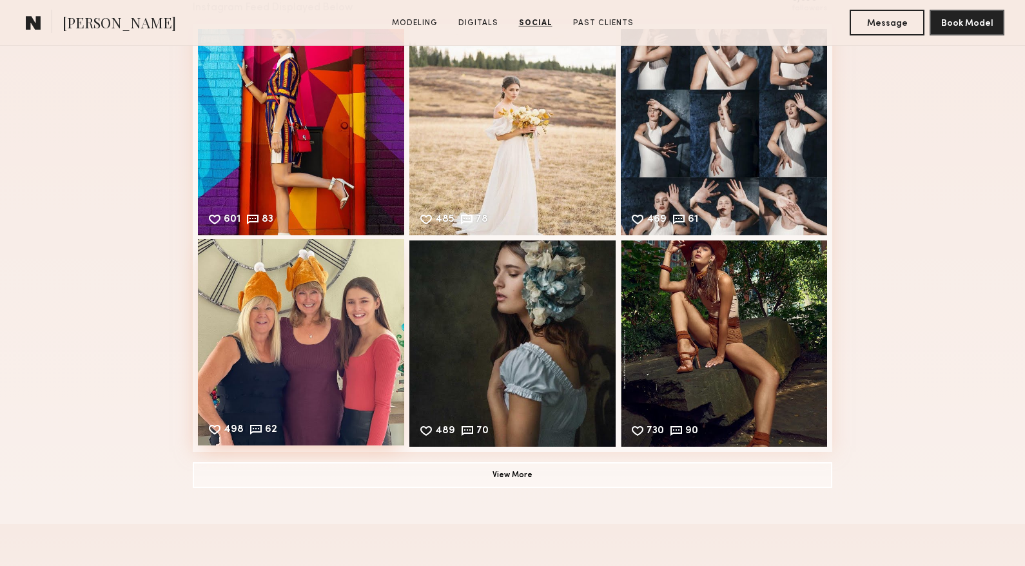
scroll to position [1935, 0]
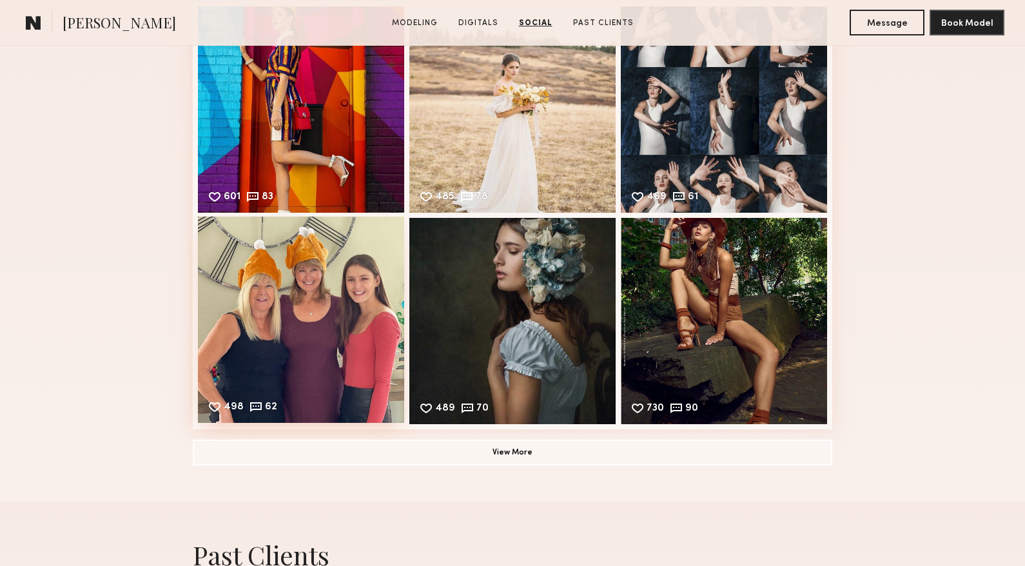
click at [288, 361] on div "498 62 Likes & comments displayed to show model’s engagement" at bounding box center [301, 320] width 206 height 206
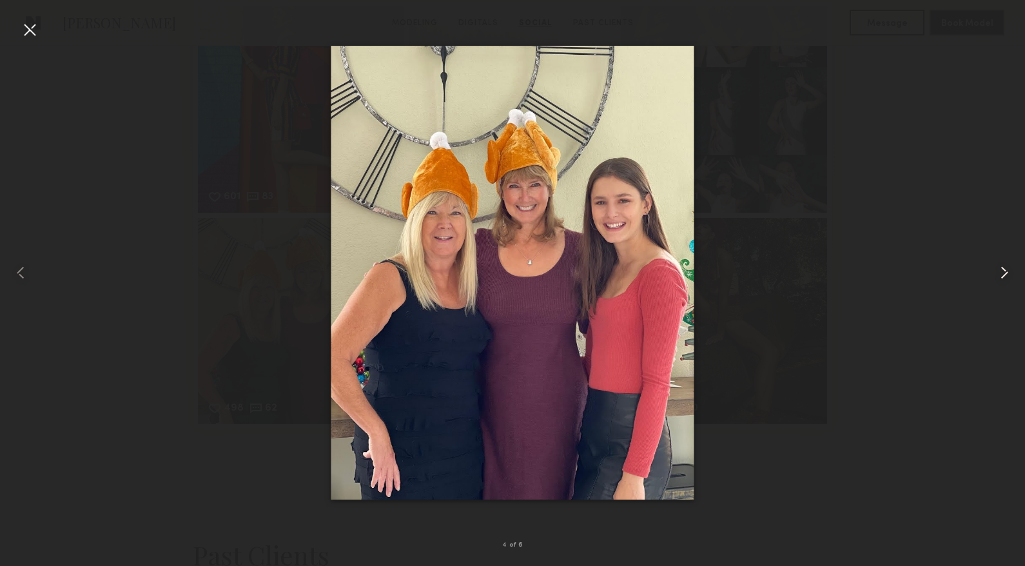
click at [1007, 269] on common-icon at bounding box center [1005, 272] width 21 height 21
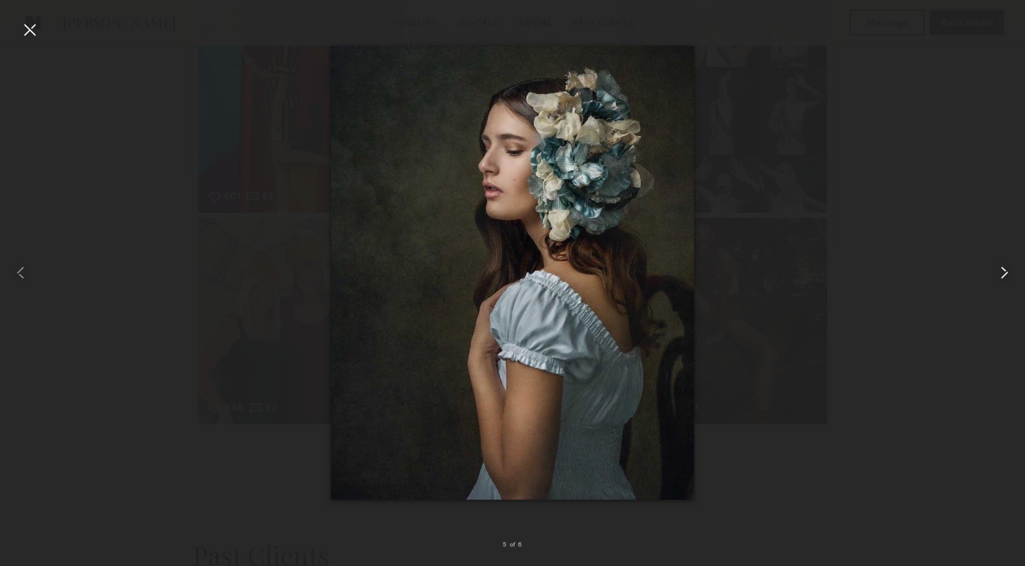
click at [1007, 269] on common-icon at bounding box center [1005, 272] width 21 height 21
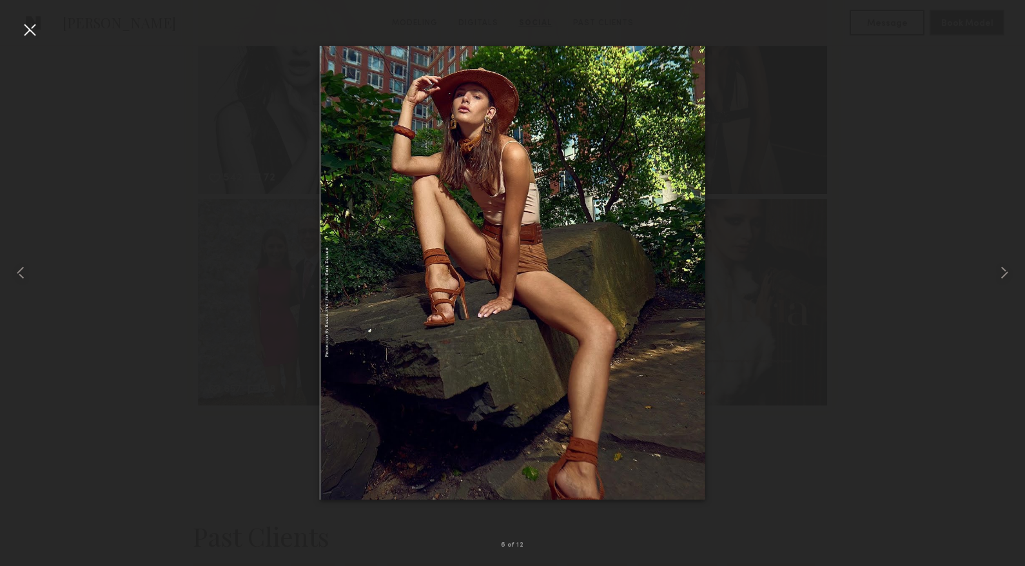
scroll to position [2386, 0]
click at [893, 263] on div at bounding box center [512, 273] width 1025 height 504
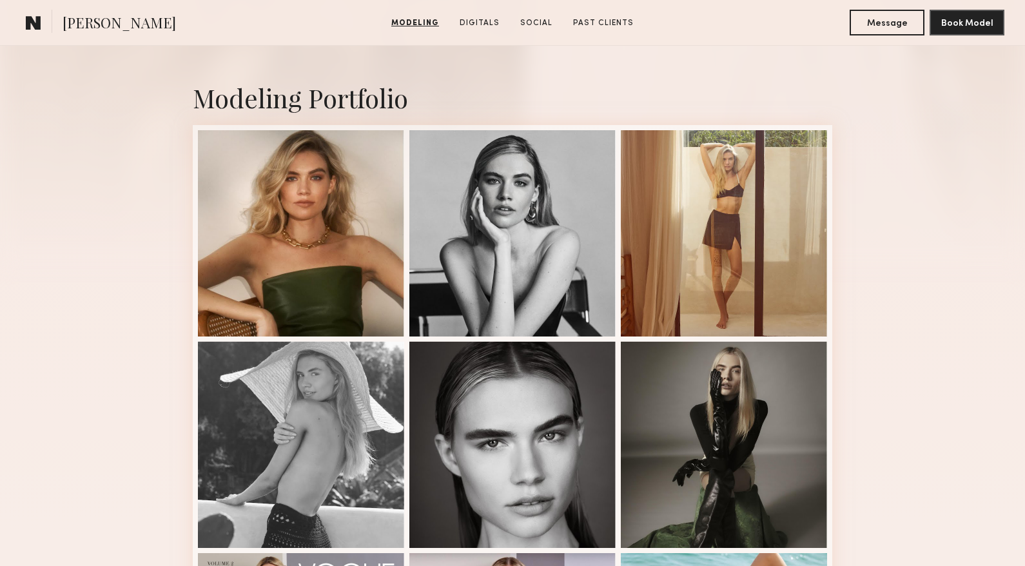
scroll to position [322, 0]
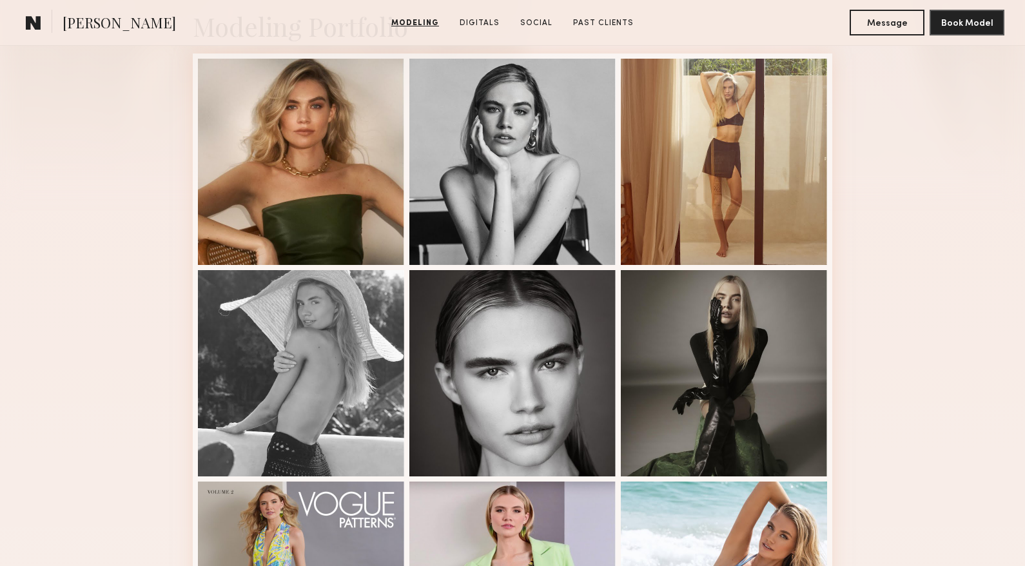
click at [30, 22] on common-icon at bounding box center [33, 22] width 15 height 17
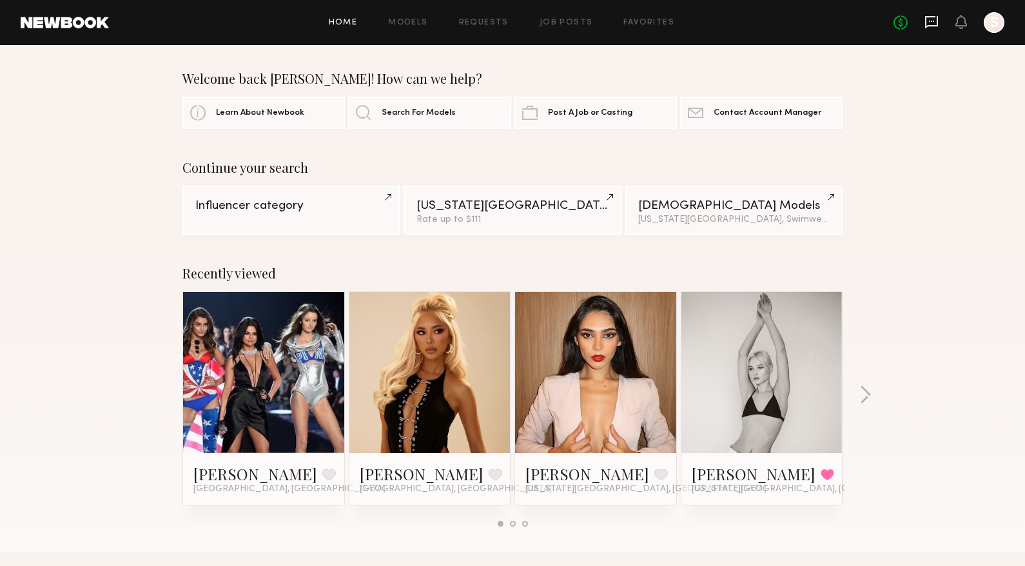
click at [930, 25] on icon at bounding box center [932, 22] width 13 height 12
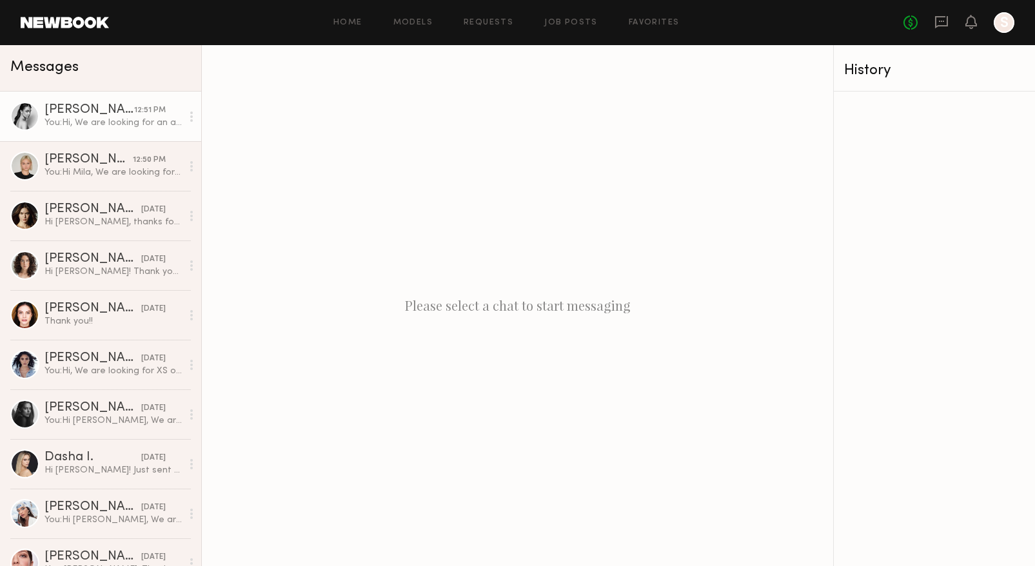
click at [113, 108] on div "[PERSON_NAME]" at bounding box center [90, 110] width 90 height 13
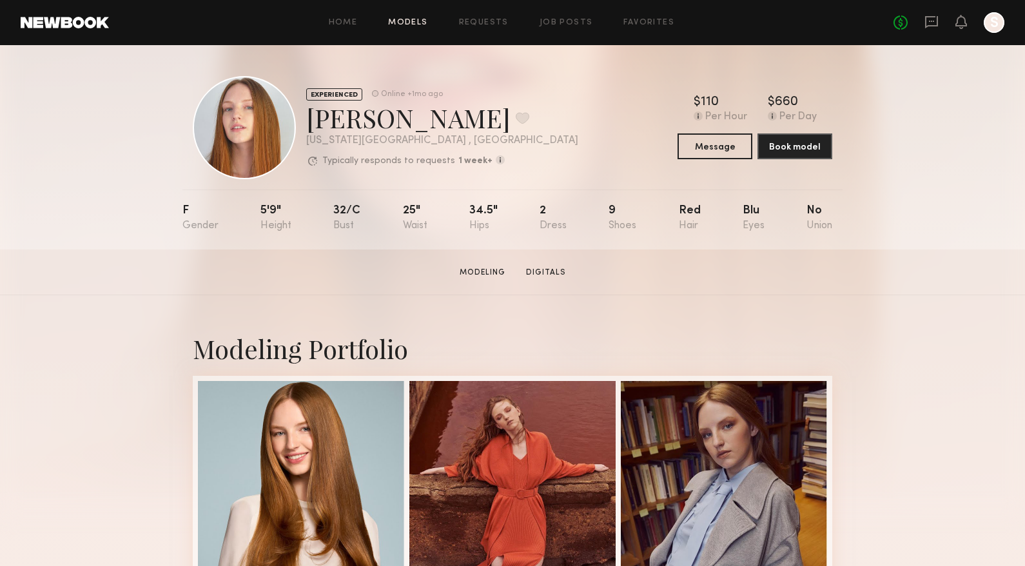
click at [419, 23] on link "Models" at bounding box center [407, 23] width 39 height 8
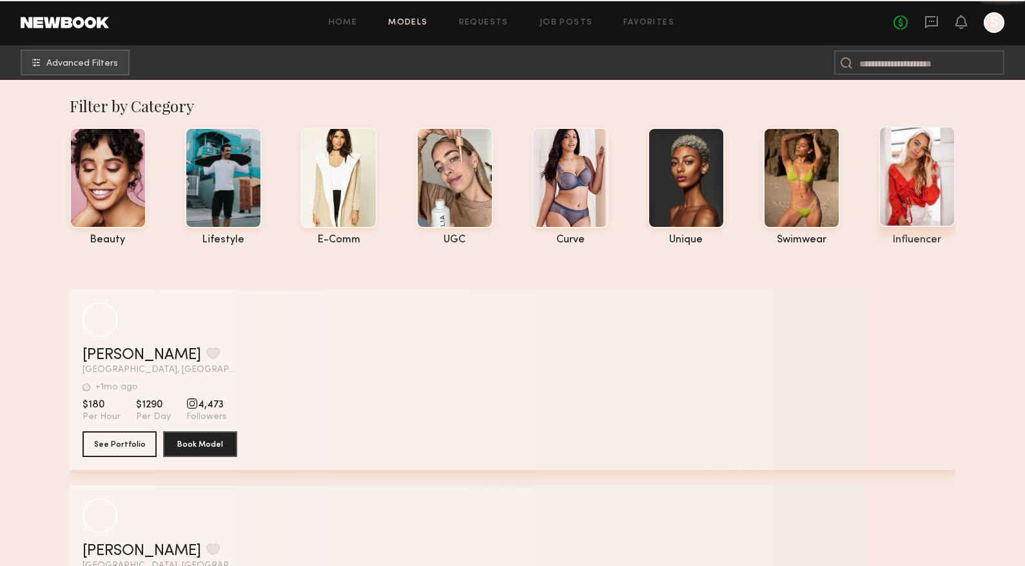
click at [952, 188] on div at bounding box center [917, 176] width 77 height 101
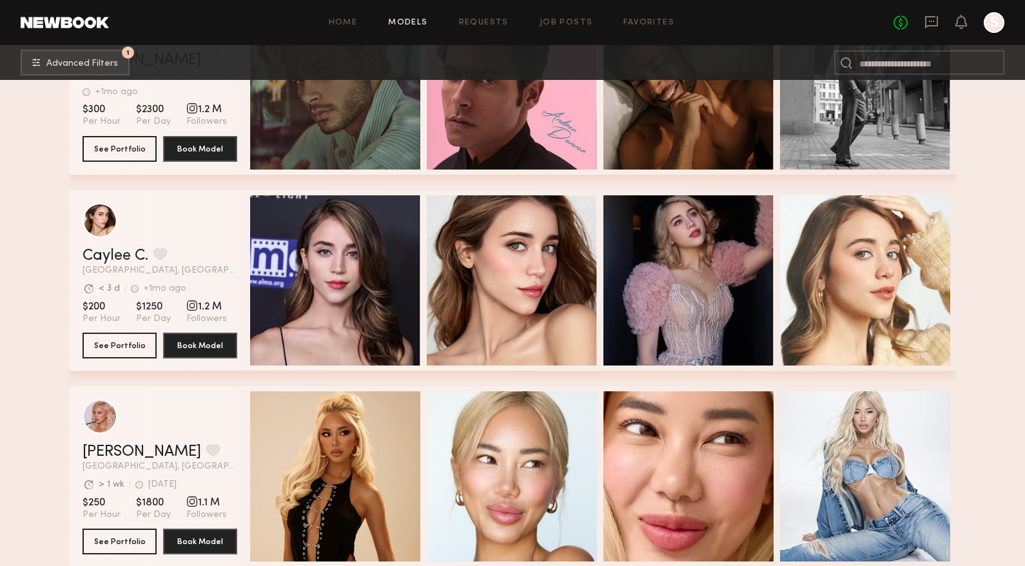
scroll to position [967, 0]
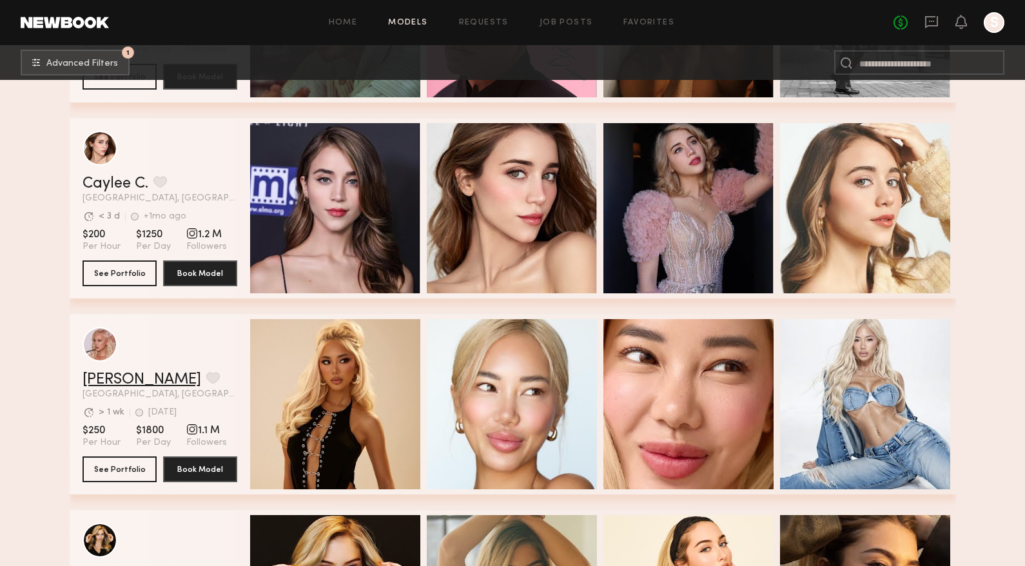
click at [110, 387] on link "Anthia M." at bounding box center [142, 379] width 119 height 15
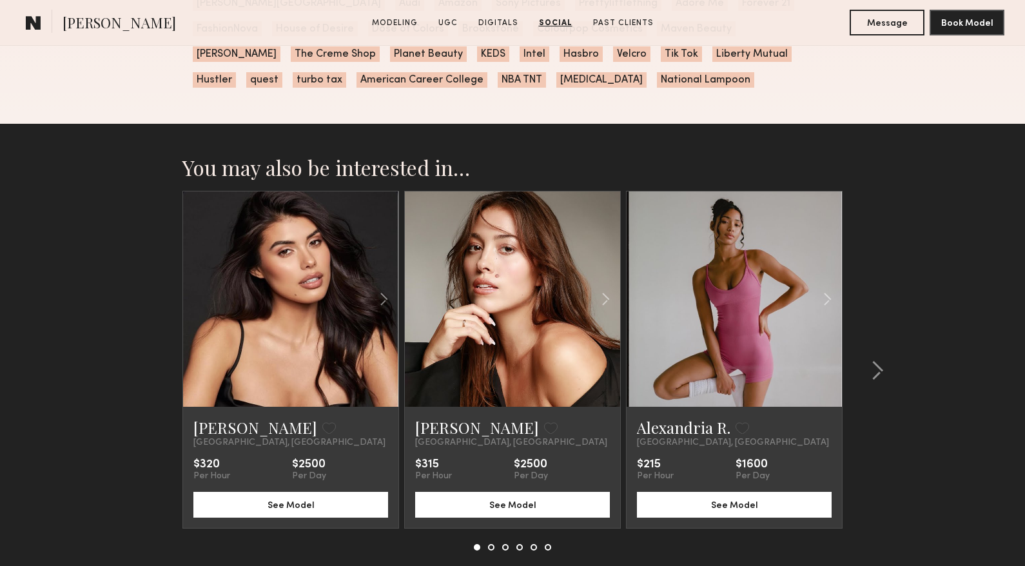
scroll to position [3160, 0]
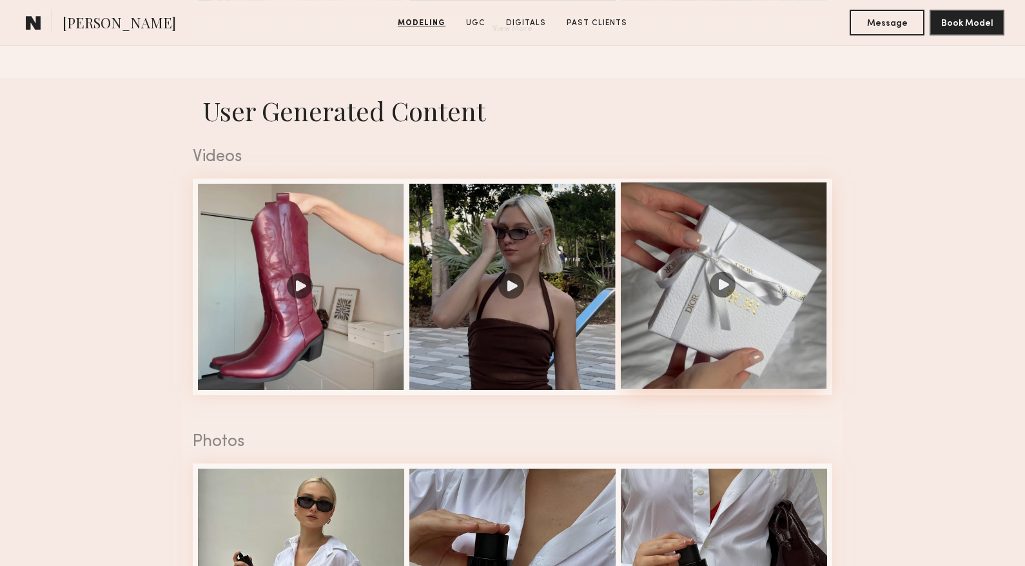
scroll to position [1225, 0]
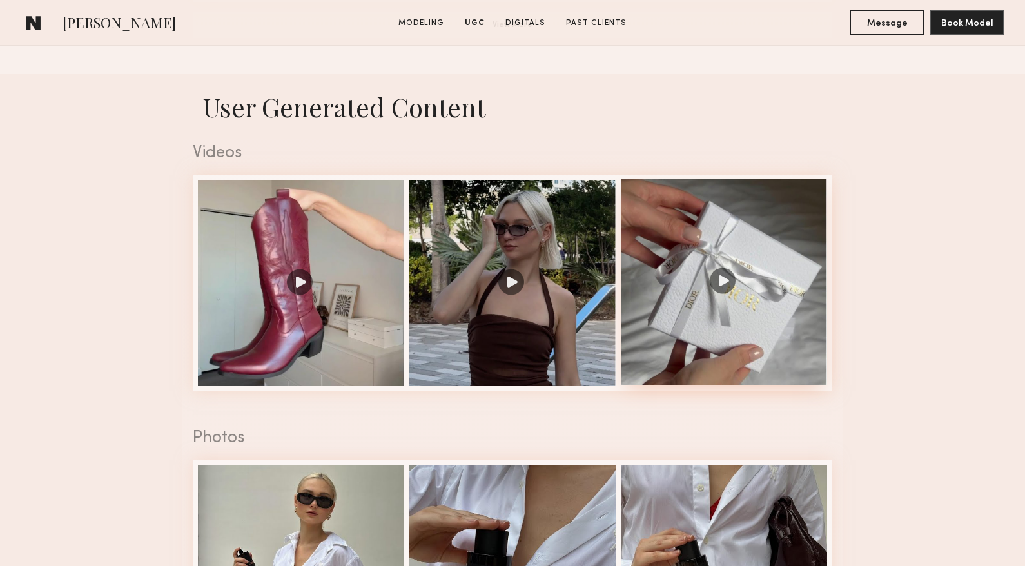
click at [739, 290] on div at bounding box center [724, 282] width 206 height 206
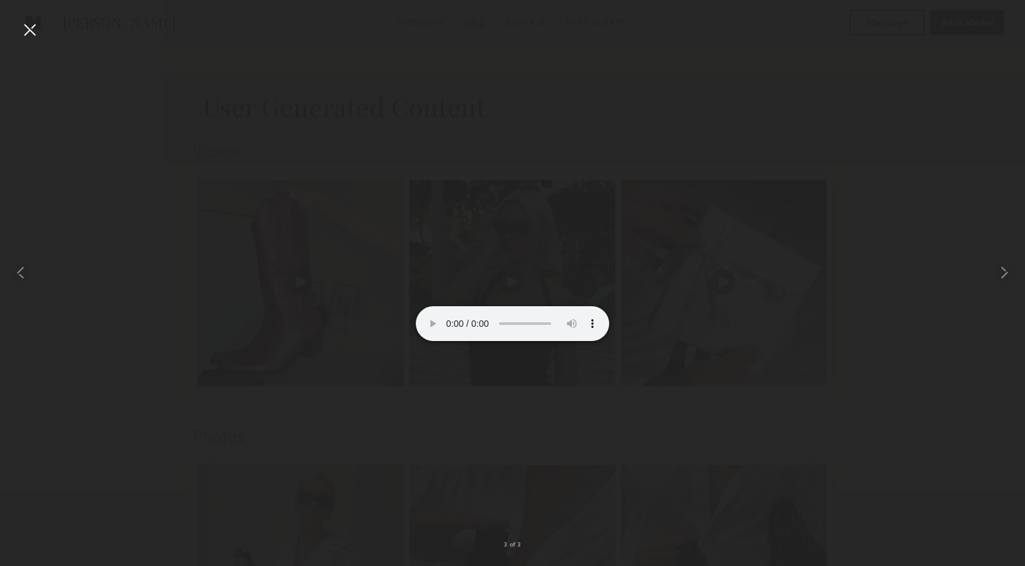
click at [855, 213] on div at bounding box center [512, 273] width 1025 height 504
click at [31, 26] on div at bounding box center [29, 29] width 21 height 21
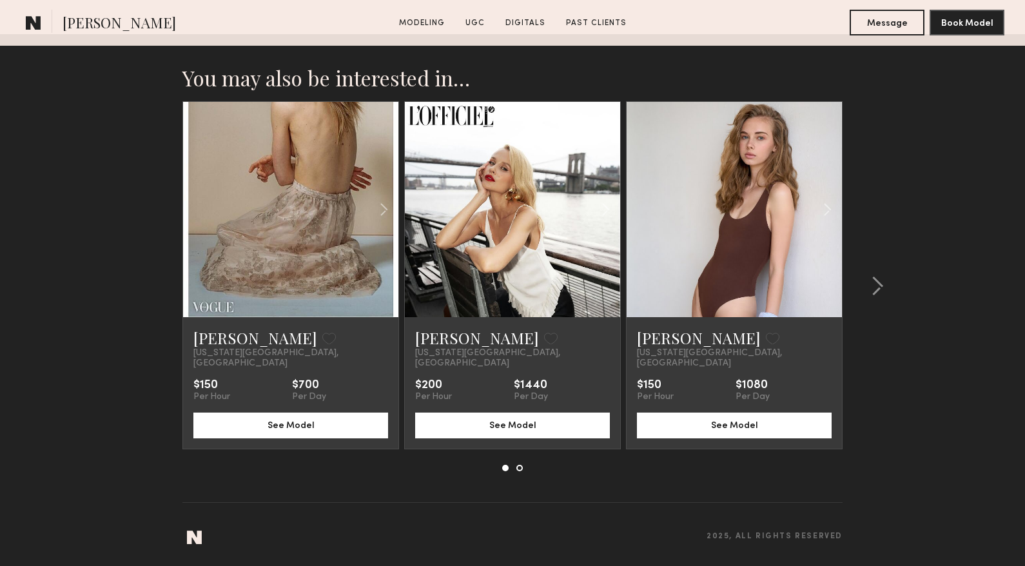
scroll to position [2898, 0]
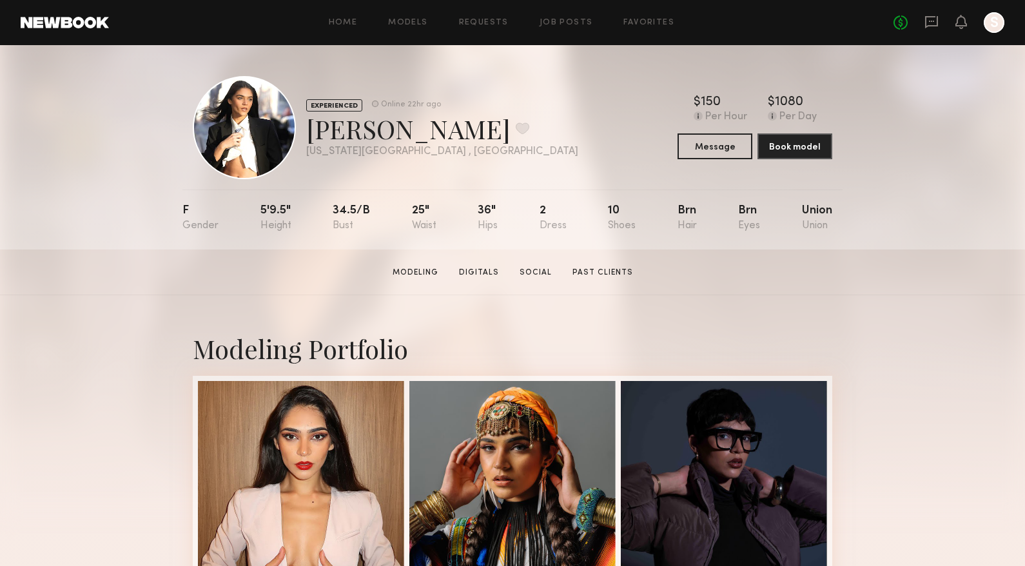
click at [43, 21] on link at bounding box center [65, 23] width 88 height 12
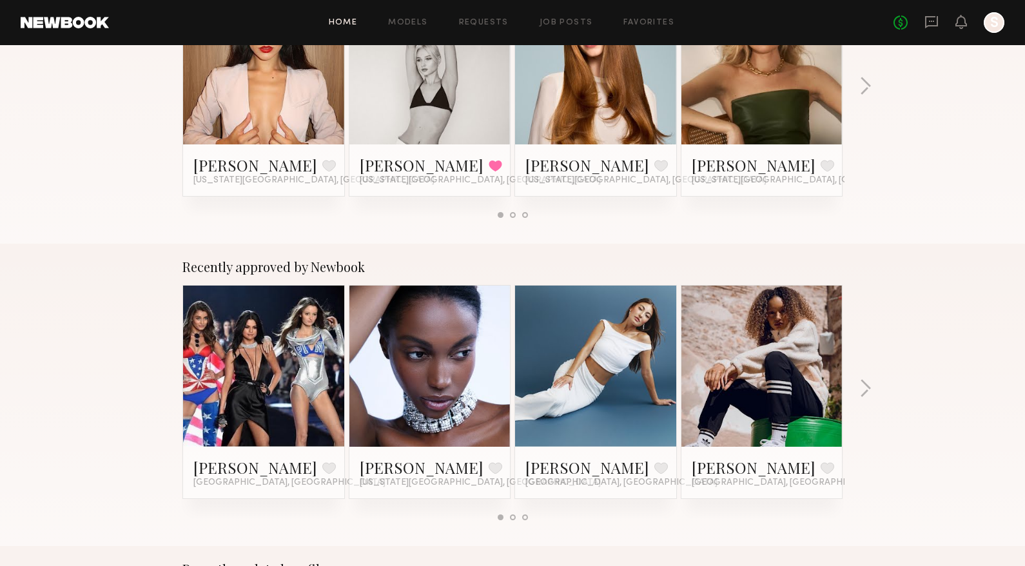
scroll to position [322, 0]
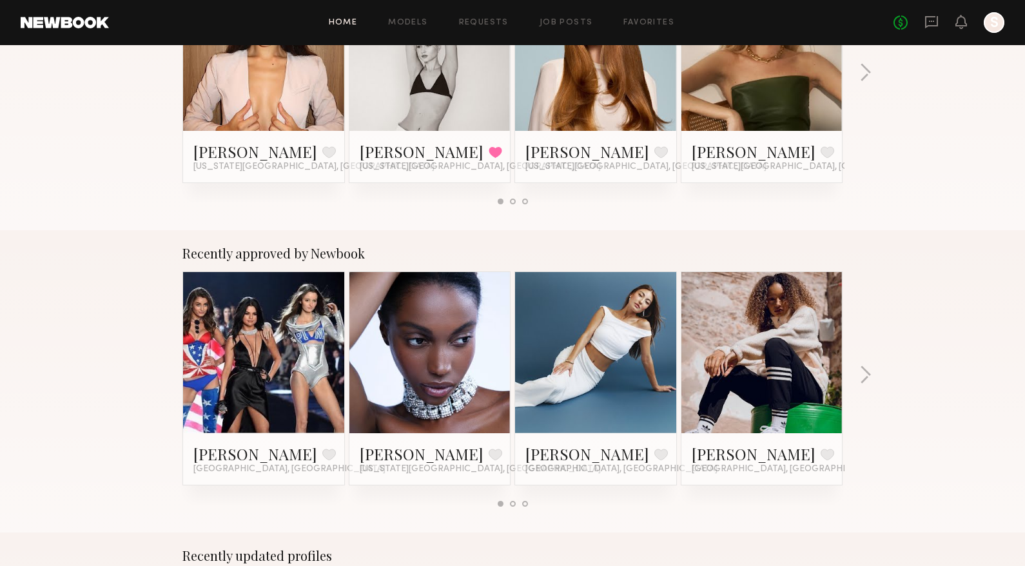
click at [270, 363] on link at bounding box center [263, 352] width 79 height 161
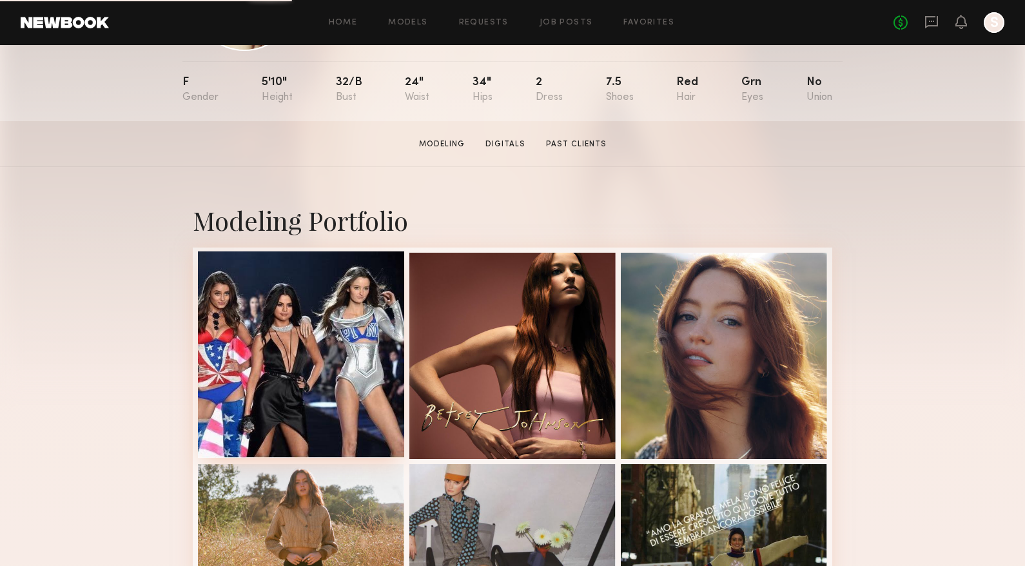
scroll to position [129, 0]
click at [286, 374] on div at bounding box center [301, 354] width 206 height 206
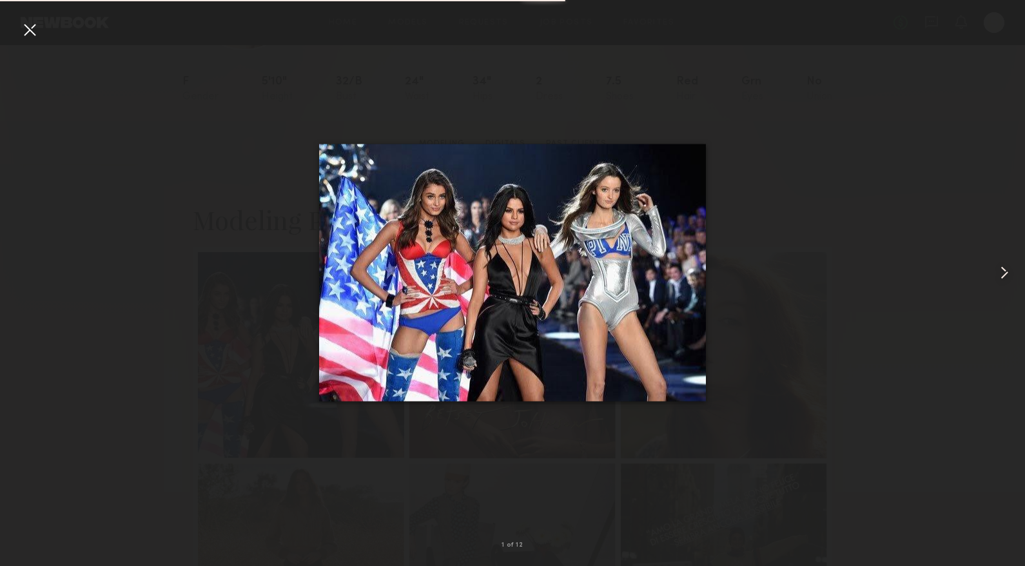
click at [1000, 277] on common-icon at bounding box center [1005, 272] width 21 height 21
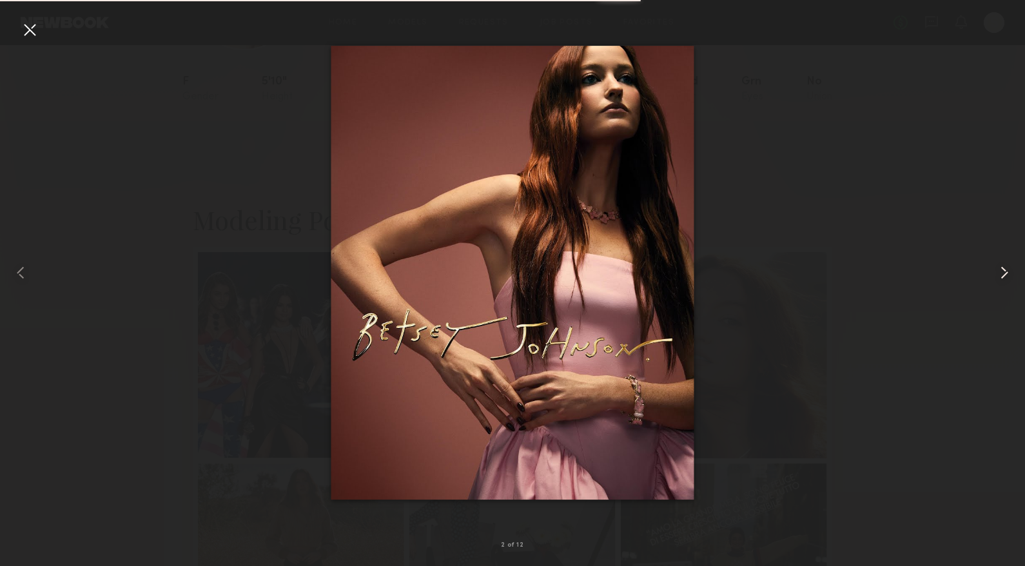
click at [1000, 277] on common-icon at bounding box center [1005, 272] width 21 height 21
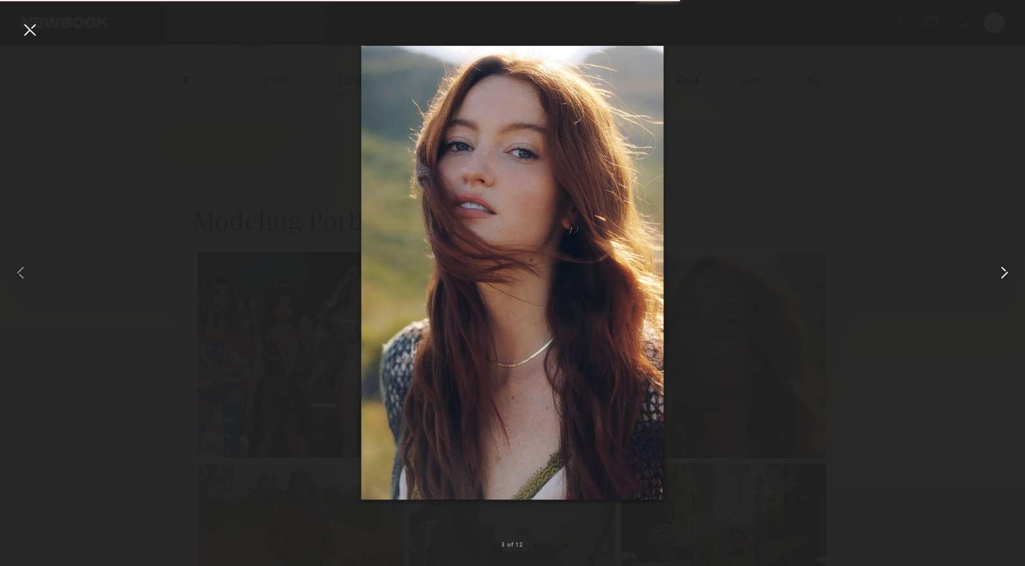
click at [1000, 277] on common-icon at bounding box center [1005, 272] width 21 height 21
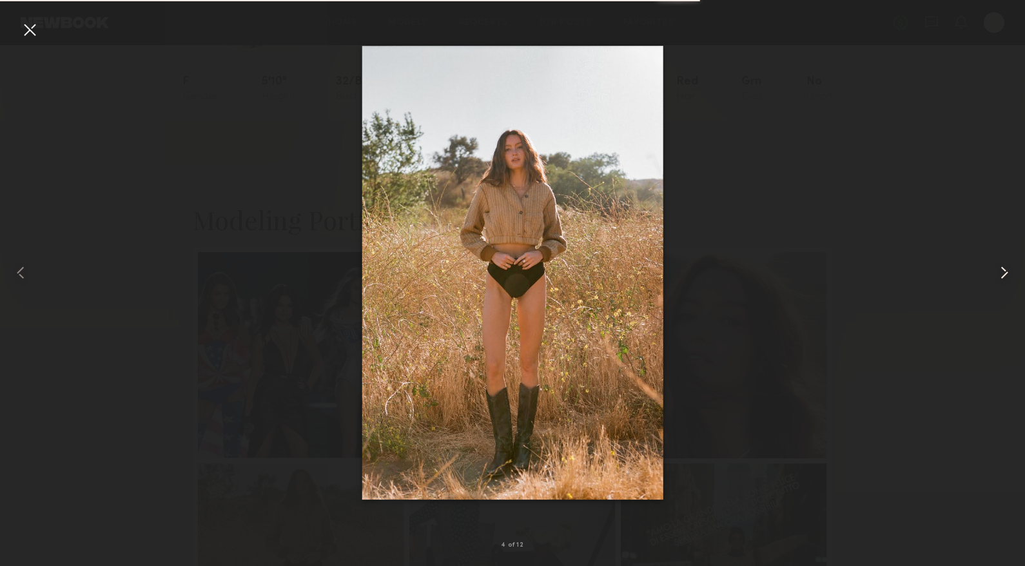
click at [1000, 276] on common-icon at bounding box center [1005, 272] width 21 height 21
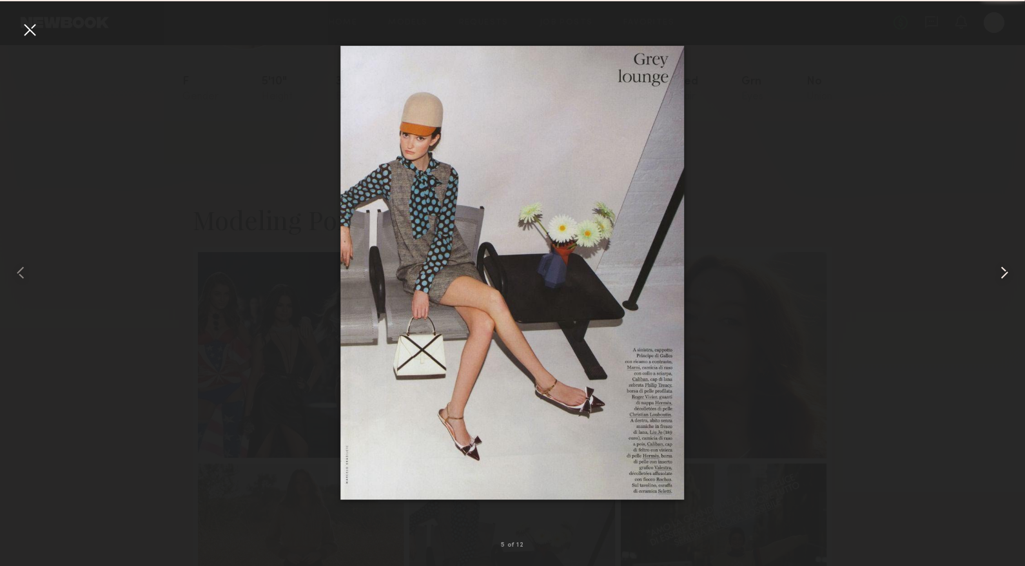
click at [1000, 275] on common-icon at bounding box center [1005, 272] width 21 height 21
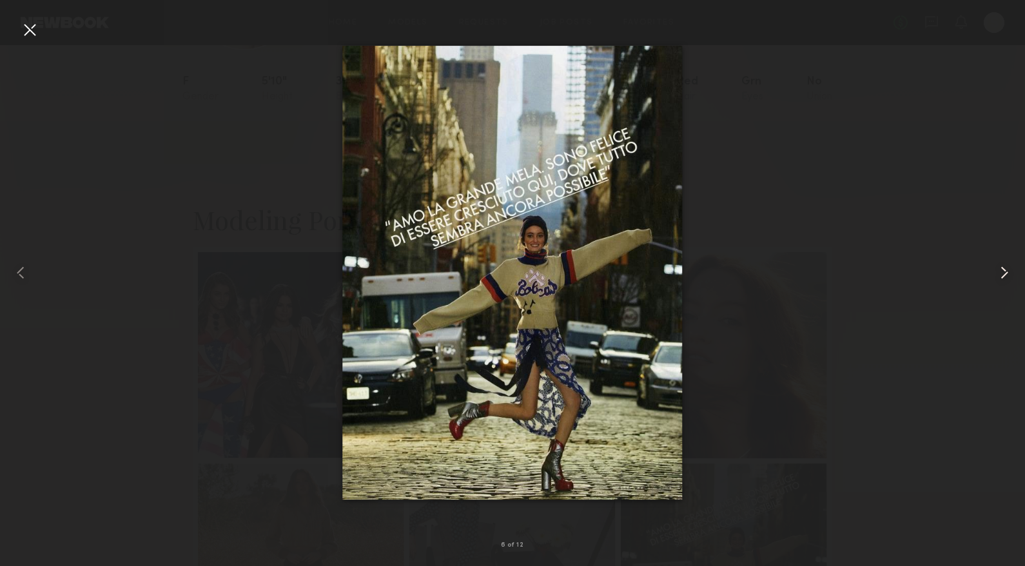
click at [994, 274] on div at bounding box center [1004, 273] width 41 height 504
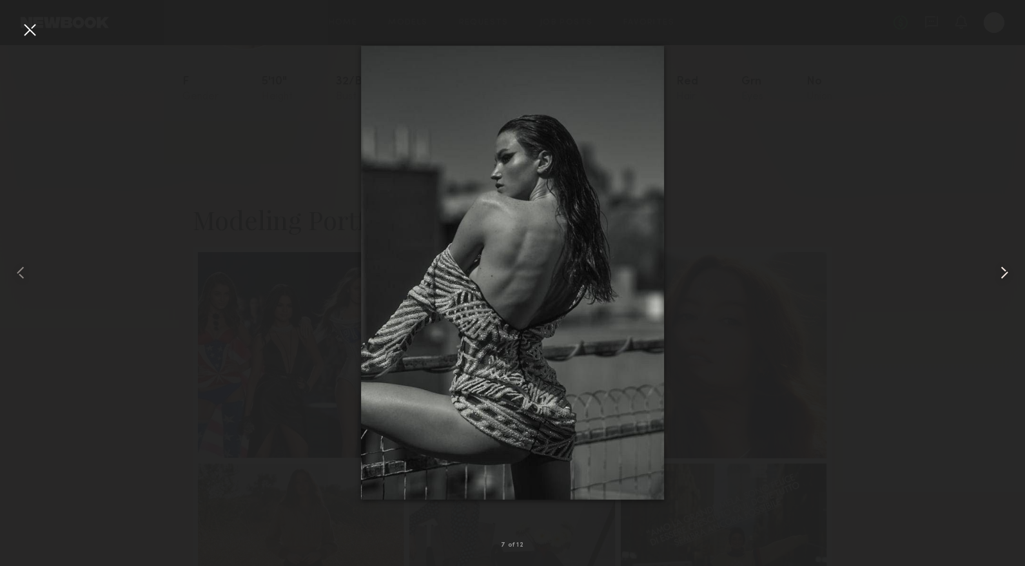
click at [995, 275] on common-icon at bounding box center [1005, 272] width 21 height 21
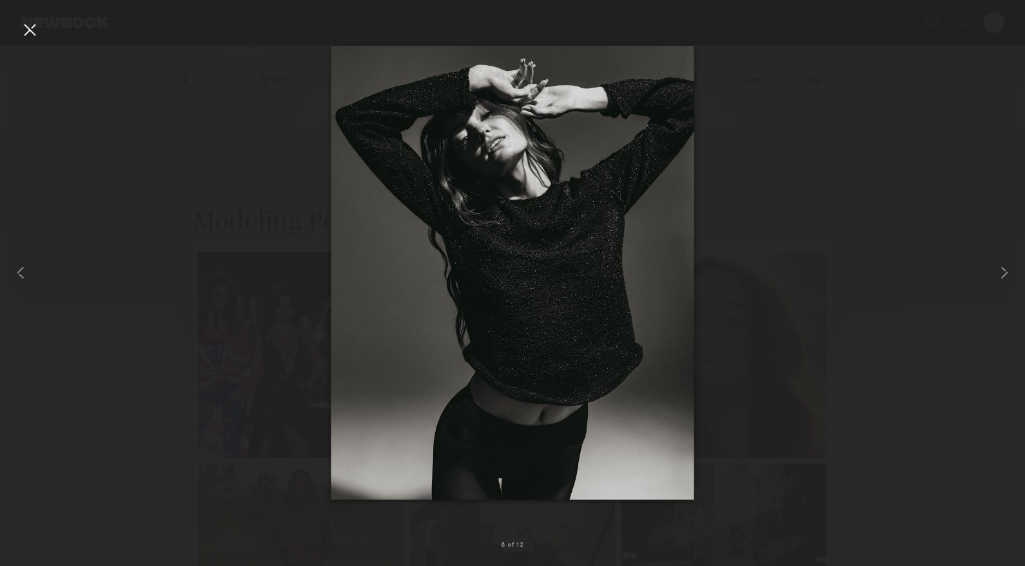
click at [936, 183] on div at bounding box center [512, 273] width 1025 height 504
click at [28, 23] on div at bounding box center [29, 29] width 21 height 21
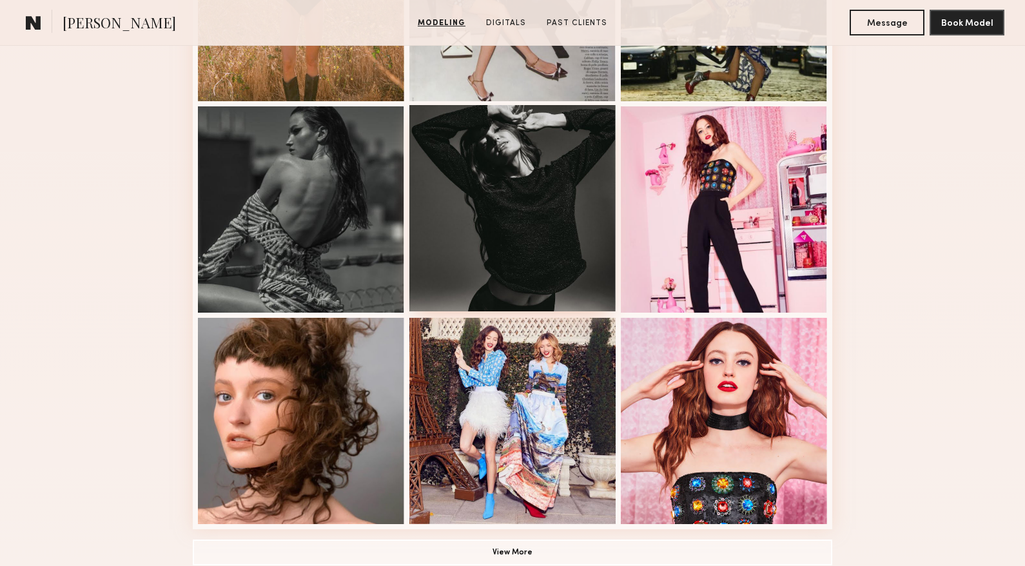
scroll to position [709, 0]
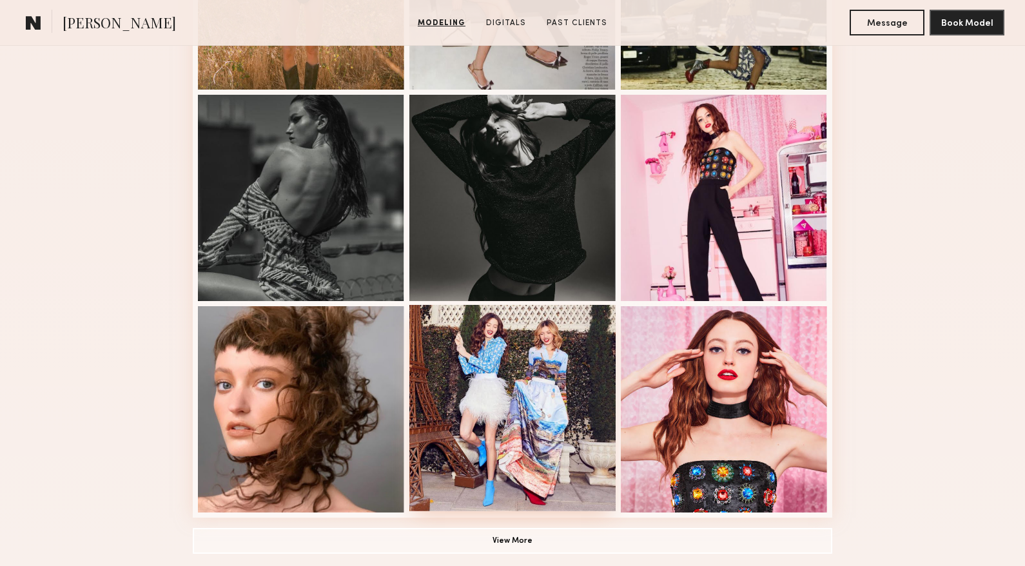
click at [591, 412] on div at bounding box center [513, 408] width 206 height 206
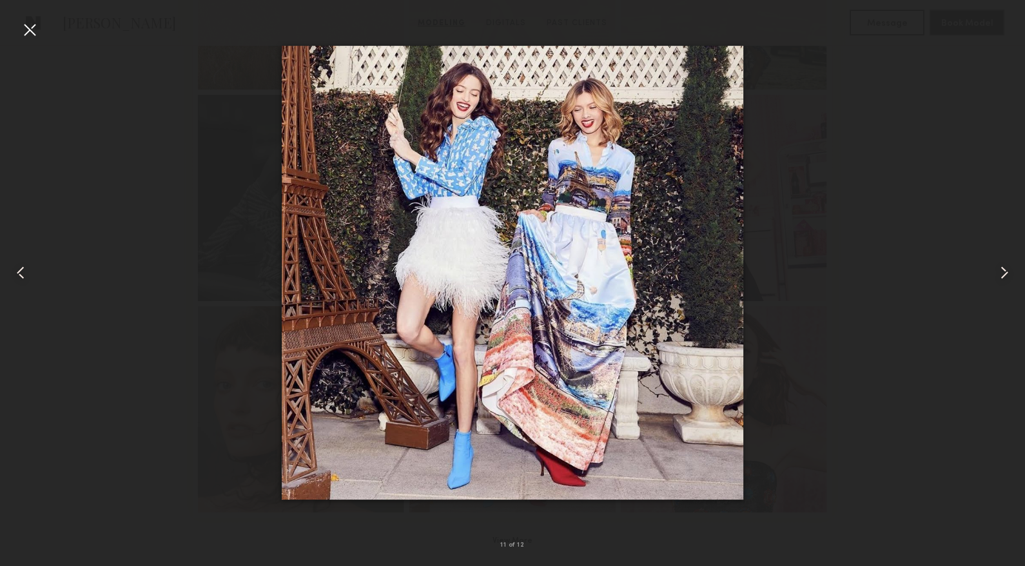
click at [955, 258] on div at bounding box center [512, 273] width 1025 height 504
click at [1007, 274] on common-icon at bounding box center [1005, 272] width 21 height 21
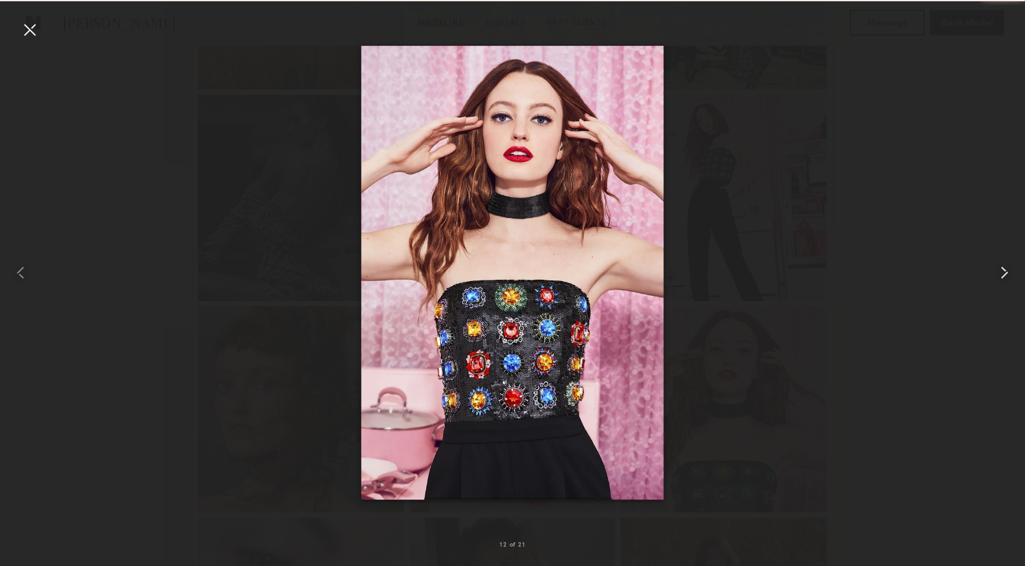
click at [1005, 273] on common-icon at bounding box center [1005, 272] width 21 height 21
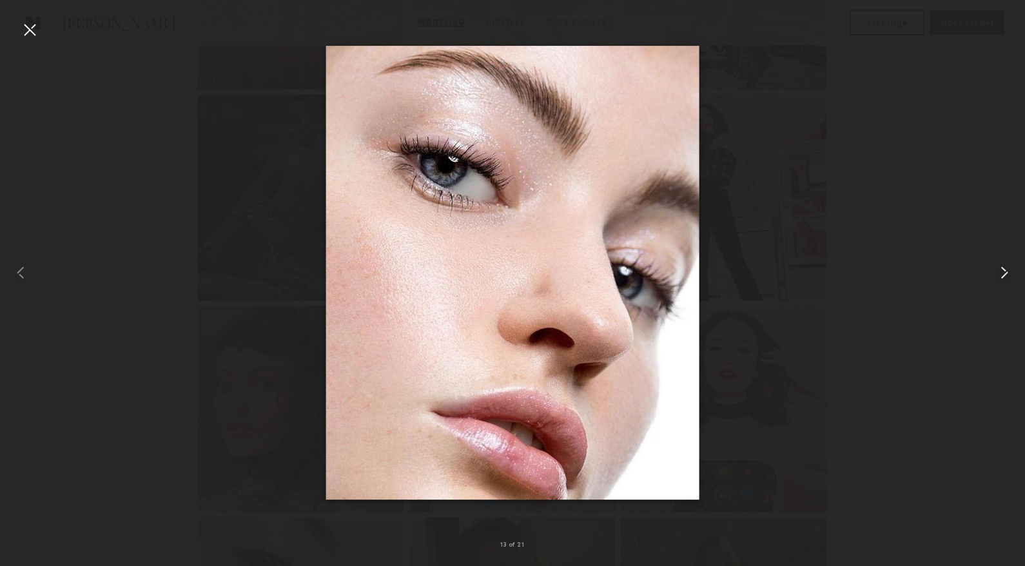
click at [1005, 273] on common-icon at bounding box center [1005, 272] width 21 height 21
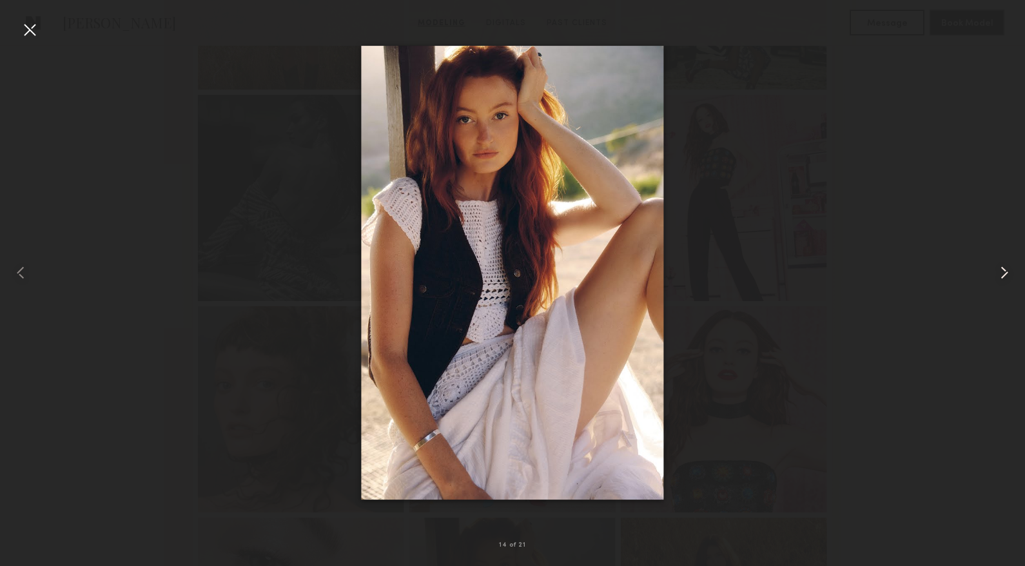
click at [1007, 273] on common-icon at bounding box center [1005, 272] width 21 height 21
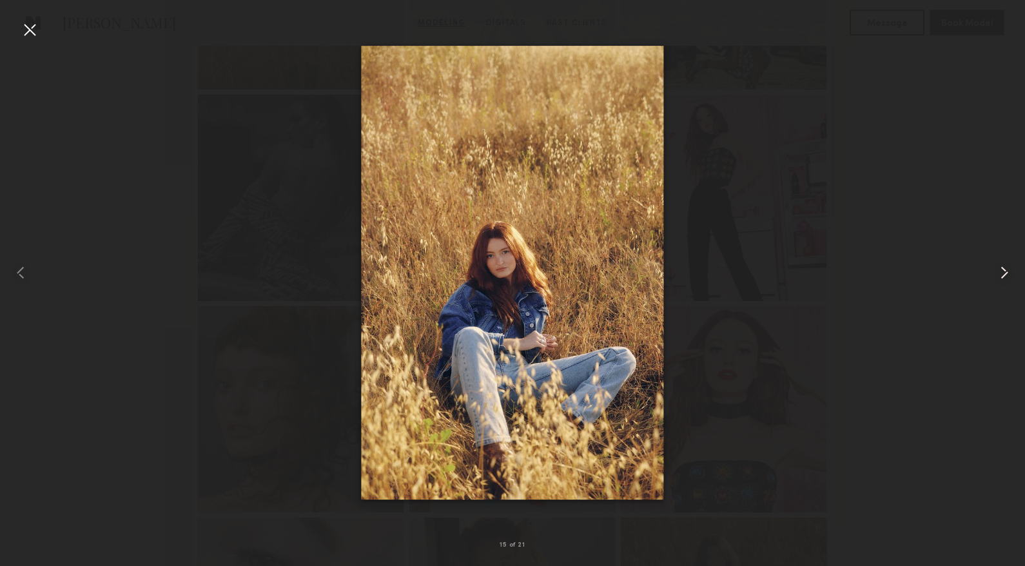
click at [1007, 270] on common-icon at bounding box center [1005, 272] width 21 height 21
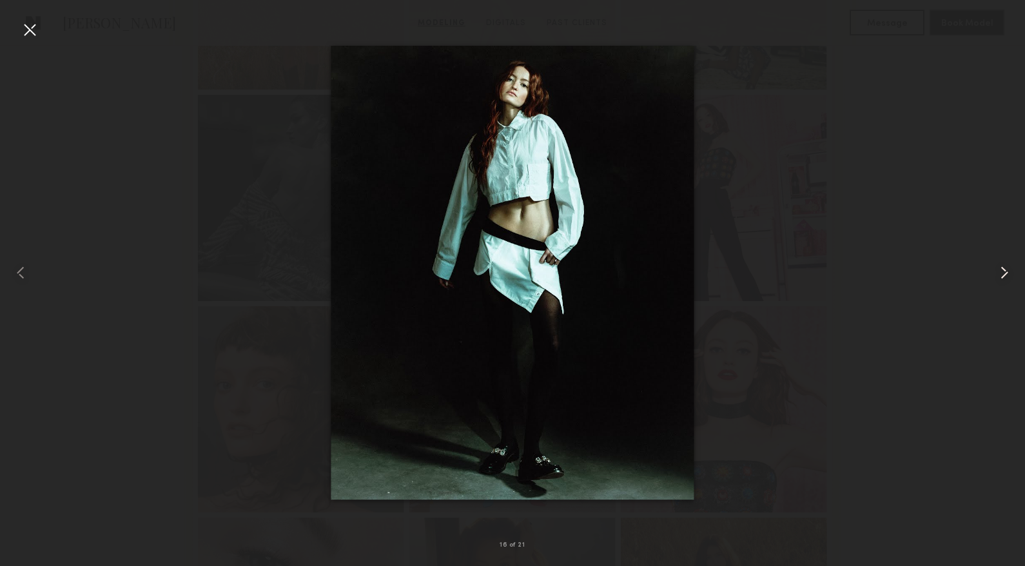
click at [1002, 270] on common-icon at bounding box center [1005, 272] width 21 height 21
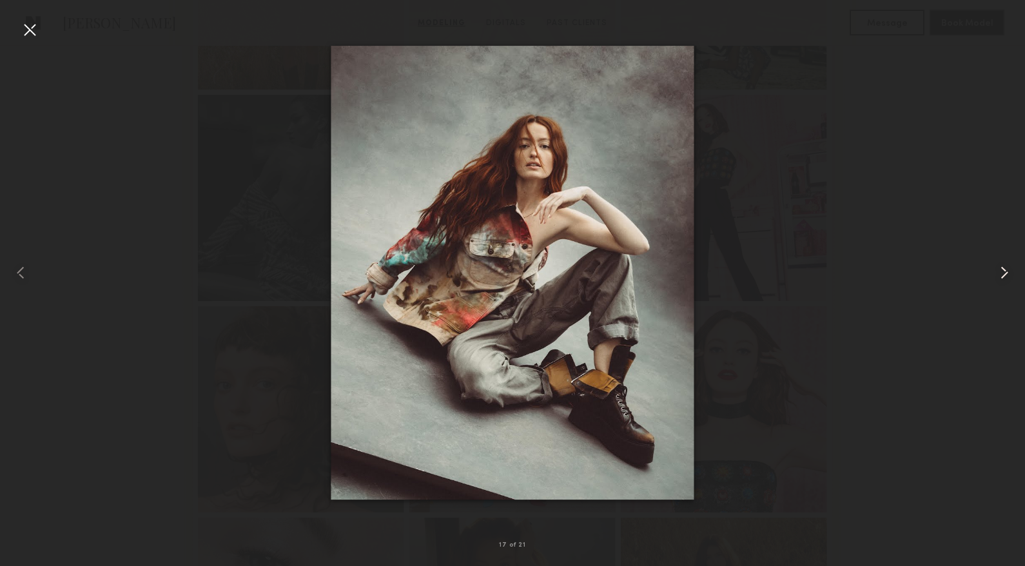
click at [997, 270] on common-icon at bounding box center [1005, 272] width 21 height 21
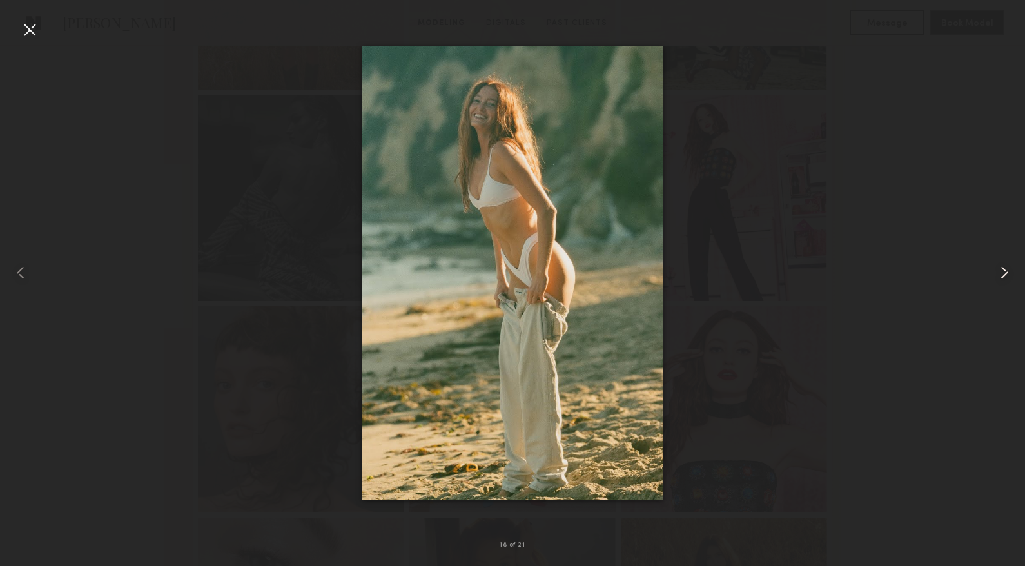
click at [996, 270] on common-icon at bounding box center [1005, 272] width 21 height 21
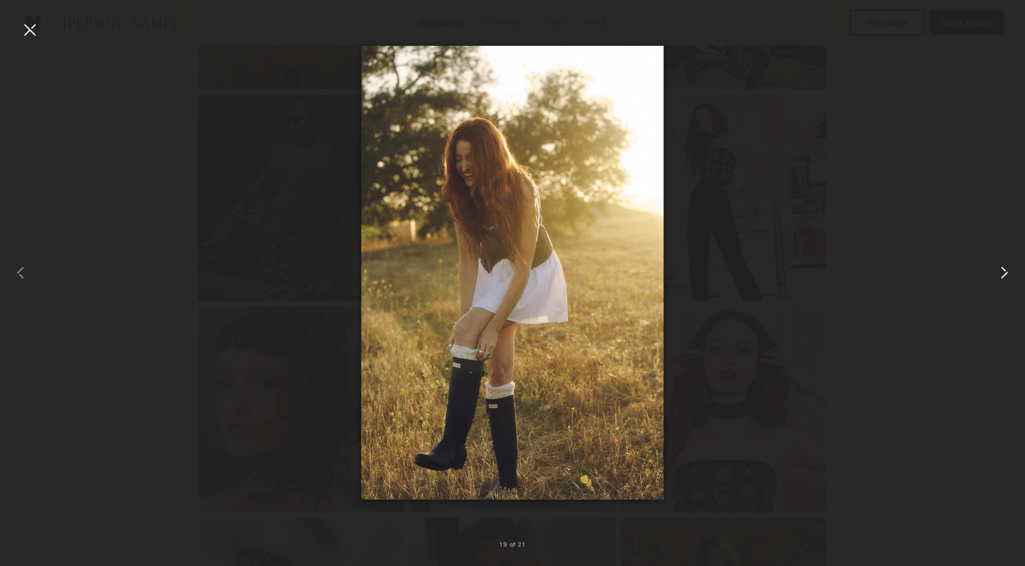
click at [996, 270] on common-icon at bounding box center [1005, 272] width 21 height 21
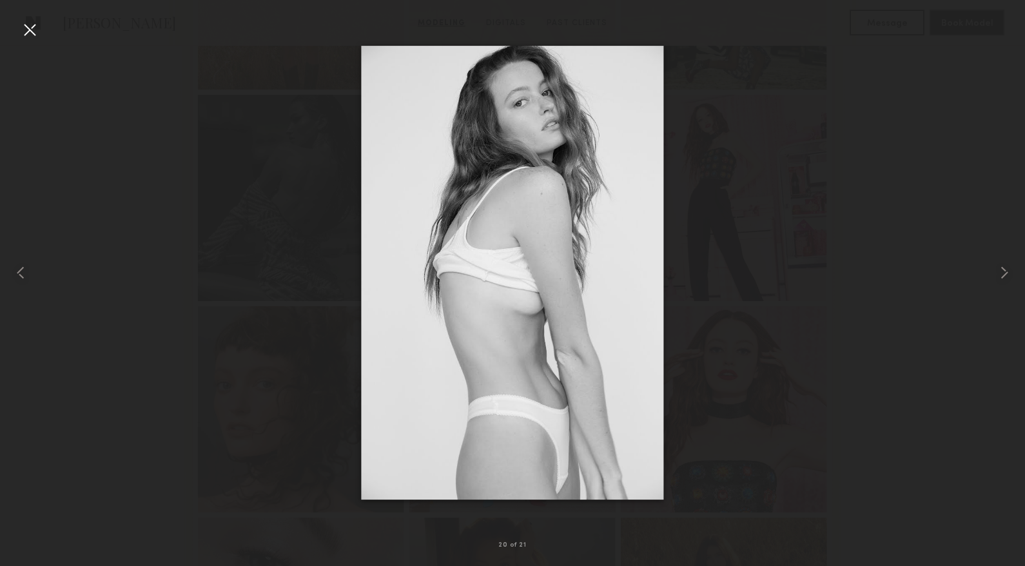
click at [952, 238] on div at bounding box center [512, 273] width 1025 height 504
click at [26, 29] on div at bounding box center [29, 29] width 21 height 21
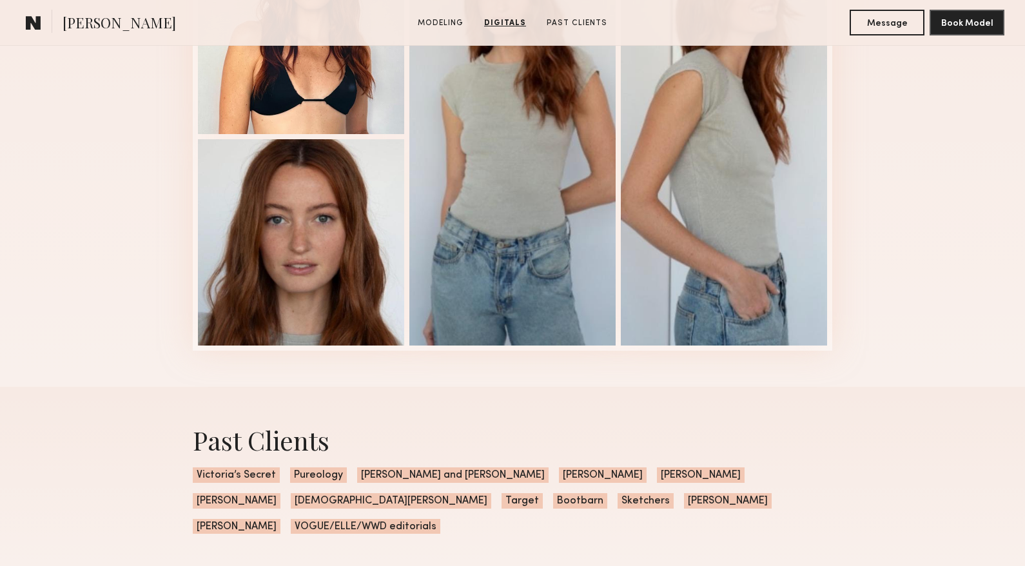
scroll to position [2193, 0]
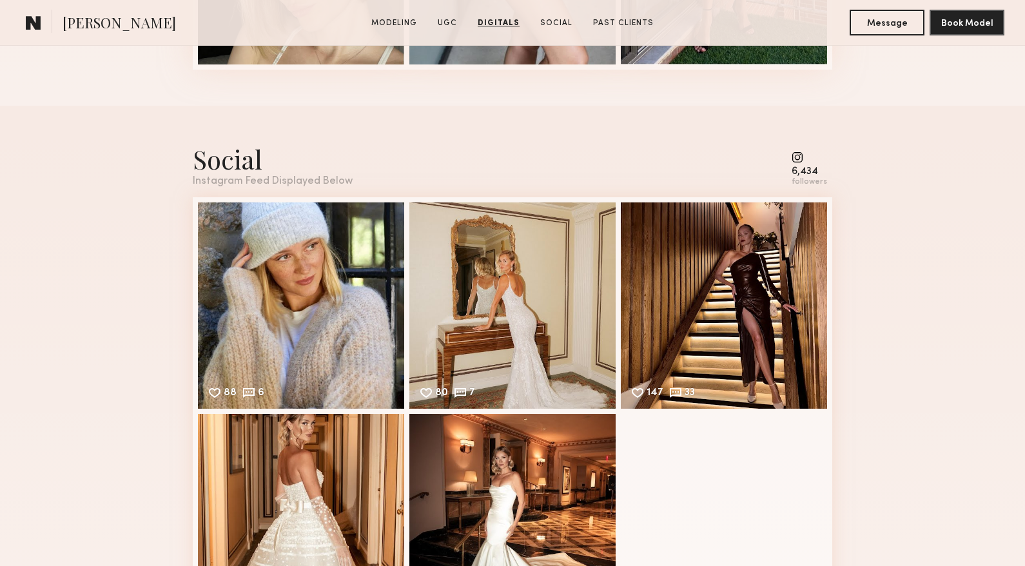
scroll to position [2322, 0]
